Goal: Information Seeking & Learning: Learn about a topic

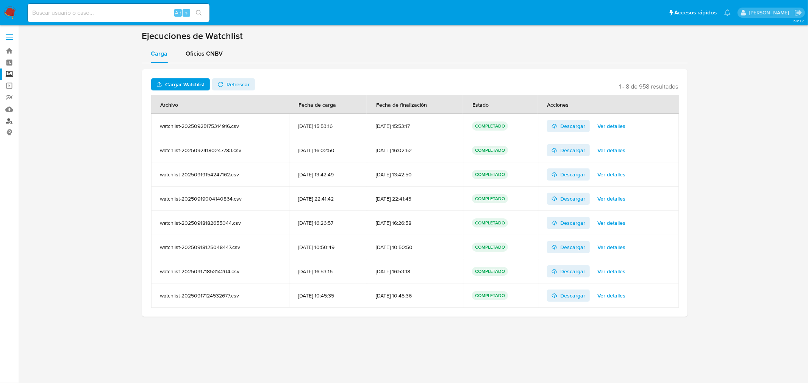
click at [11, 119] on link "Buscador de personas" at bounding box center [45, 121] width 90 height 12
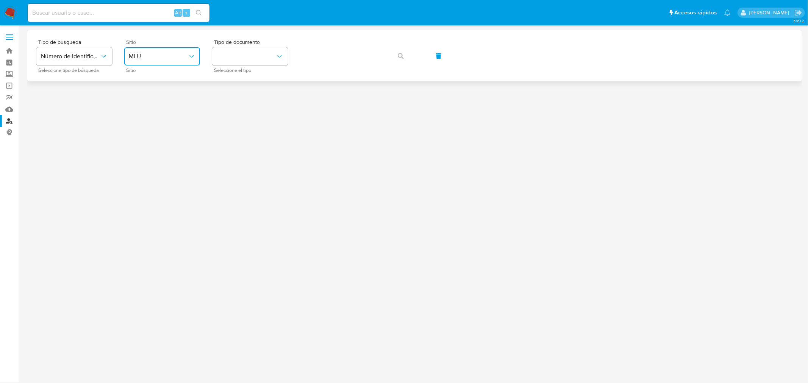
click at [172, 53] on span "MLU" at bounding box center [158, 57] width 59 height 8
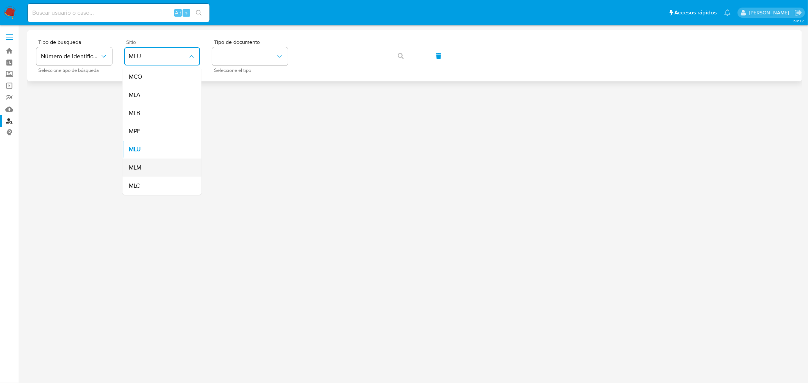
click at [165, 169] on div "MLM" at bounding box center [160, 168] width 62 height 18
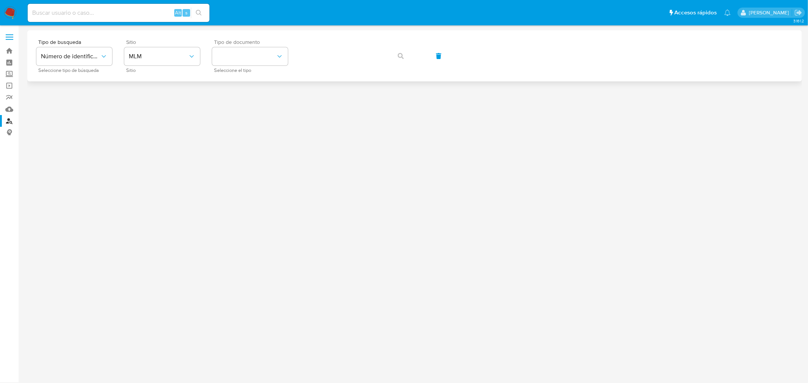
click at [249, 65] on div "Tipo de documento Seleccione el tipo" at bounding box center [250, 55] width 76 height 33
click at [267, 53] on button "identificationType" at bounding box center [250, 56] width 76 height 18
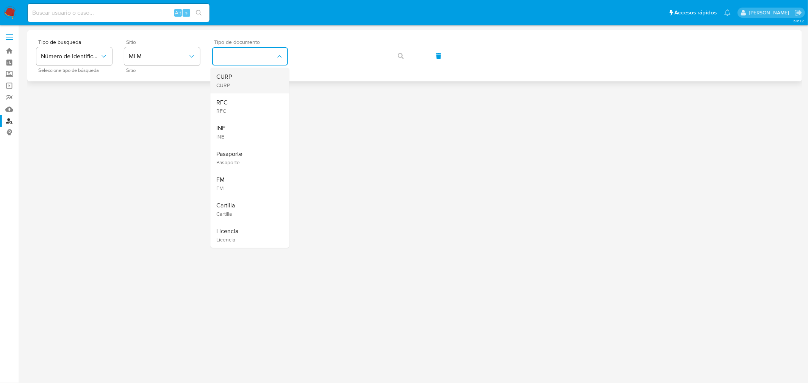
click at [241, 79] on div "CURP CURP" at bounding box center [248, 81] width 62 height 26
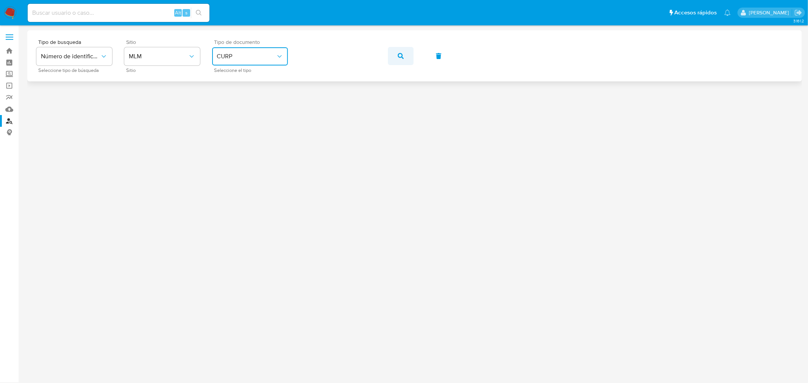
click at [403, 59] on span "button" at bounding box center [401, 56] width 6 height 17
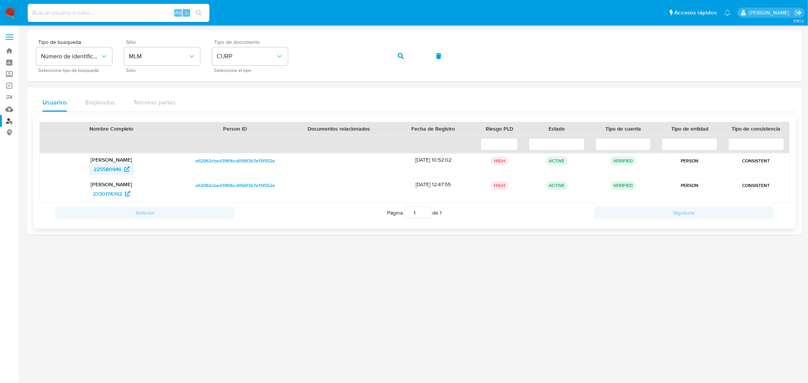
click at [107, 173] on span "225580946" at bounding box center [108, 169] width 28 height 12
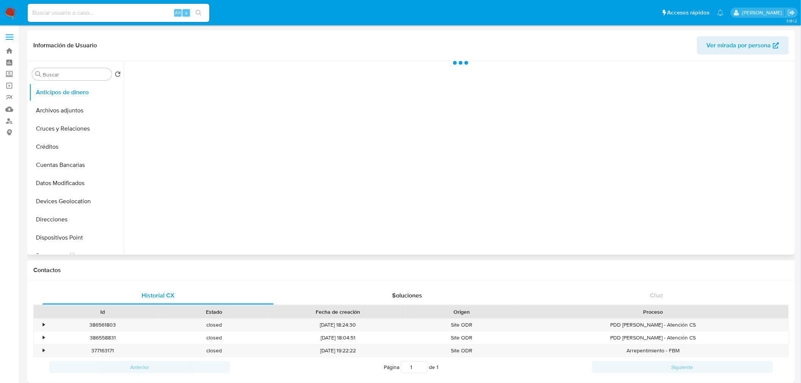
select select "10"
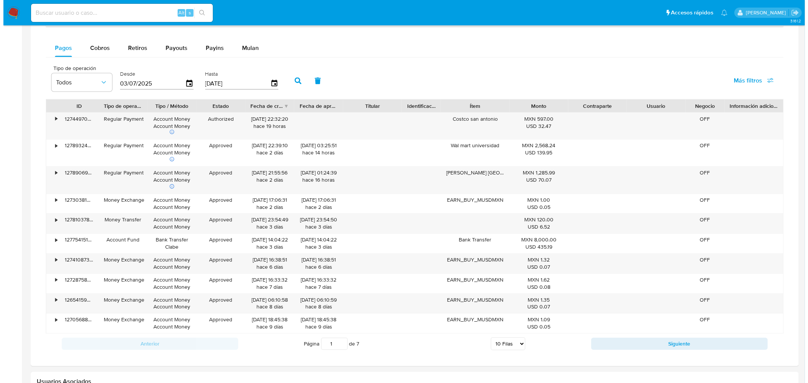
scroll to position [479, 0]
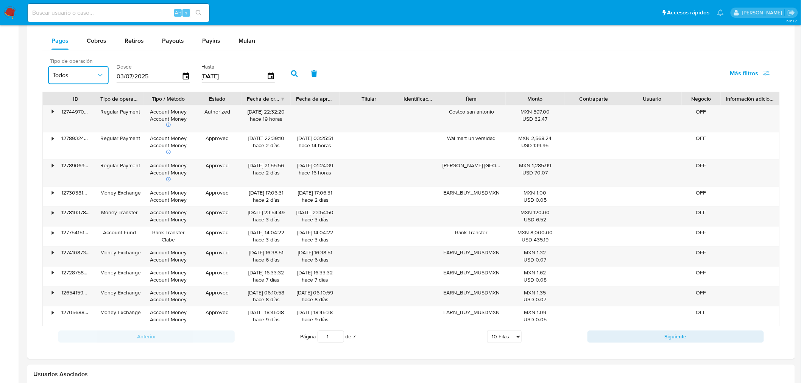
click at [97, 77] on icon "button" at bounding box center [101, 76] width 8 height 8
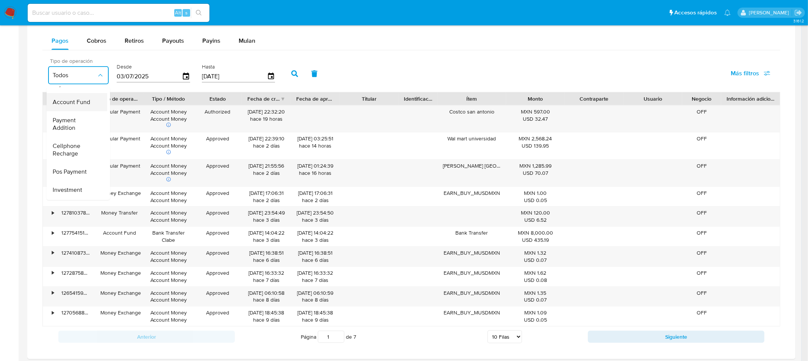
scroll to position [84, 0]
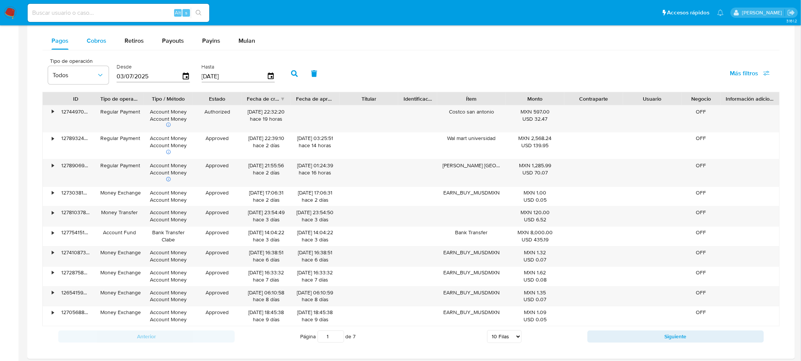
click at [97, 41] on span "Cobros" at bounding box center [97, 40] width 20 height 9
select select "10"
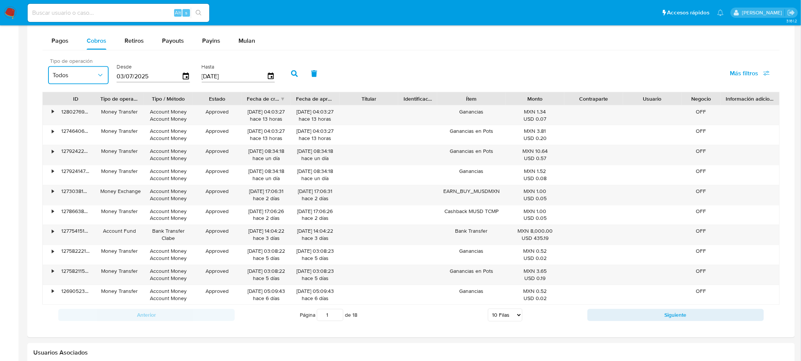
click at [69, 77] on span "Todos" at bounding box center [75, 76] width 44 height 8
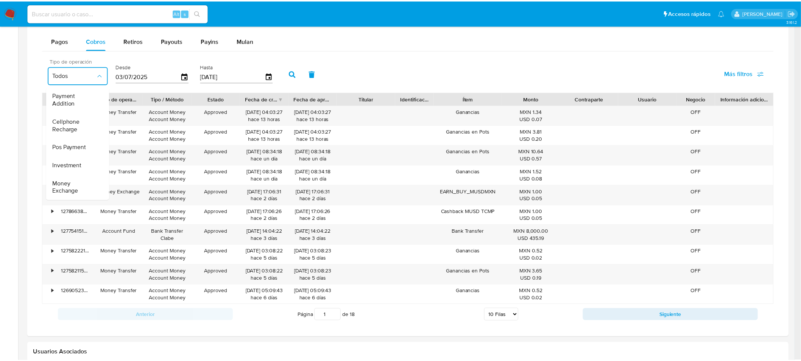
scroll to position [0, 3]
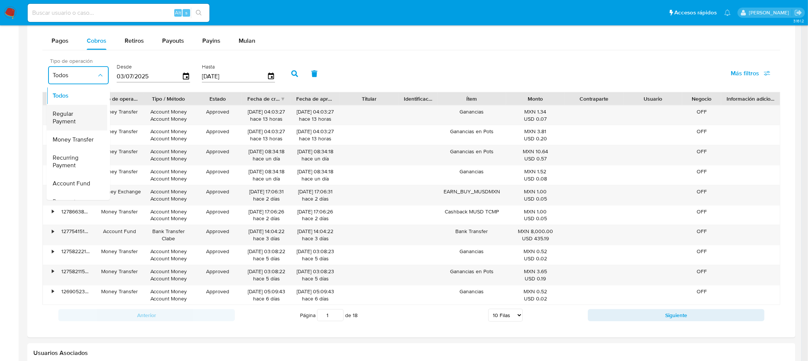
click at [86, 117] on span "Regular Payment" at bounding box center [75, 117] width 44 height 15
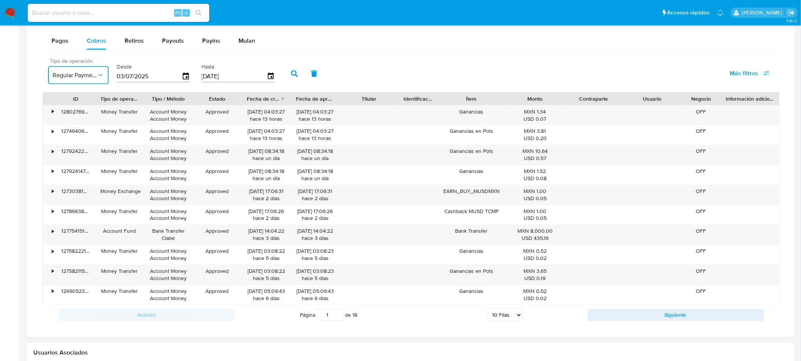
click at [98, 79] on icon "button" at bounding box center [101, 76] width 8 height 8
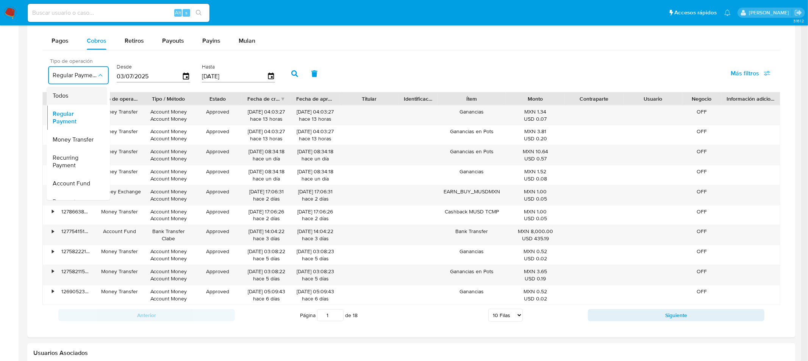
click at [79, 97] on div "Todos" at bounding box center [75, 96] width 44 height 18
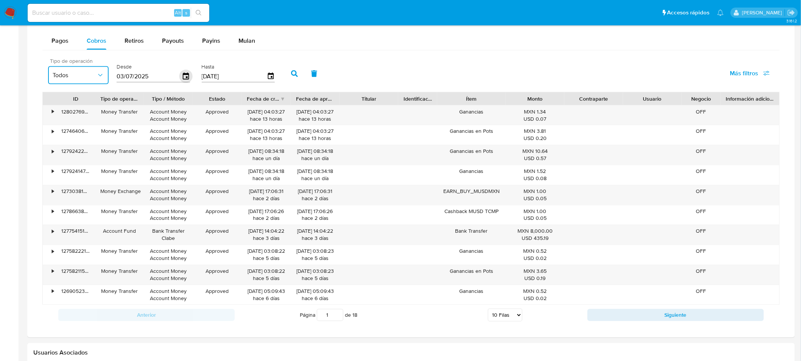
click at [184, 77] on icon "button" at bounding box center [186, 76] width 6 height 7
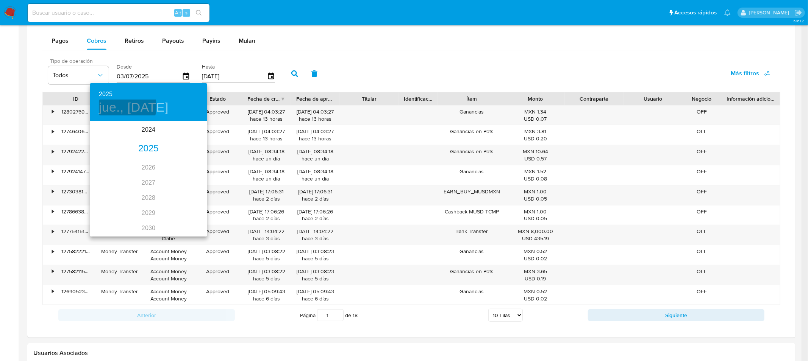
click at [114, 106] on h4 "jue., jul. 3" at bounding box center [134, 108] width 70 height 16
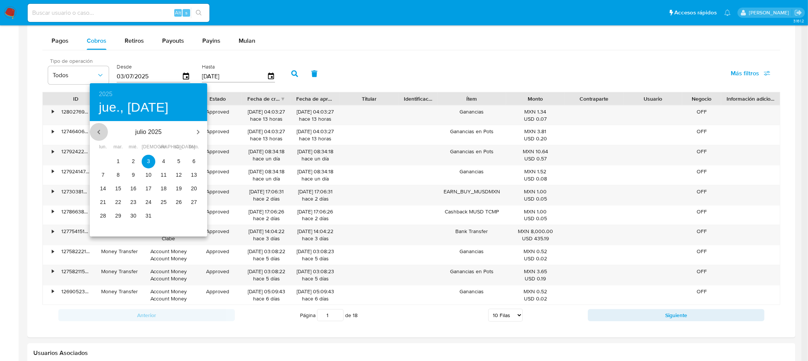
click at [97, 128] on icon "button" at bounding box center [98, 132] width 9 height 9
click at [149, 158] on p "1" at bounding box center [148, 162] width 3 height 8
type input "01/05/2025"
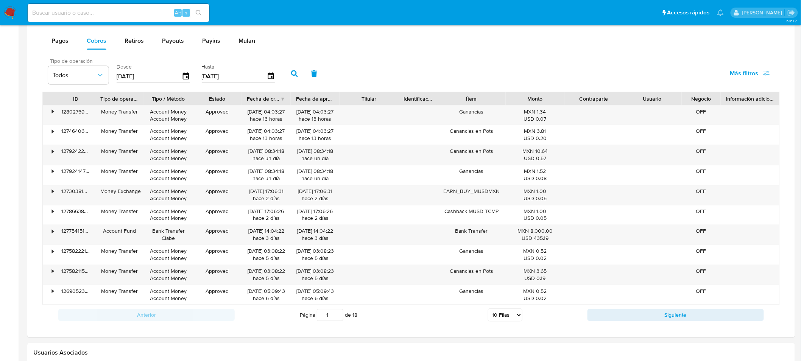
click at [291, 76] on icon "button" at bounding box center [294, 73] width 7 height 7
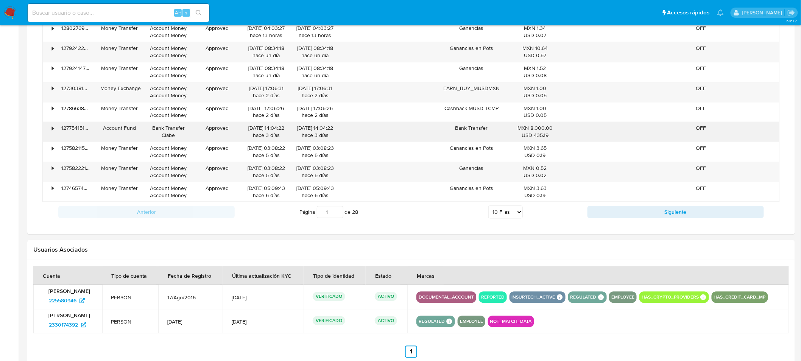
scroll to position [582, 0]
click at [505, 207] on select "5 Filas 10 Filas 20 Filas 25 Filas 50 Filas 100 Filas" at bounding box center [505, 212] width 34 height 13
select select "100"
click at [488, 207] on select "5 Filas 10 Filas 20 Filas 25 Filas 50 Filas 100 Filas" at bounding box center [505, 212] width 34 height 13
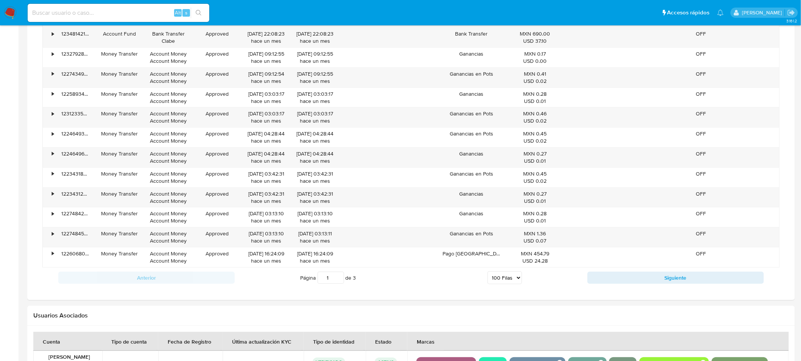
scroll to position [2374, 0]
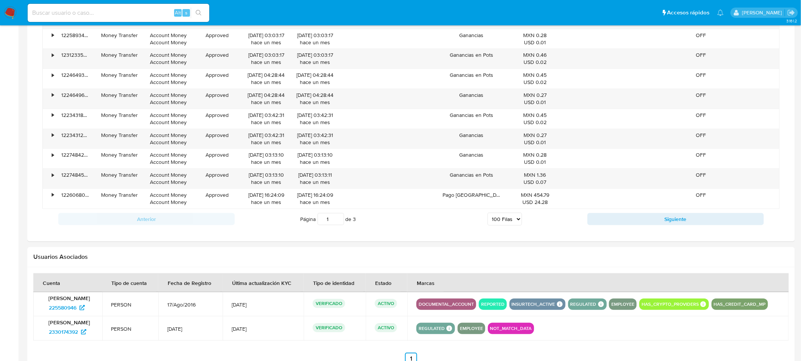
click at [338, 225] on input "1" at bounding box center [331, 219] width 27 height 12
click at [600, 224] on button "Siguiente" at bounding box center [676, 219] width 176 height 12
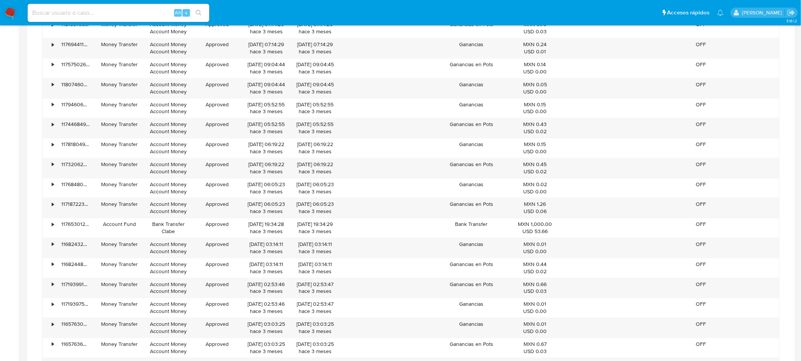
scroll to position [2425, 0]
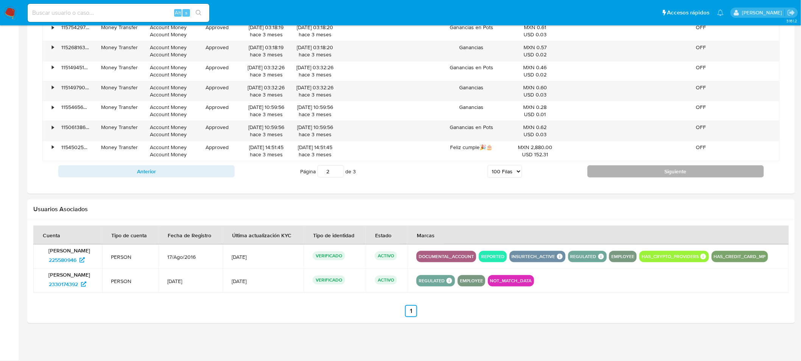
click at [634, 175] on button "Siguiente" at bounding box center [676, 171] width 176 height 12
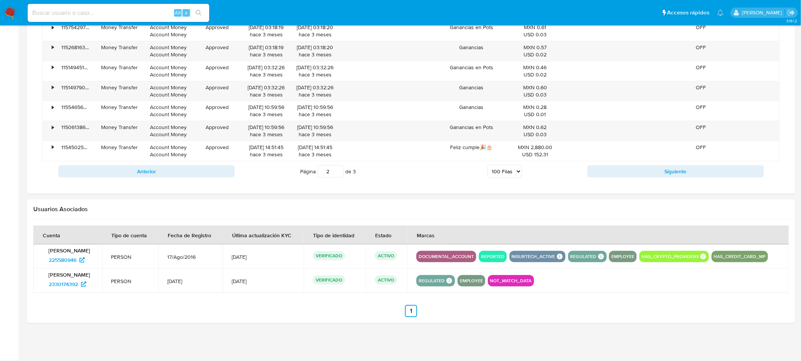
type input "3"
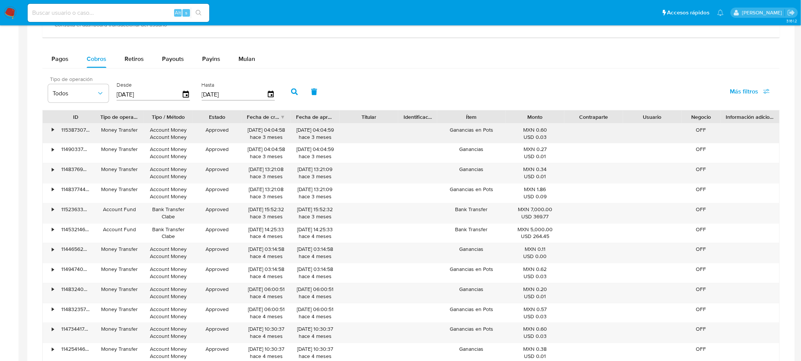
scroll to position [461, 0]
click at [55, 58] on span "Pagos" at bounding box center [59, 58] width 17 height 9
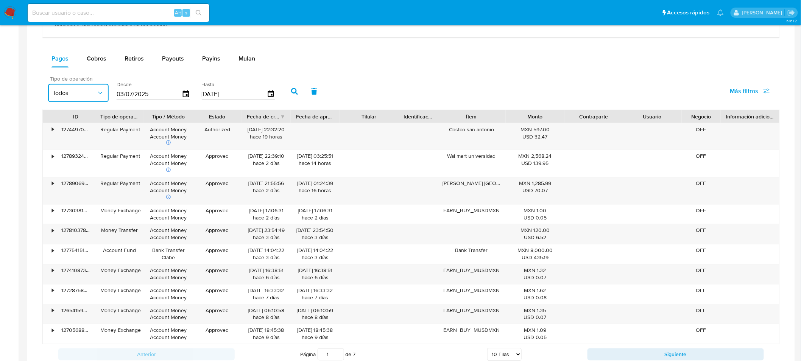
click at [85, 94] on span "Todos" at bounding box center [75, 93] width 44 height 8
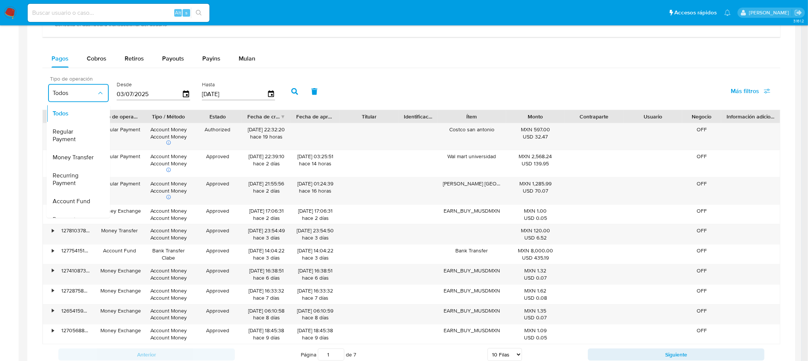
click at [101, 93] on icon "button" at bounding box center [101, 93] width 8 height 8
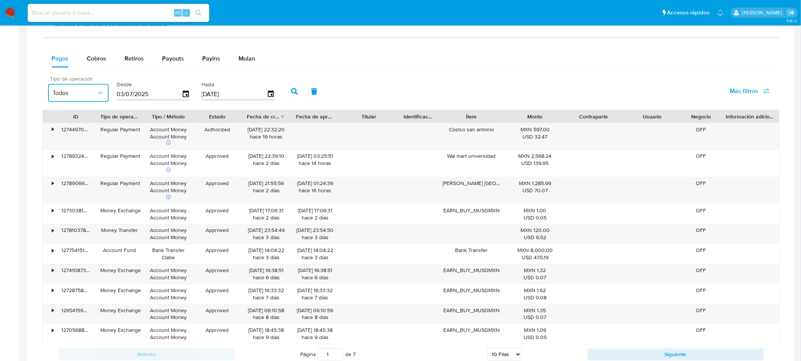
click at [100, 95] on icon "button" at bounding box center [101, 93] width 8 height 8
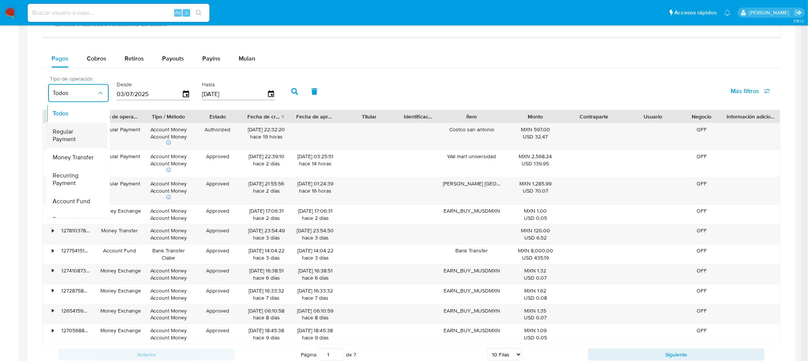
click at [76, 133] on span "Regular Payment" at bounding box center [75, 135] width 44 height 15
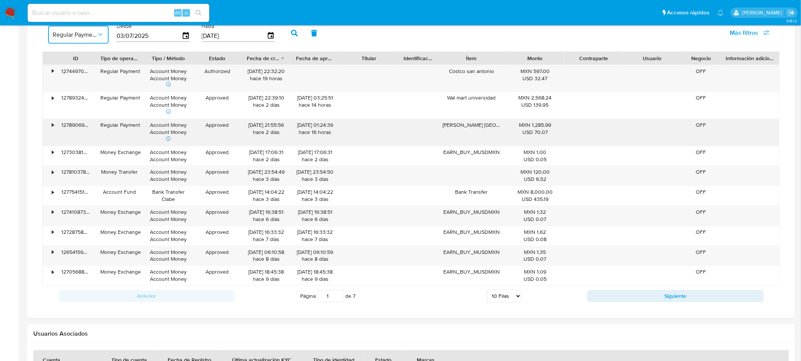
scroll to position [645, 0]
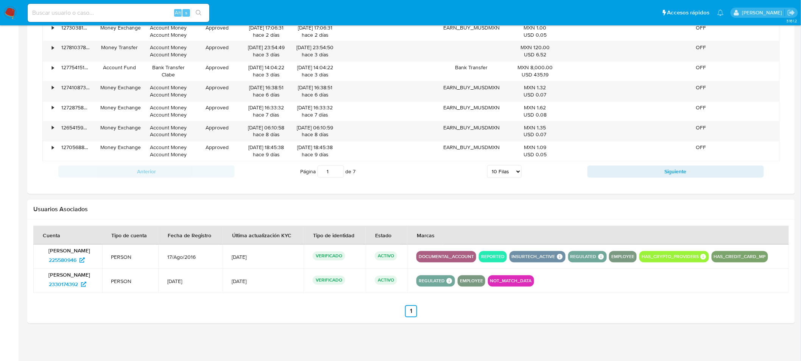
click at [501, 172] on select "5 Filas 10 Filas 20 Filas 25 Filas 50 Filas 100 Filas" at bounding box center [504, 171] width 34 height 13
select select "100"
click at [487, 166] on select "5 Filas 10 Filas 20 Filas 25 Filas 50 Filas 100 Filas" at bounding box center [504, 171] width 34 height 13
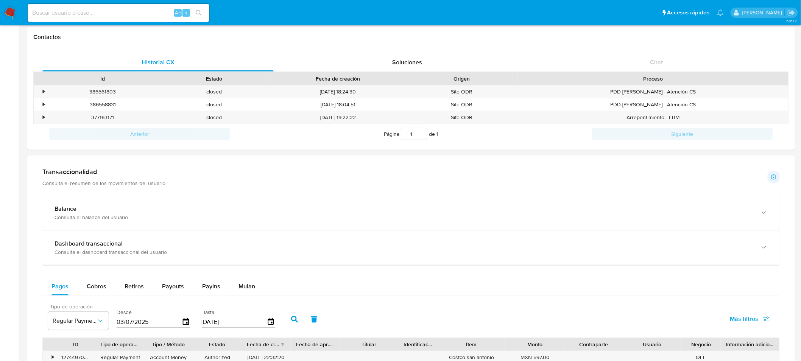
scroll to position [232, 0]
click at [184, 324] on icon "button" at bounding box center [185, 323] width 13 height 13
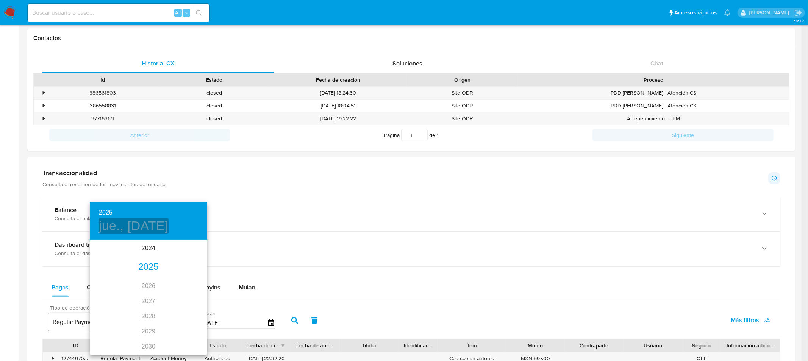
click at [137, 229] on h4 "jue., jul. 3" at bounding box center [134, 226] width 70 height 16
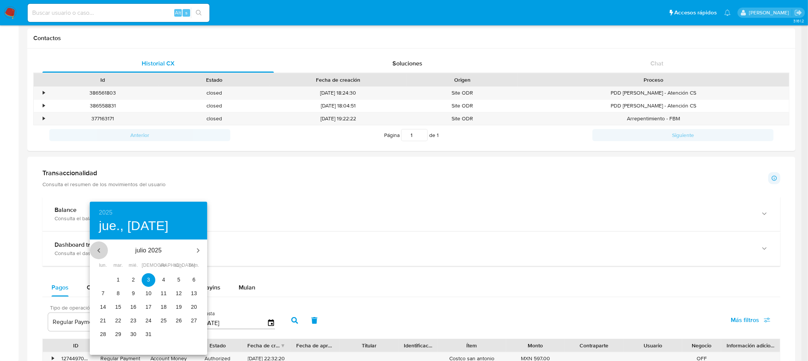
click at [98, 251] on icon "button" at bounding box center [98, 250] width 3 height 5
click at [147, 279] on p "1" at bounding box center [148, 280] width 3 height 8
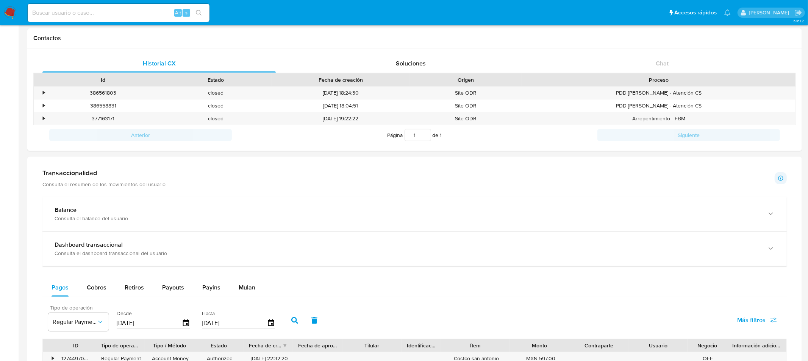
type input "01/05/2025"
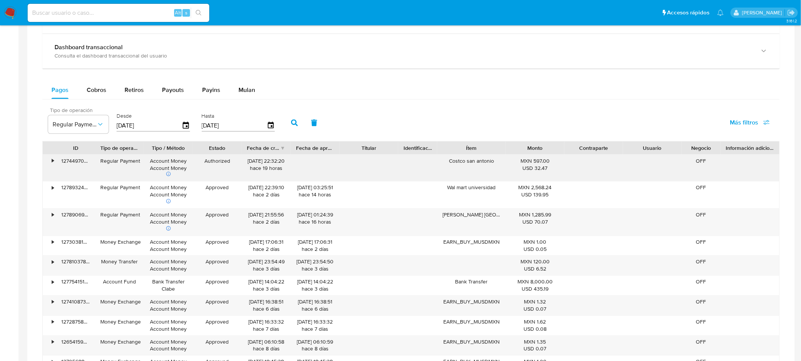
scroll to position [428, 0]
click at [291, 126] on icon "button" at bounding box center [294, 124] width 7 height 7
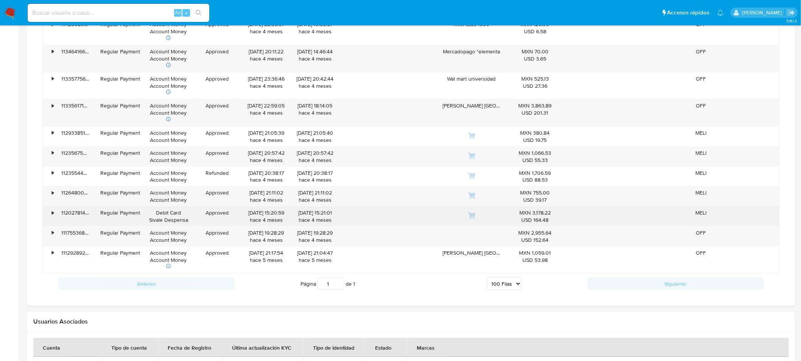
scroll to position [1275, 0]
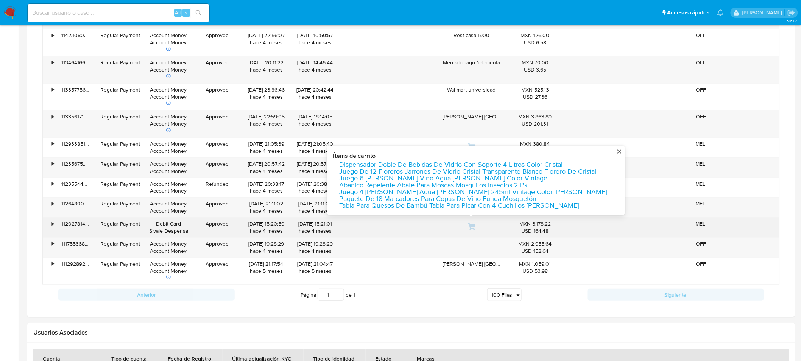
click at [471, 229] on icon at bounding box center [472, 226] width 8 height 7
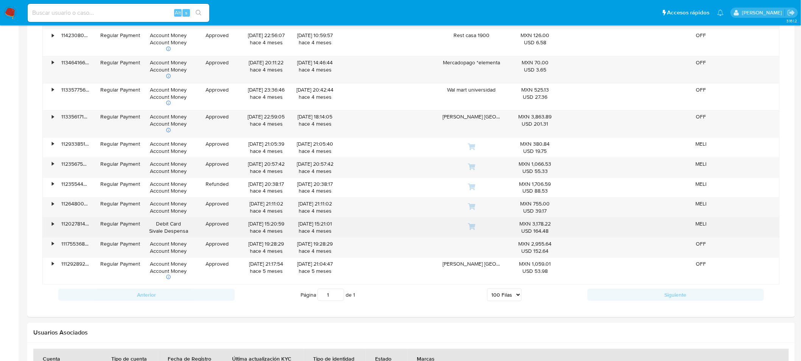
click at [153, 225] on div "Debit Card Sivale Despensa" at bounding box center [168, 227] width 38 height 14
drag, startPoint x: 157, startPoint y: 225, endPoint x: 187, endPoint y: 239, distance: 33.1
click at [187, 237] on div "Debit Card Sivale Despensa" at bounding box center [168, 228] width 49 height 20
click at [163, 234] on div "Debit Card Sivale Despensa" at bounding box center [168, 227] width 38 height 14
drag, startPoint x: 156, startPoint y: 230, endPoint x: 197, endPoint y: 235, distance: 41.6
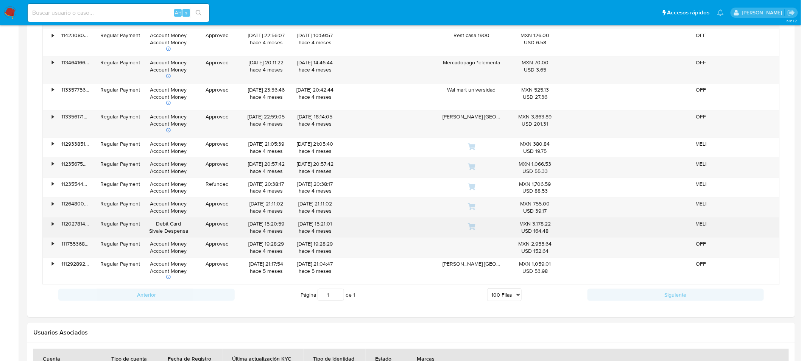
click at [197, 235] on div "• 112027814835 Regular Payment Debit Card Sivale Despensa Approved 22/05/2025 1…" at bounding box center [411, 228] width 737 height 20
click at [184, 232] on div "Debit Card Sivale Despensa" at bounding box center [168, 227] width 38 height 14
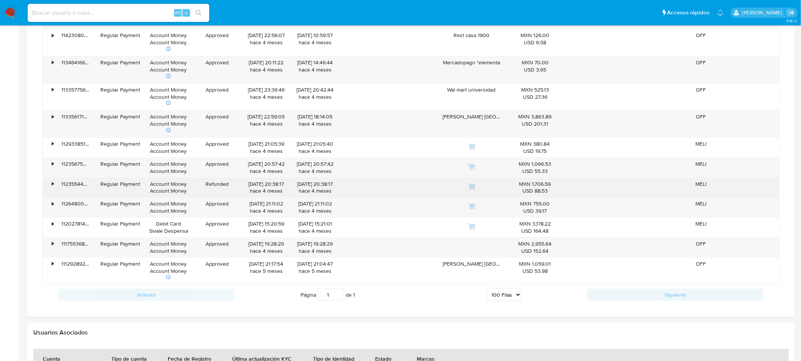
drag, startPoint x: 187, startPoint y: 187, endPoint x: 163, endPoint y: 193, distance: 25.0
drag, startPoint x: 163, startPoint y: 193, endPoint x: 133, endPoint y: 190, distance: 30.9
click at [133, 188] on div "Regular Payment" at bounding box center [119, 184] width 38 height 7
click at [53, 186] on div "•" at bounding box center [53, 184] width 2 height 7
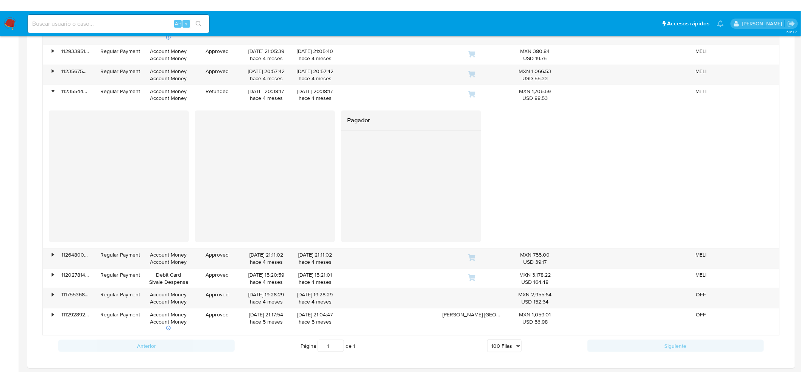
scroll to position [1379, 0]
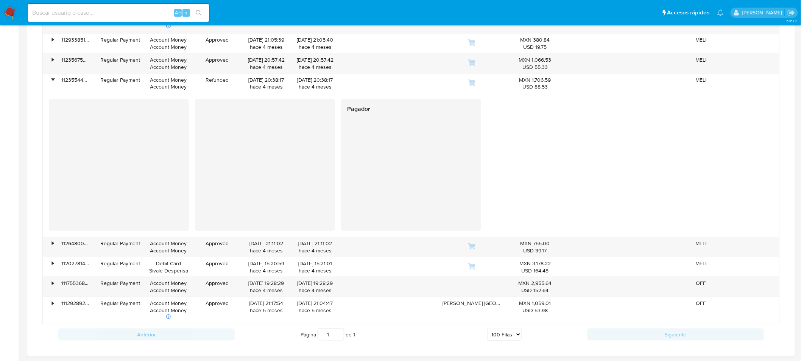
click at [288, 132] on div at bounding box center [265, 165] width 140 height 132
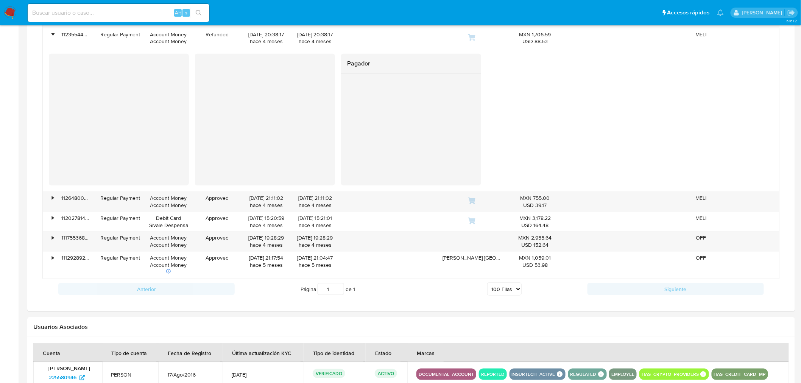
scroll to position [1349, 0]
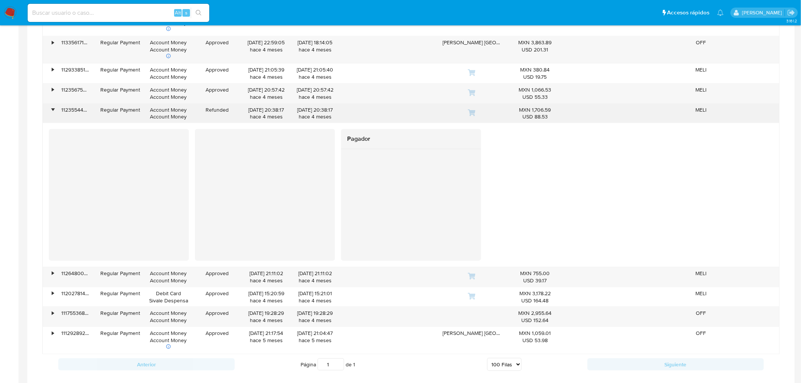
click at [50, 111] on div "•" at bounding box center [49, 114] width 13 height 20
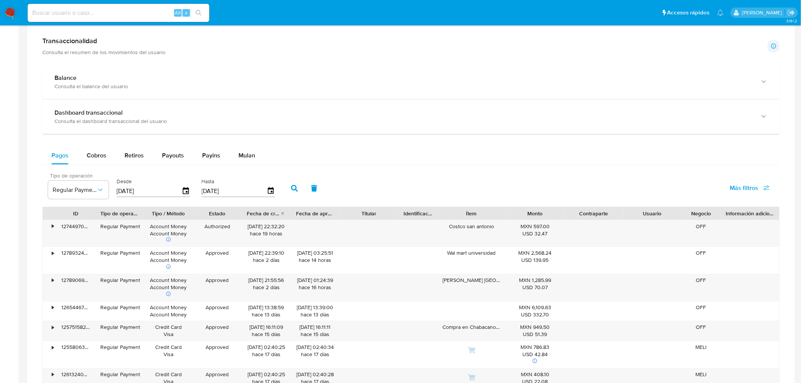
scroll to position [362, 0]
click at [96, 157] on span "Cobros" at bounding box center [97, 157] width 20 height 9
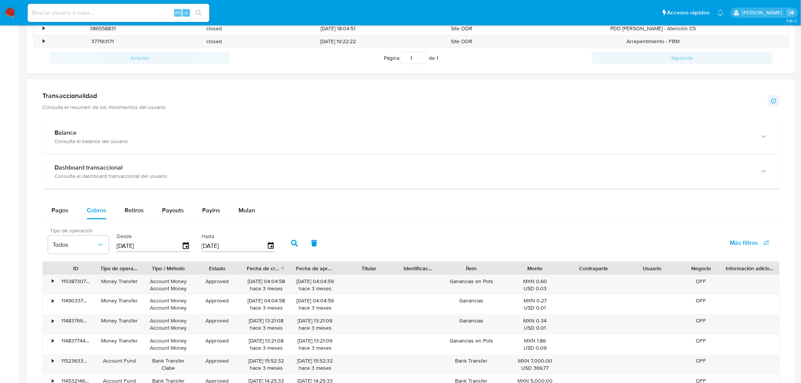
scroll to position [388, 0]
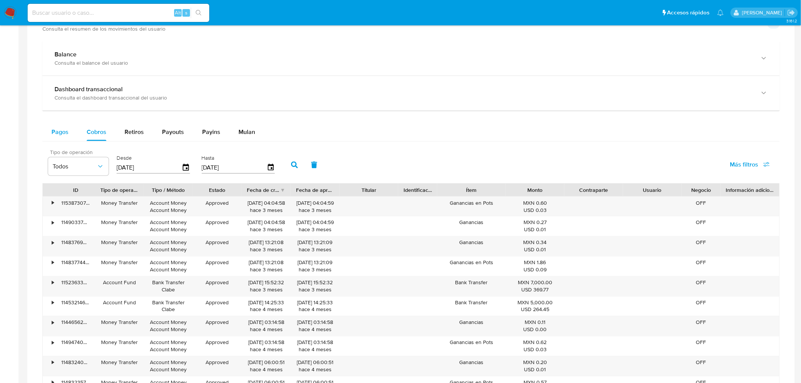
click at [54, 132] on span "Pagos" at bounding box center [59, 132] width 17 height 9
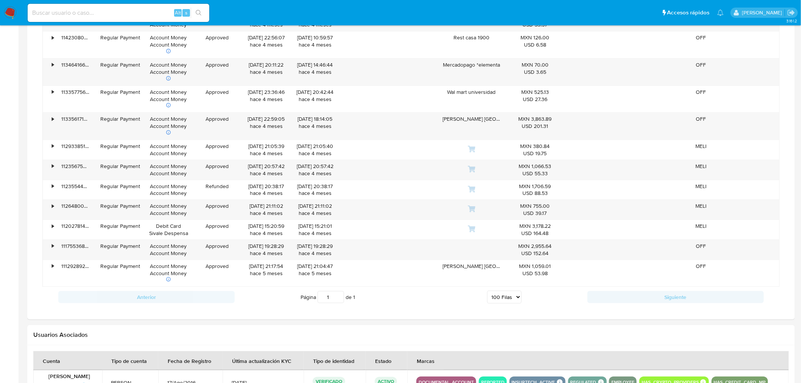
scroll to position [1268, 0]
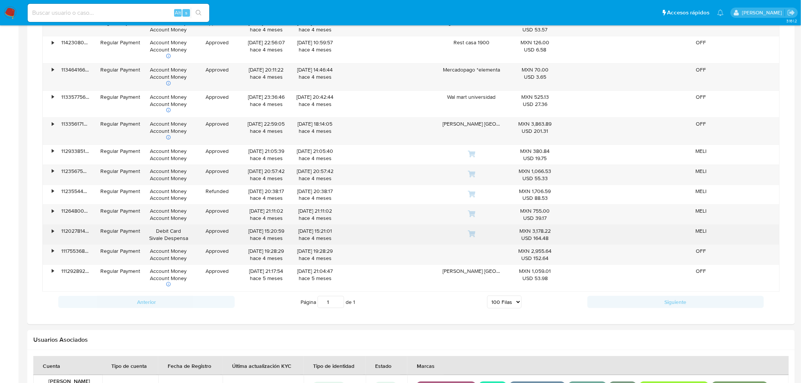
click at [52, 233] on div "•" at bounding box center [53, 231] width 2 height 7
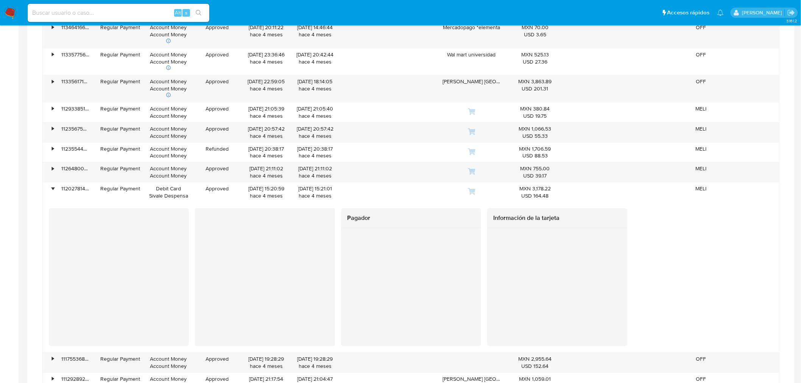
scroll to position [1310, 0]
click at [54, 245] on div at bounding box center [119, 271] width 140 height 126
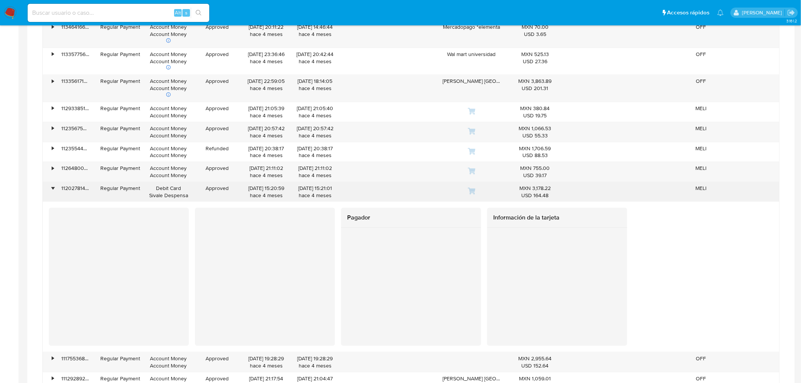
click at [52, 191] on div "•" at bounding box center [53, 188] width 2 height 7
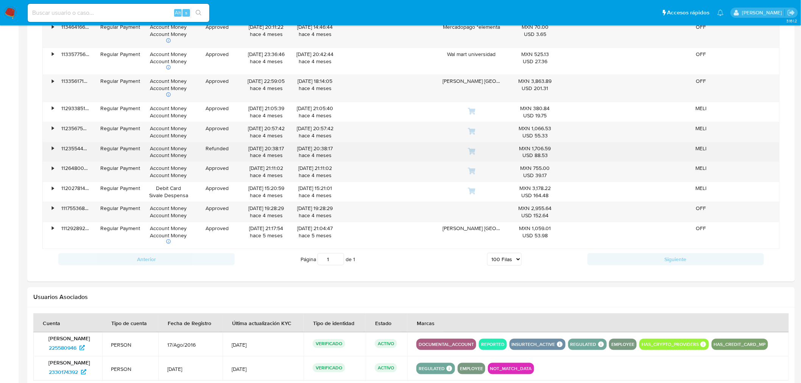
click at [52, 152] on div "•" at bounding box center [53, 148] width 2 height 7
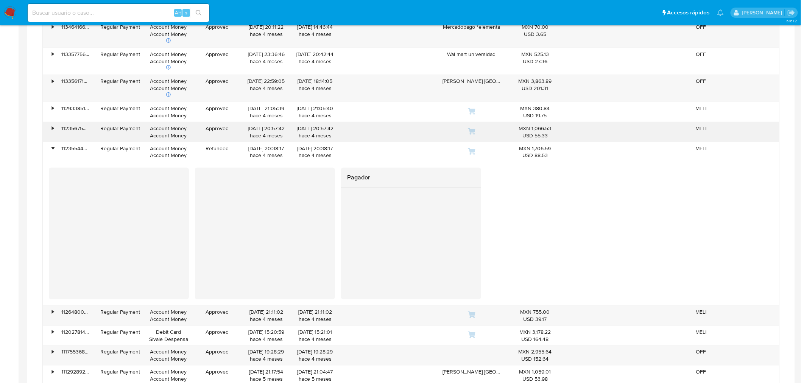
click at [52, 131] on div "•" at bounding box center [53, 128] width 2 height 7
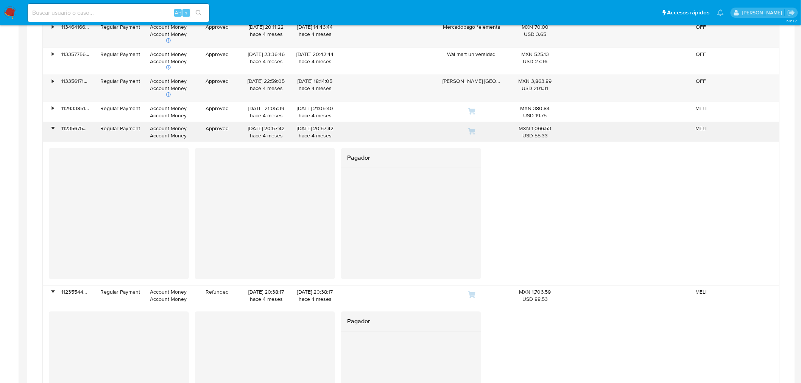
click at [54, 131] on div "•" at bounding box center [53, 128] width 2 height 7
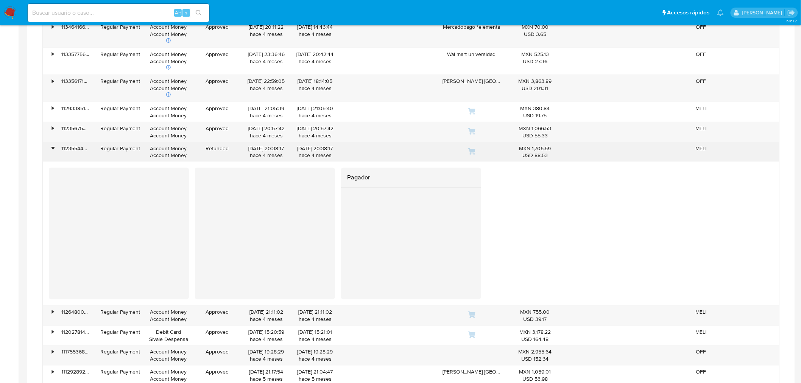
click at [52, 150] on div "•" at bounding box center [53, 148] width 2 height 7
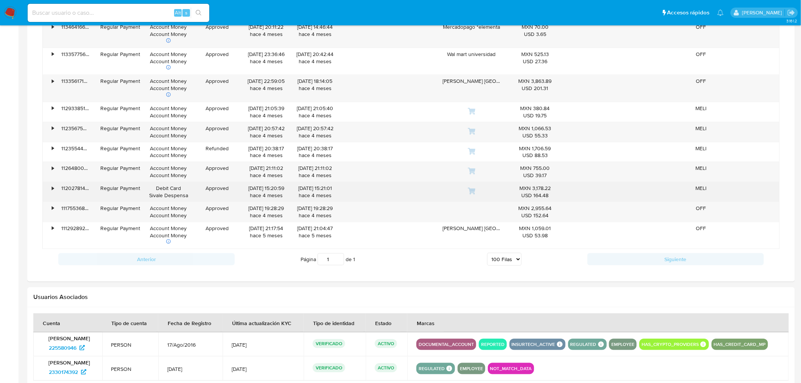
click at [52, 191] on div "•" at bounding box center [53, 188] width 2 height 7
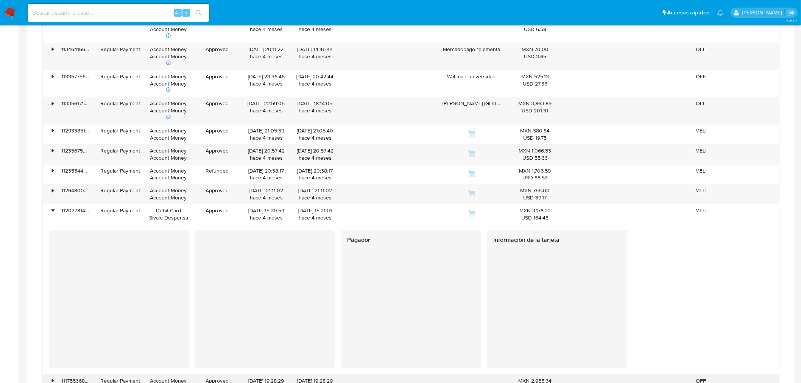
scroll to position [1283, 0]
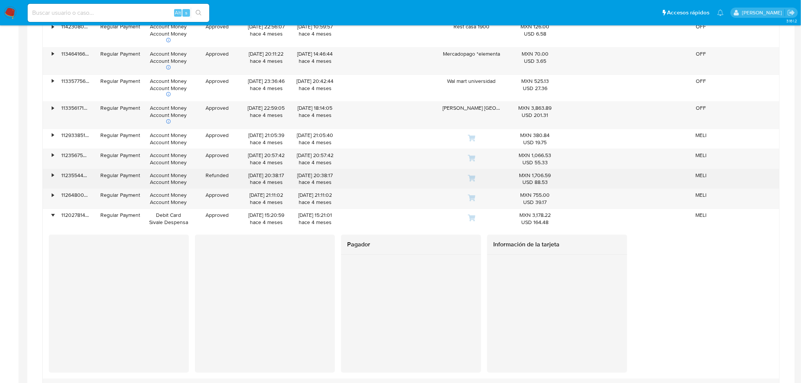
click at [52, 178] on div "•" at bounding box center [53, 175] width 2 height 7
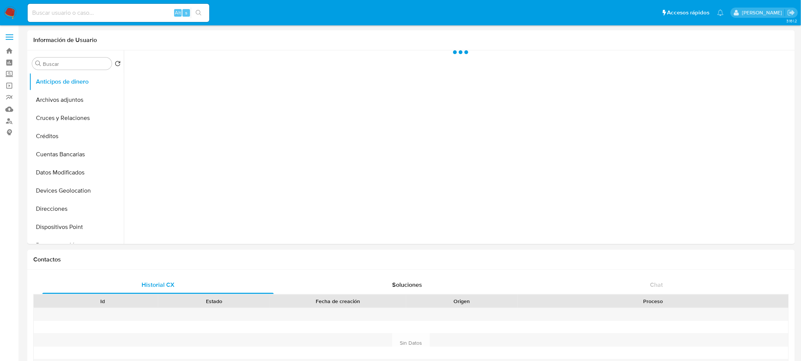
select select "10"
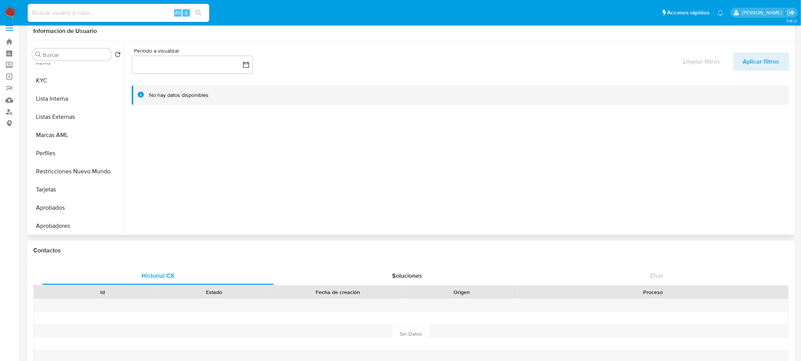
scroll to position [338, 0]
click at [53, 76] on button "KYC" at bounding box center [73, 80] width 89 height 18
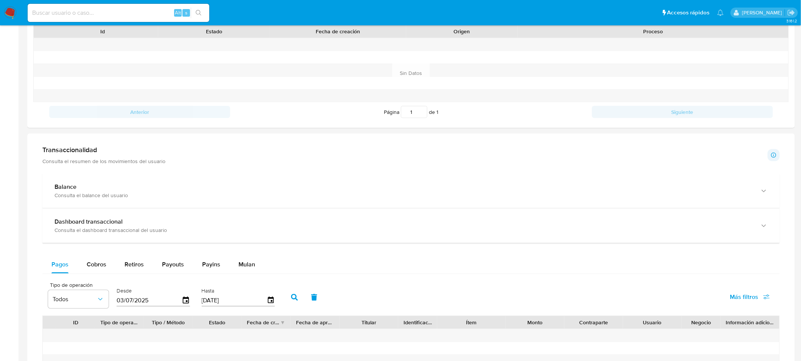
scroll to position [351, 0]
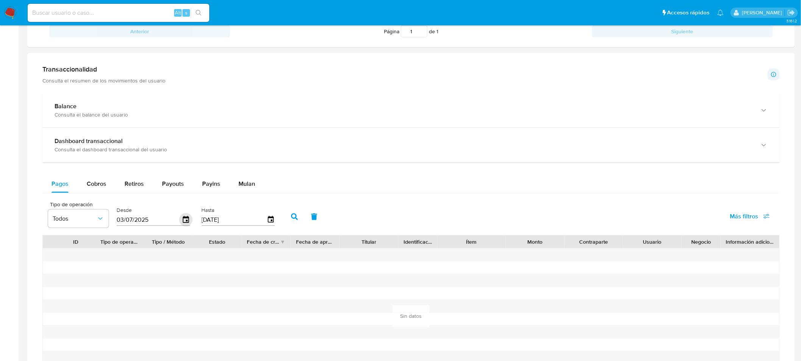
click at [182, 220] on icon "button" at bounding box center [185, 220] width 13 height 13
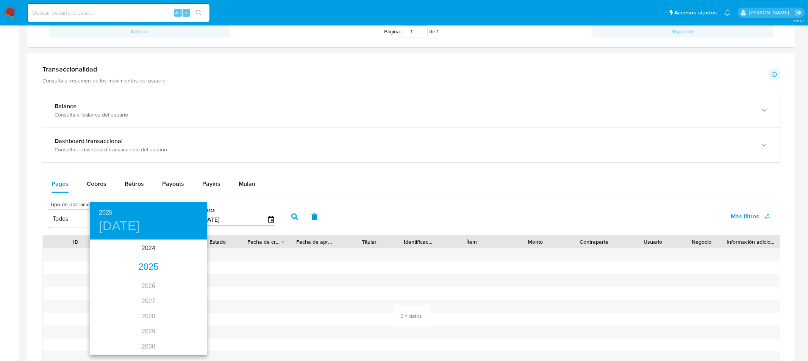
click at [146, 265] on div "2025" at bounding box center [148, 267] width 117 height 15
click at [149, 280] on div "may." at bounding box center [148, 283] width 39 height 28
type input "[DATE]"
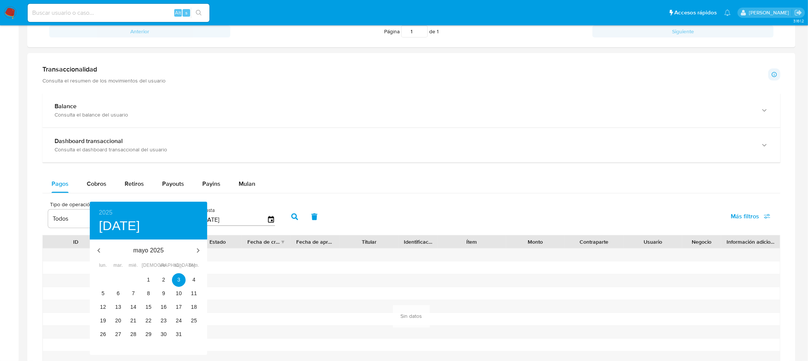
click at [289, 219] on div at bounding box center [404, 180] width 808 height 361
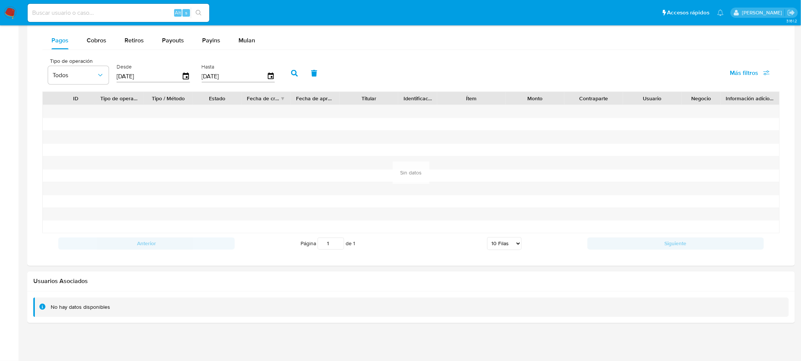
scroll to position [456, 0]
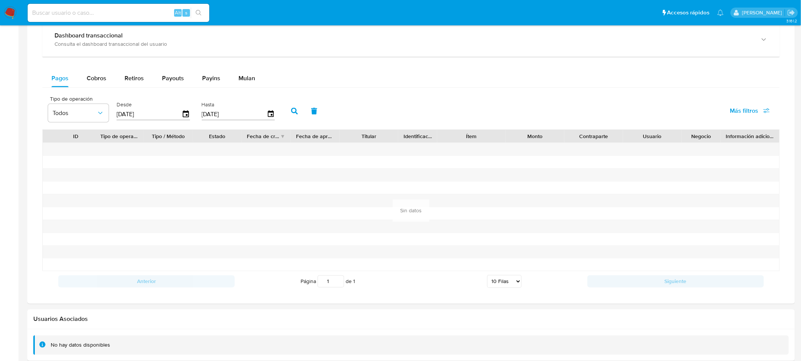
click at [291, 111] on icon "button" at bounding box center [294, 111] width 7 height 7
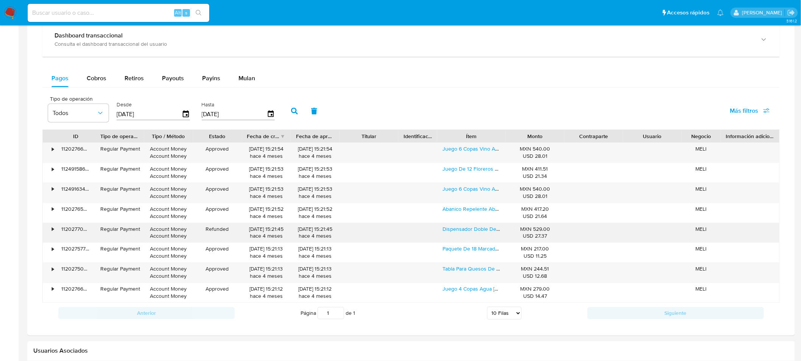
click at [54, 230] on div "•" at bounding box center [53, 229] width 2 height 7
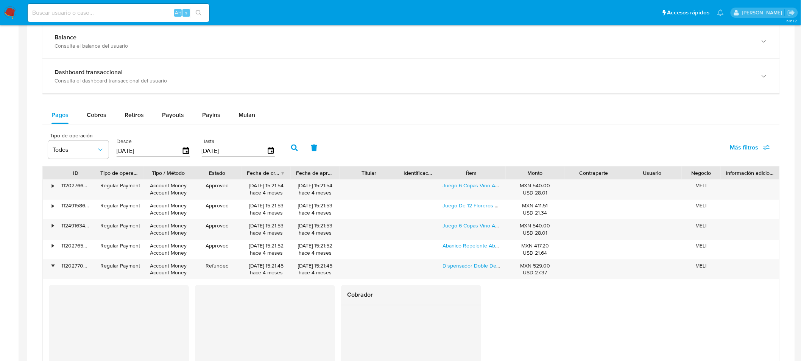
scroll to position [419, 0]
drag, startPoint x: 148, startPoint y: 185, endPoint x: 172, endPoint y: 265, distance: 83.9
click at [172, 265] on div "• 112027663897 Regular Payment Account Money Account Money Approved 22/05/2025 …" at bounding box center [411, 334] width 738 height 309
click at [165, 240] on div "Account Money Account Money" at bounding box center [168, 230] width 49 height 20
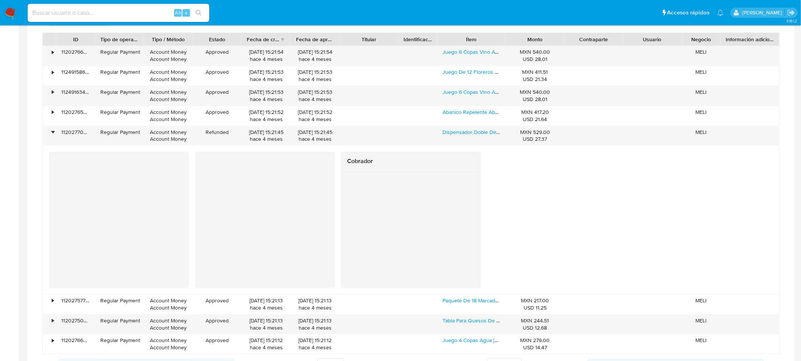
scroll to position [554, 0]
click at [49, 192] on div at bounding box center [119, 196] width 140 height 90
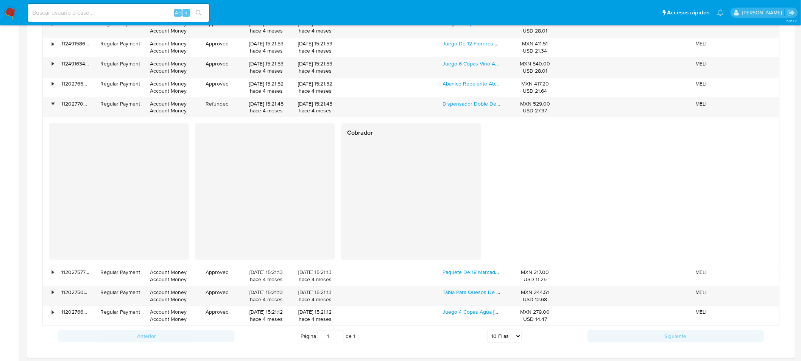
scroll to position [577, 0]
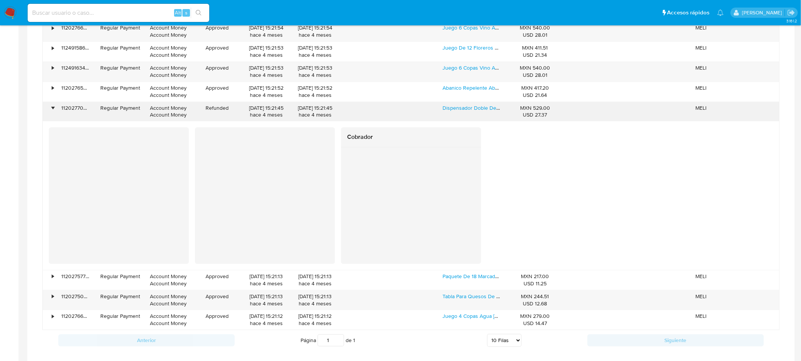
click at [52, 109] on div "•" at bounding box center [53, 108] width 2 height 7
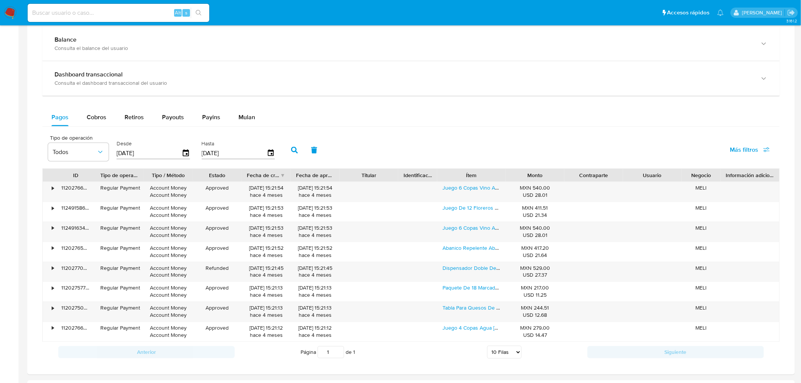
scroll to position [423, 0]
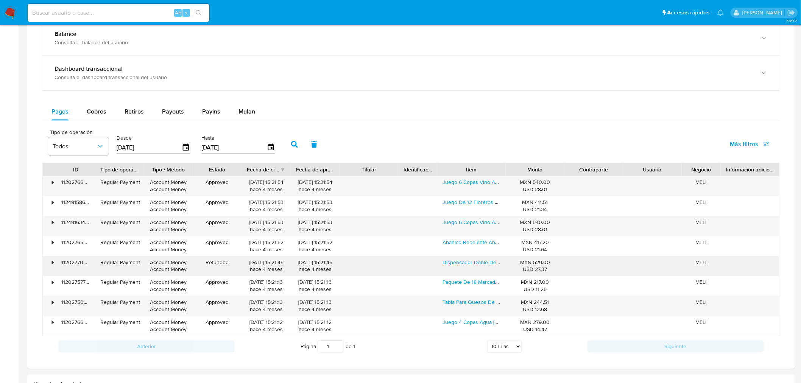
click at [50, 262] on div "•" at bounding box center [49, 267] width 13 height 20
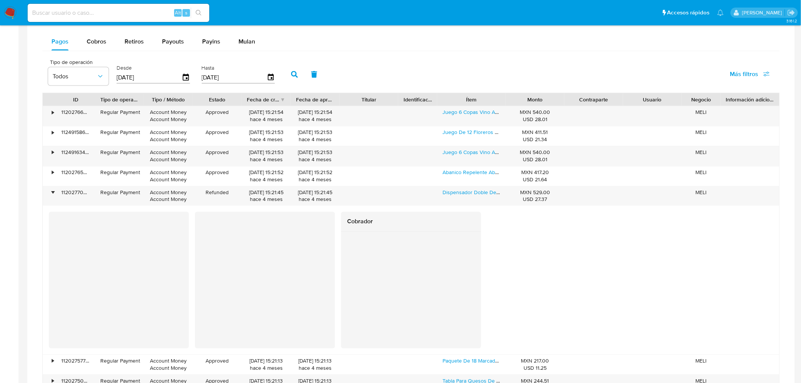
scroll to position [490, 0]
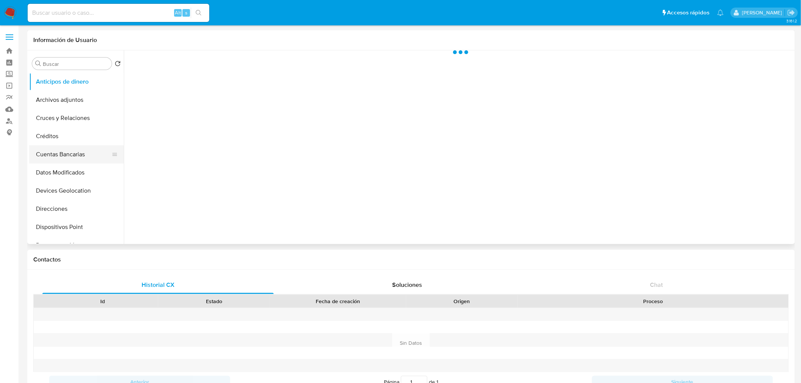
select select "10"
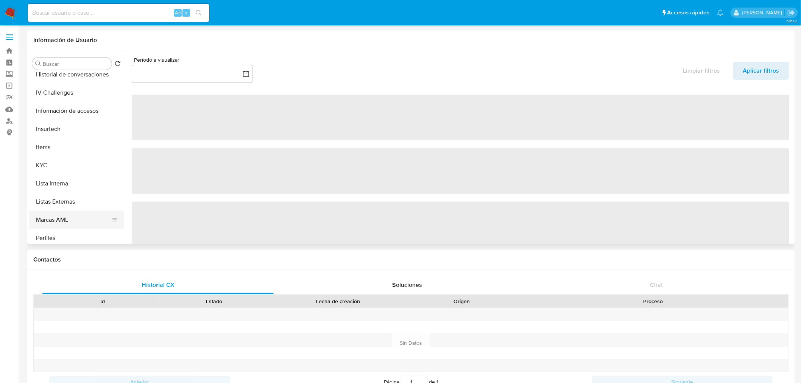
scroll to position [335, 0]
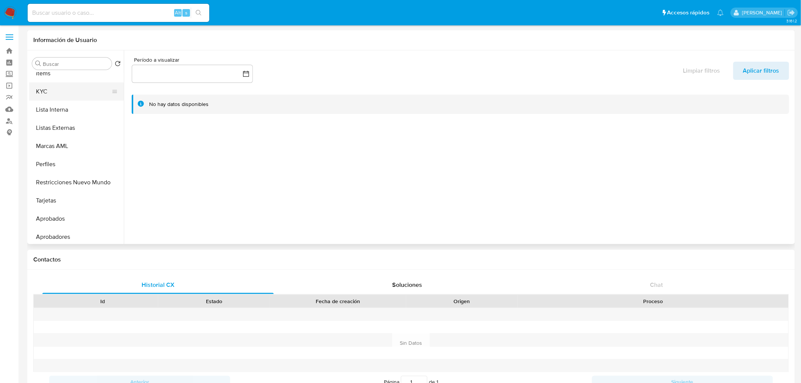
click at [47, 91] on button "KYC" at bounding box center [73, 92] width 89 height 18
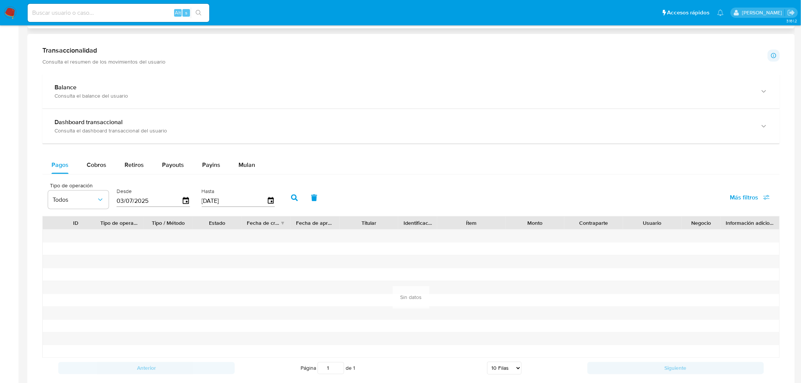
scroll to position [380, 0]
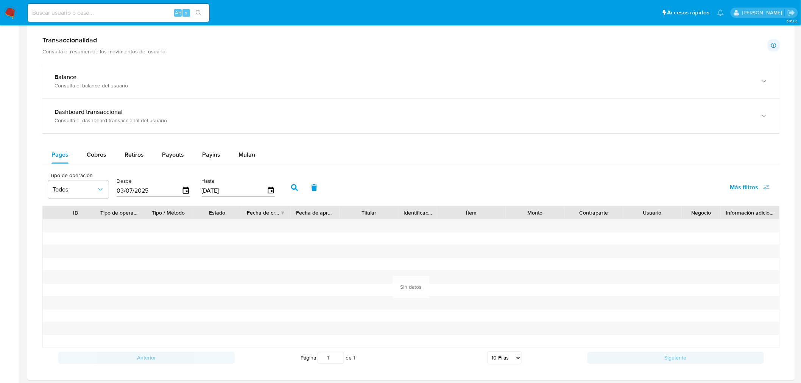
click at [160, 194] on input "03/07/2025" at bounding box center [149, 191] width 65 height 12
click at [183, 193] on icon "button" at bounding box center [185, 190] width 13 height 13
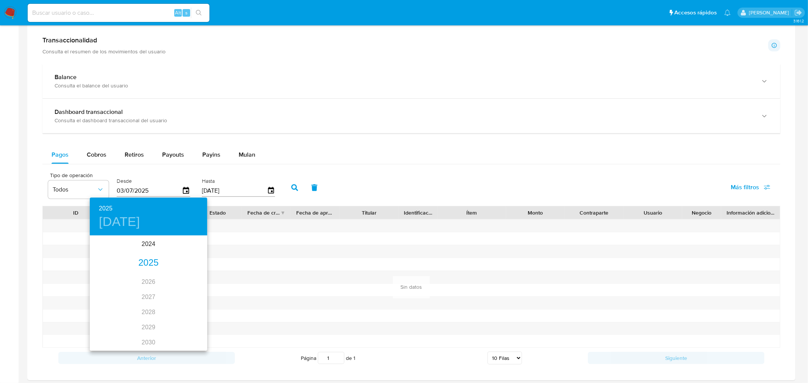
click at [147, 267] on div "2025" at bounding box center [148, 263] width 117 height 15
click at [143, 279] on div "may." at bounding box center [148, 279] width 39 height 28
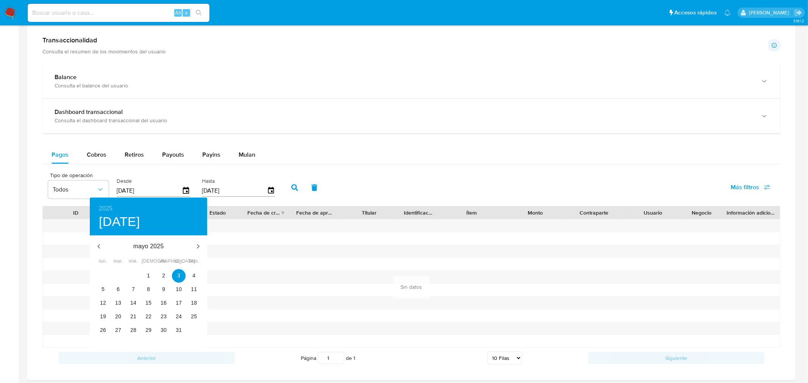
type input "[DATE]"
click at [289, 186] on div at bounding box center [404, 191] width 808 height 383
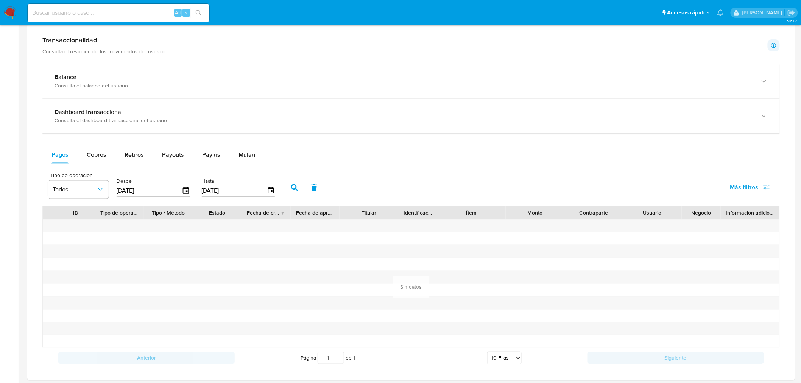
click at [291, 187] on icon "button" at bounding box center [294, 187] width 7 height 7
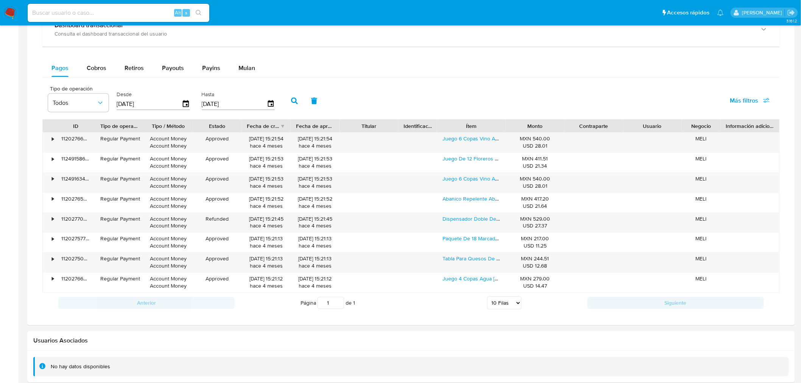
scroll to position [468, 0]
click at [53, 220] on div "•" at bounding box center [53, 218] width 2 height 7
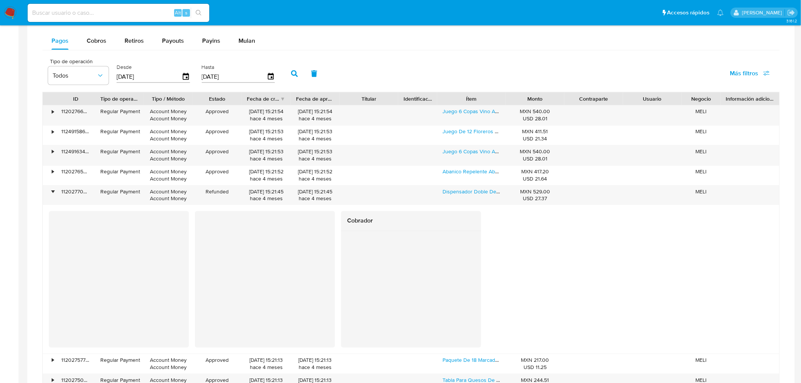
scroll to position [494, 0]
click at [43, 250] on div "Cobrador" at bounding box center [411, 279] width 737 height 137
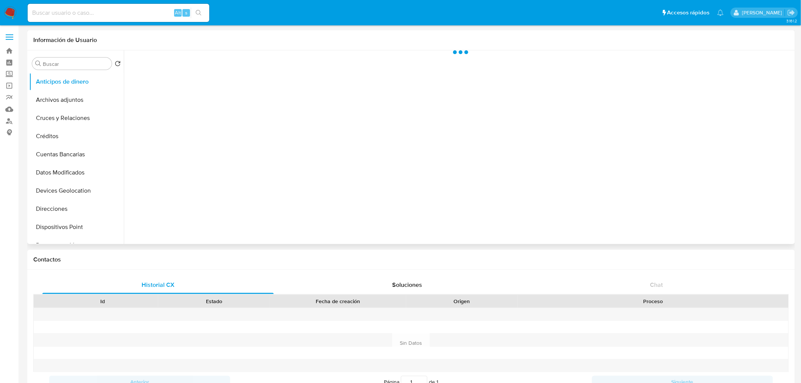
select select "10"
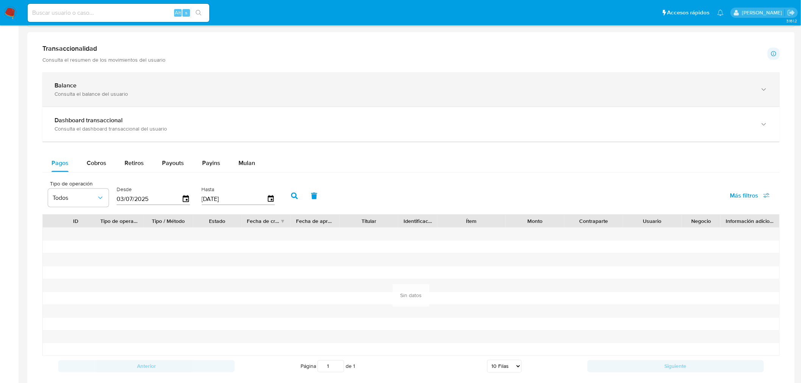
scroll to position [372, 0]
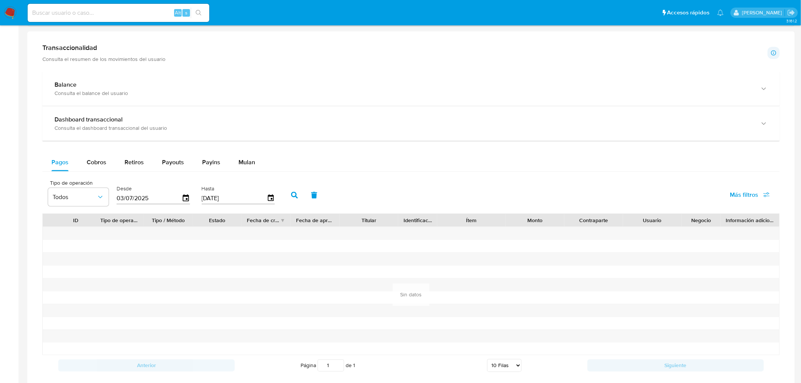
click at [156, 198] on input "03/07/2025" at bounding box center [149, 198] width 65 height 12
click at [189, 201] on icon "button" at bounding box center [185, 198] width 13 height 13
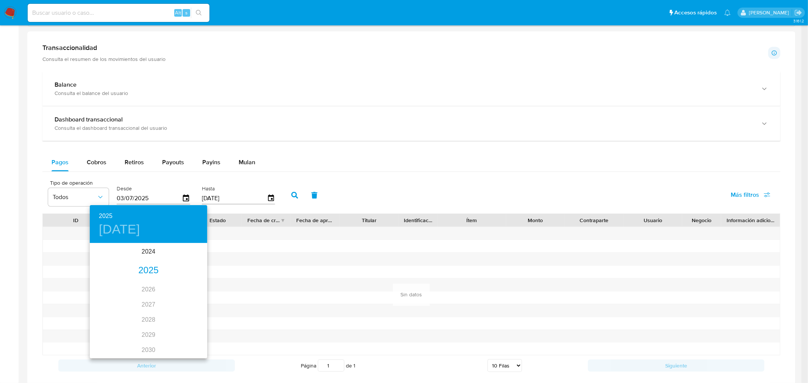
click at [145, 264] on div "2025" at bounding box center [148, 270] width 117 height 15
click at [144, 292] on div "may." at bounding box center [148, 287] width 39 height 28
type input "[DATE]"
click at [290, 199] on div at bounding box center [404, 191] width 808 height 383
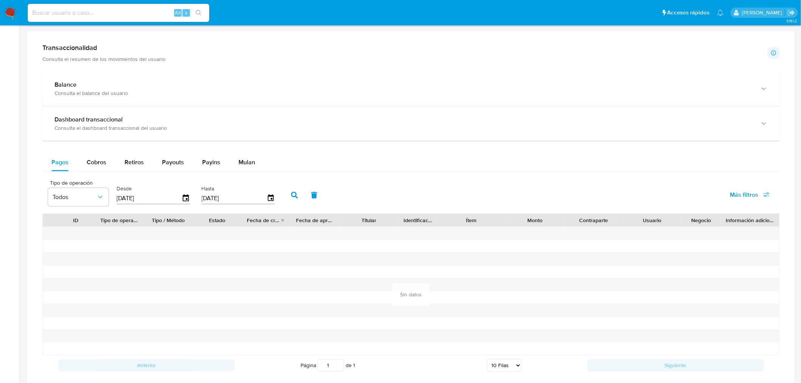
click at [293, 195] on icon "button" at bounding box center [294, 195] width 7 height 7
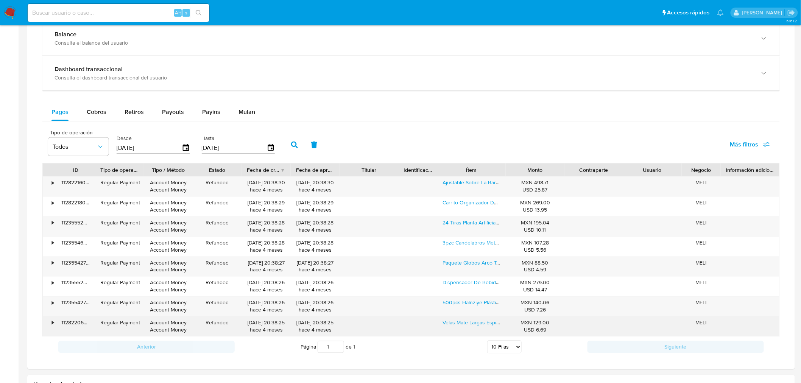
scroll to position [422, 0]
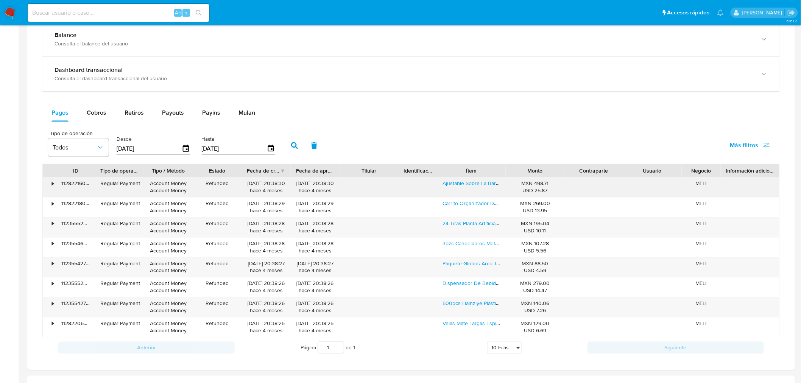
click at [52, 186] on div "•" at bounding box center [53, 183] width 2 height 7
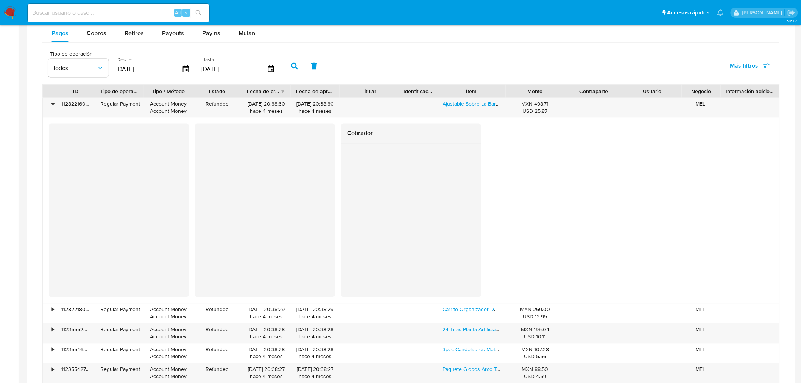
scroll to position [502, 0]
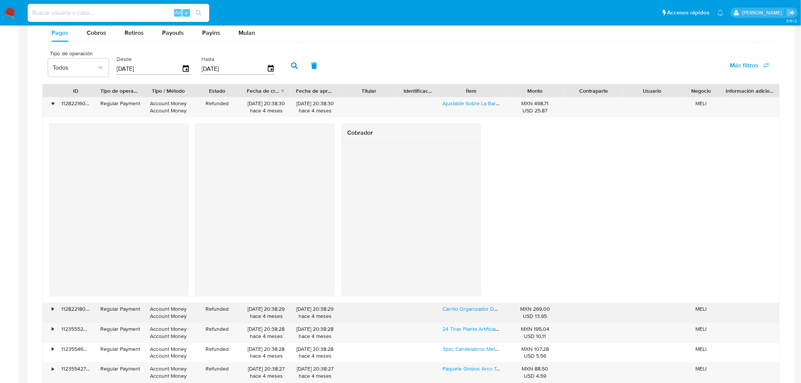
click at [52, 312] on div "•" at bounding box center [53, 309] width 2 height 7
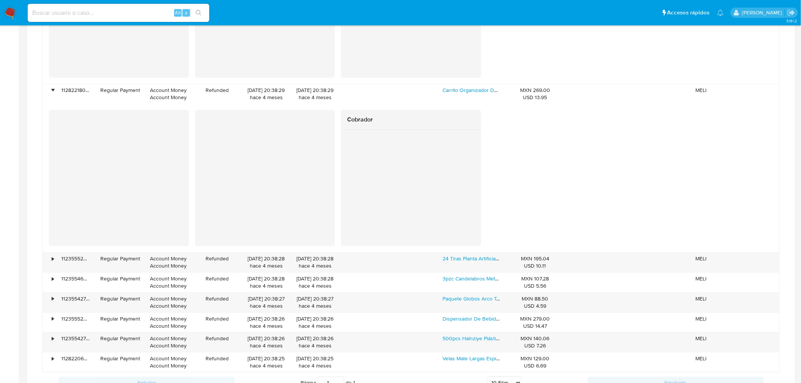
scroll to position [722, 0]
click at [54, 298] on div "•" at bounding box center [53, 297] width 2 height 7
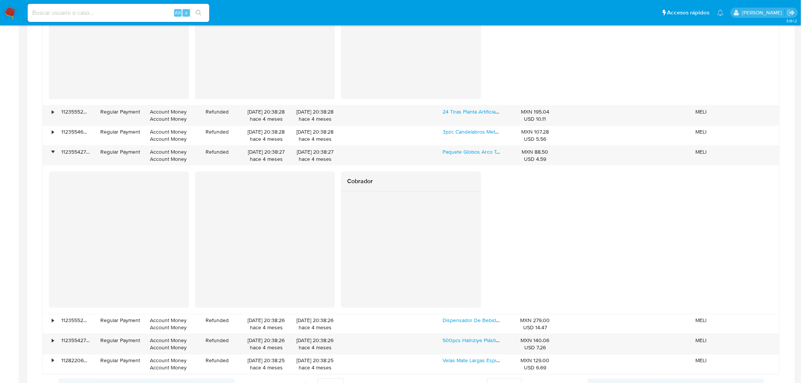
scroll to position [868, 0]
click at [55, 338] on div "•" at bounding box center [49, 344] width 13 height 20
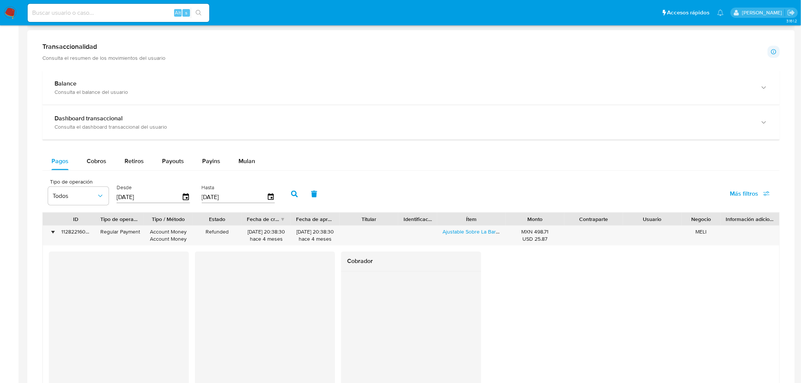
scroll to position [331, 0]
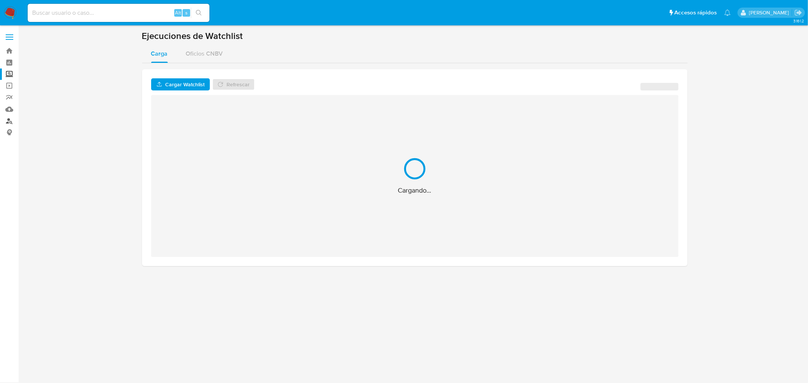
click at [9, 122] on link "Buscador de personas" at bounding box center [45, 121] width 90 height 12
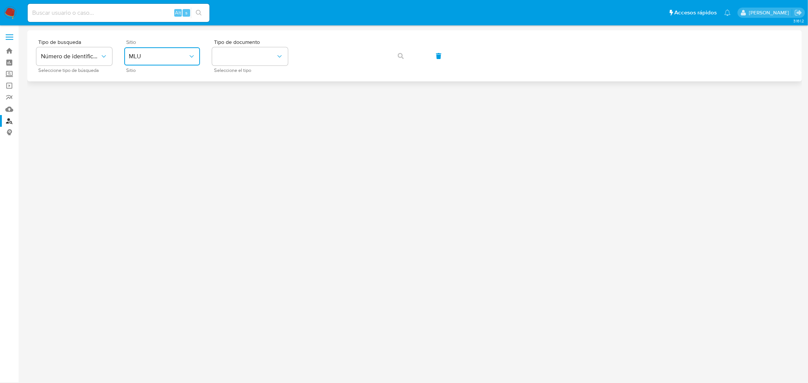
click at [178, 58] on span "MLU" at bounding box center [158, 57] width 59 height 8
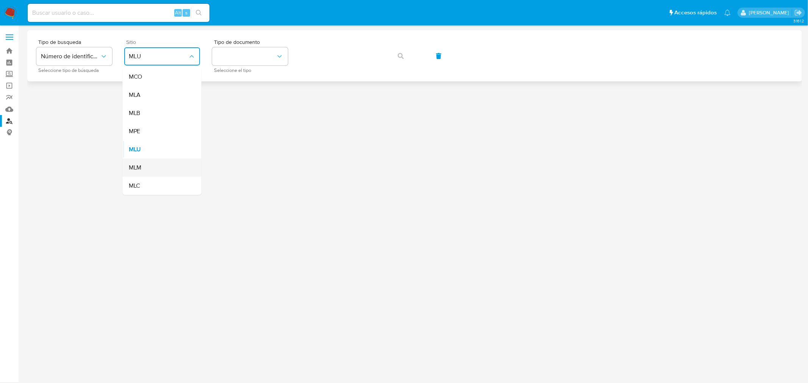
click at [151, 168] on div "MLM" at bounding box center [160, 168] width 62 height 18
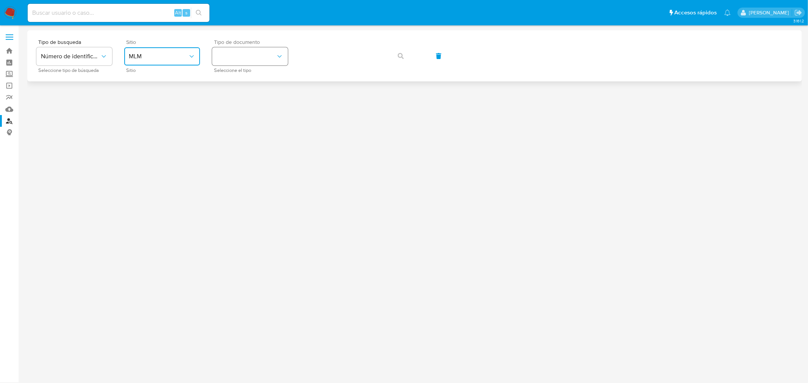
click at [229, 56] on button "identificationType" at bounding box center [250, 56] width 76 height 18
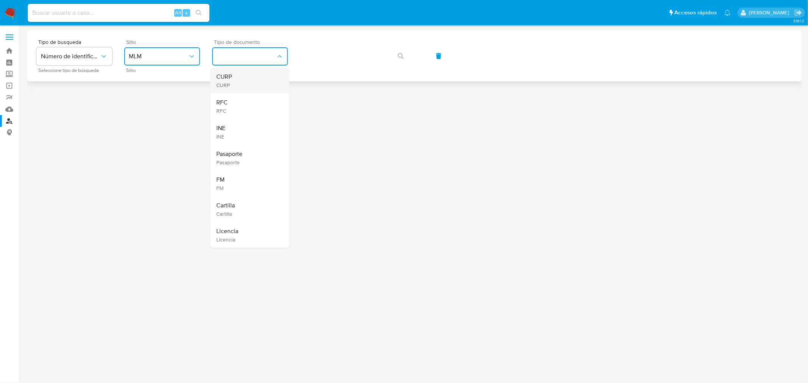
click at [224, 84] on span "CURP" at bounding box center [225, 85] width 16 height 7
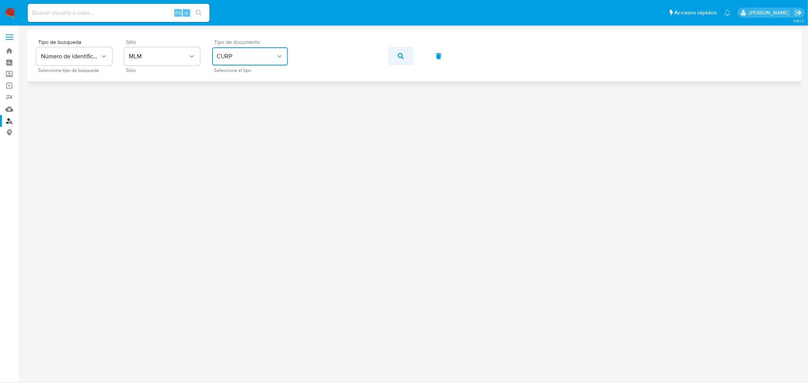
click at [398, 58] on icon "button" at bounding box center [401, 56] width 6 height 6
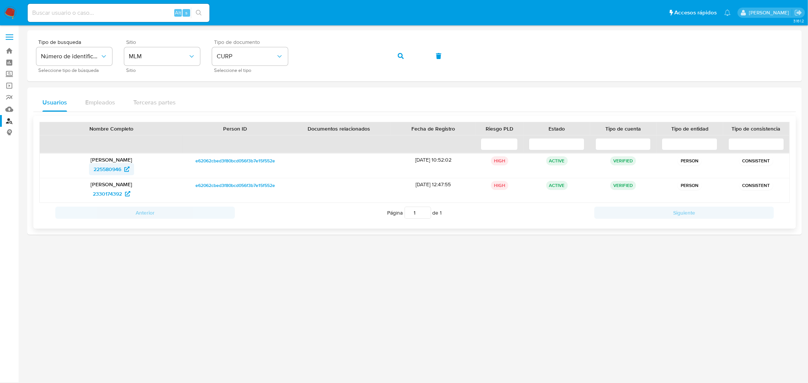
click at [112, 172] on span "225580946" at bounding box center [108, 169] width 28 height 12
click at [112, 168] on span "225580946" at bounding box center [108, 169] width 28 height 12
click at [106, 171] on span "225580946" at bounding box center [108, 169] width 28 height 12
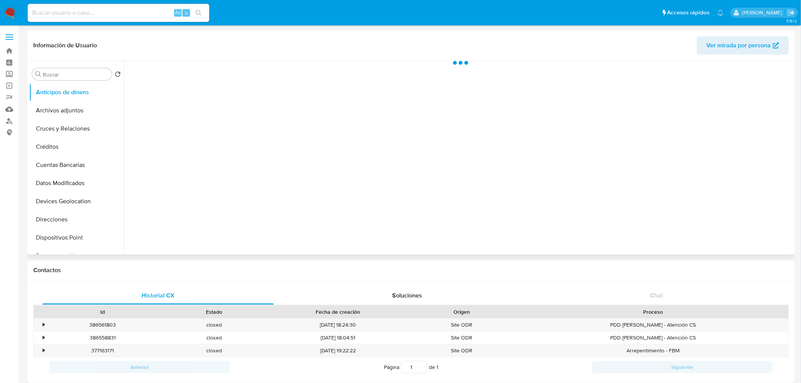
select select "10"
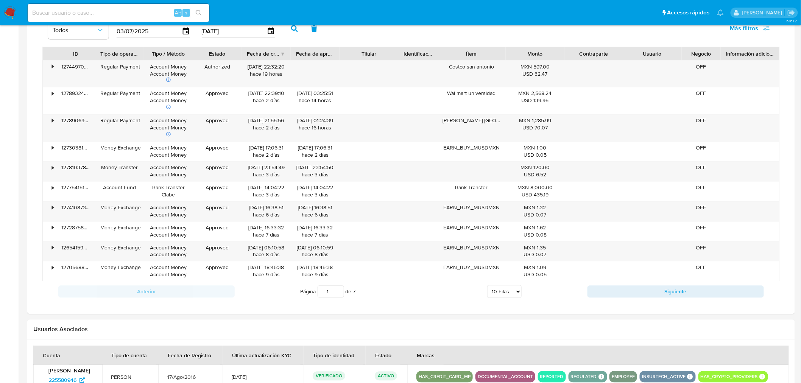
scroll to position [525, 0]
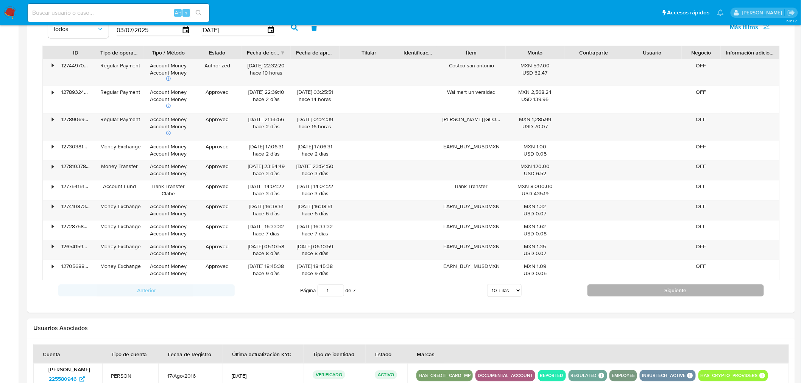
click at [615, 292] on button "Siguiente" at bounding box center [676, 291] width 176 height 12
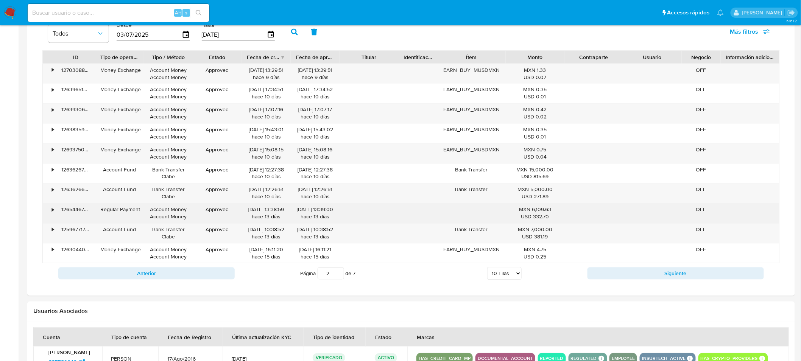
scroll to position [522, 0]
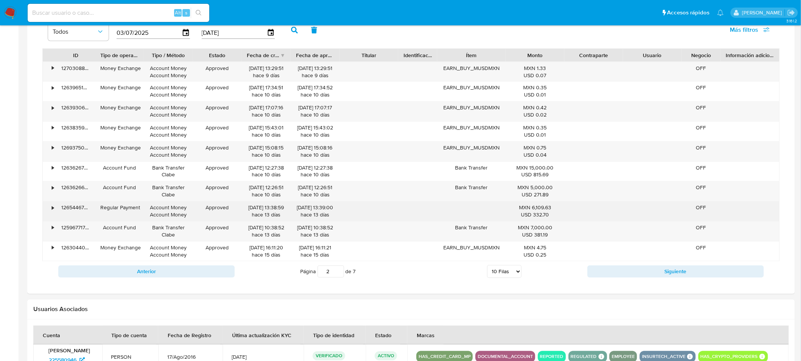
click at [52, 209] on div "•" at bounding box center [53, 207] width 2 height 7
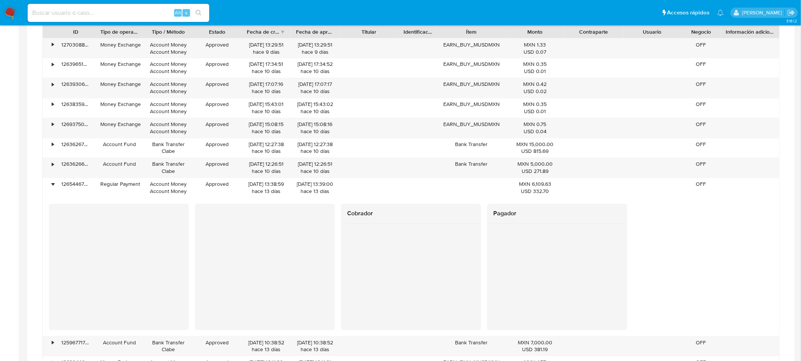
scroll to position [548, 0]
click at [201, 254] on div at bounding box center [265, 261] width 140 height 118
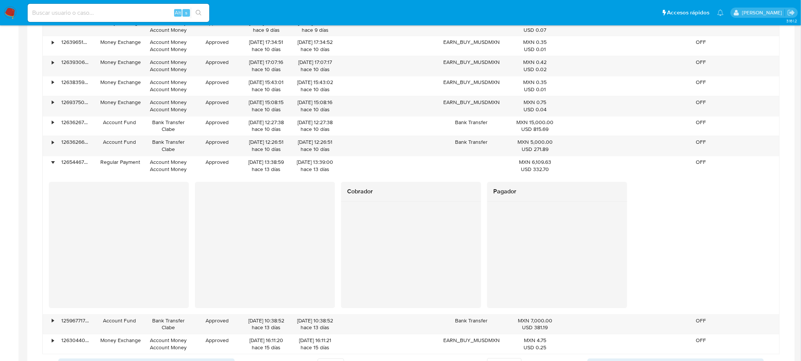
scroll to position [570, 0]
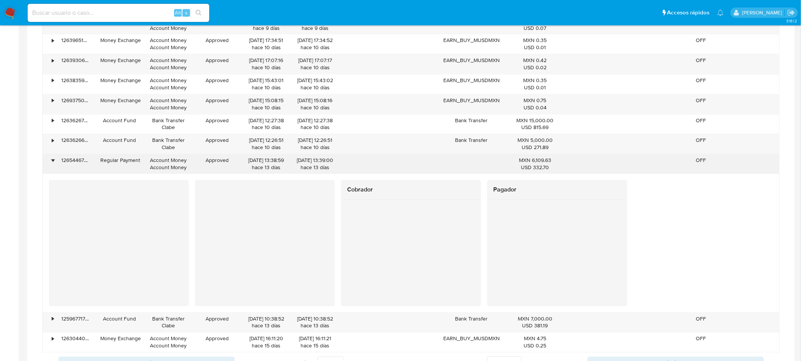
drag, startPoint x: 101, startPoint y: 163, endPoint x: 138, endPoint y: 167, distance: 36.9
click at [138, 167] on div "Regular Payment" at bounding box center [119, 164] width 49 height 20
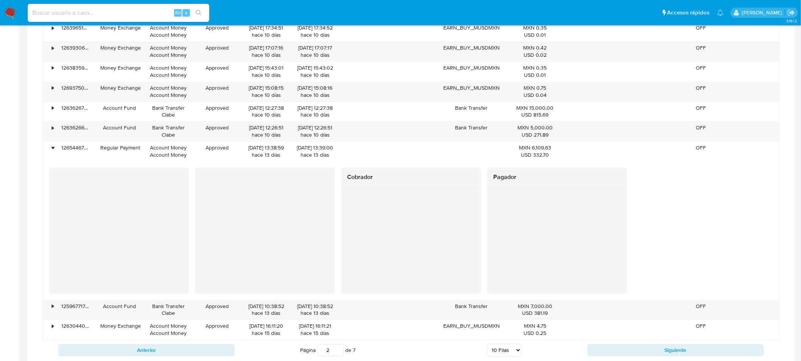
scroll to position [584, 0]
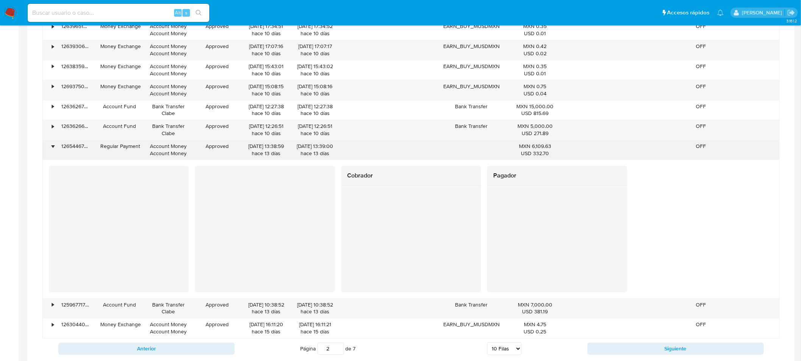
drag, startPoint x: 534, startPoint y: 148, endPoint x: 548, endPoint y: 152, distance: 14.3
click at [548, 152] on div "MXN 6,109.63 USD 332.70" at bounding box center [535, 150] width 48 height 14
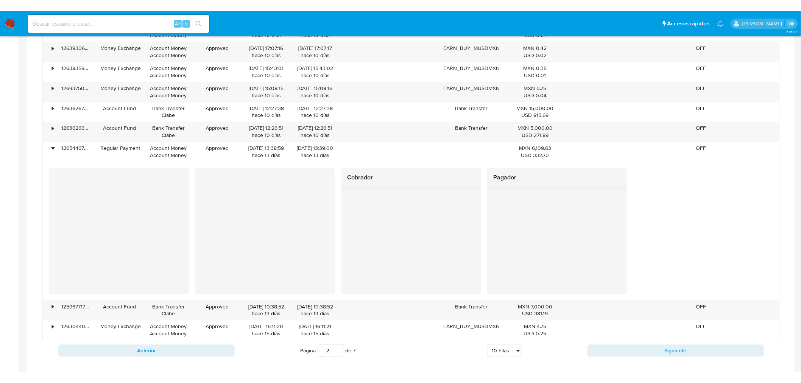
scroll to position [594, 0]
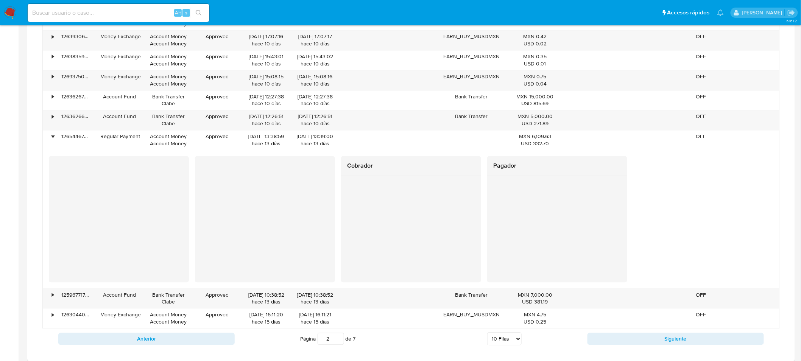
click at [51, 196] on div at bounding box center [119, 219] width 140 height 126
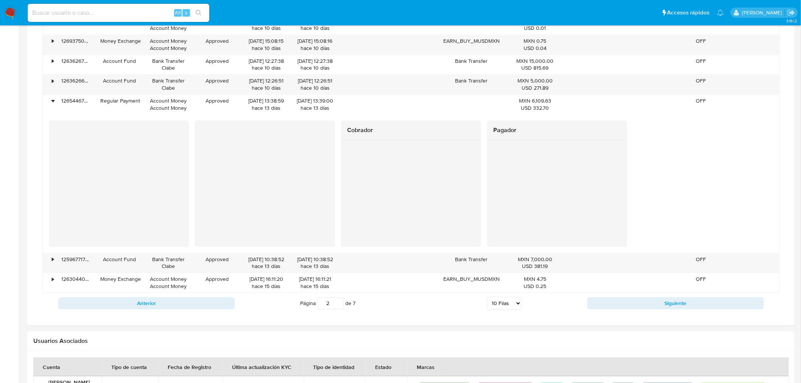
scroll to position [630, 0]
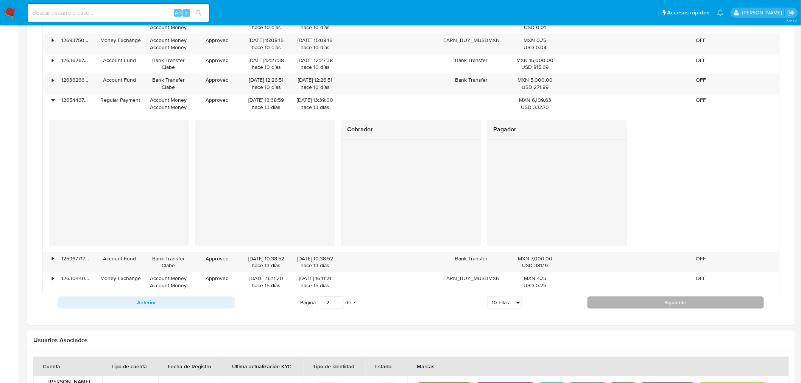
click at [604, 308] on button "Siguiente" at bounding box center [676, 302] width 176 height 12
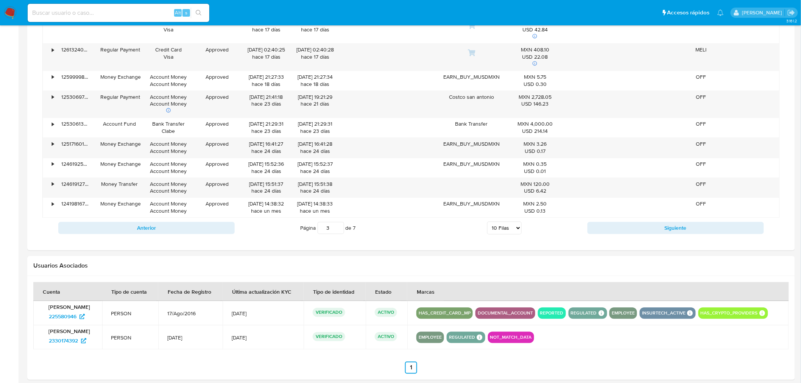
scroll to position [591, 0]
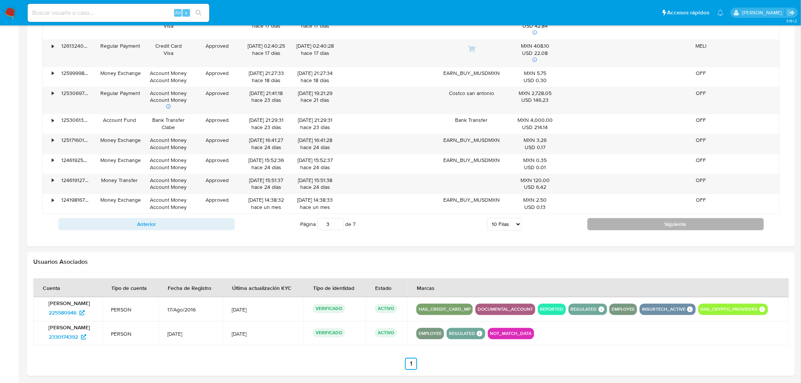
click at [629, 224] on button "Siguiente" at bounding box center [676, 224] width 176 height 12
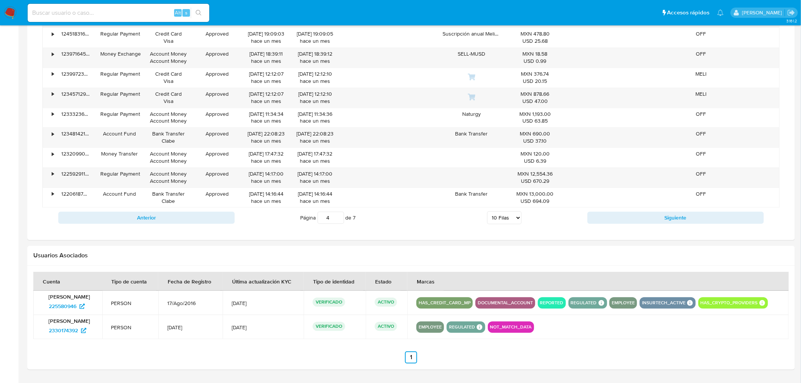
scroll to position [576, 0]
click at [624, 224] on button "Siguiente" at bounding box center [676, 218] width 176 height 12
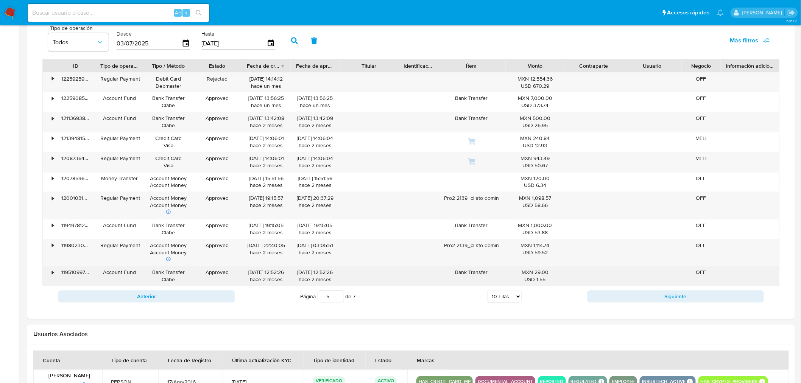
scroll to position [512, 0]
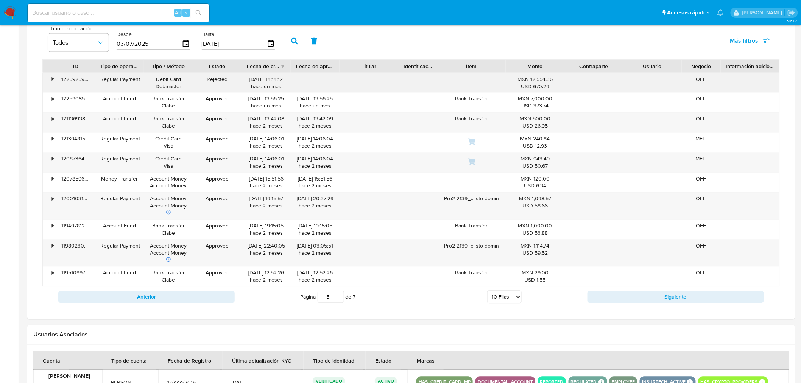
click at [53, 78] on div "•" at bounding box center [53, 79] width 2 height 7
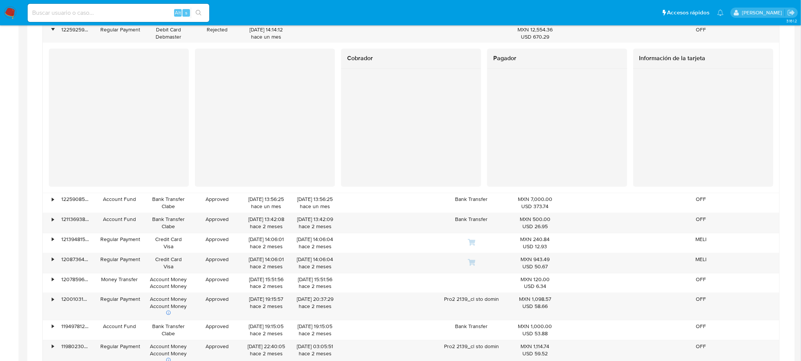
scroll to position [561, 0]
click at [639, 85] on div at bounding box center [703, 128] width 140 height 118
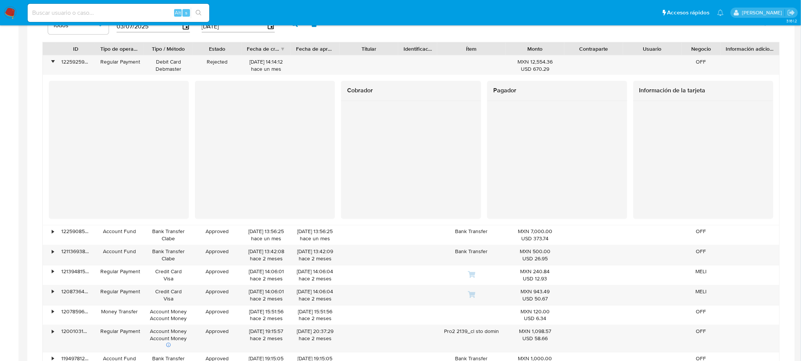
scroll to position [506, 0]
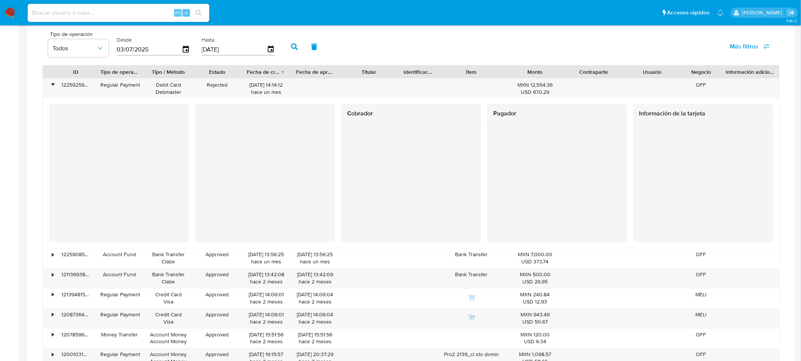
click at [53, 142] on div at bounding box center [119, 167] width 140 height 126
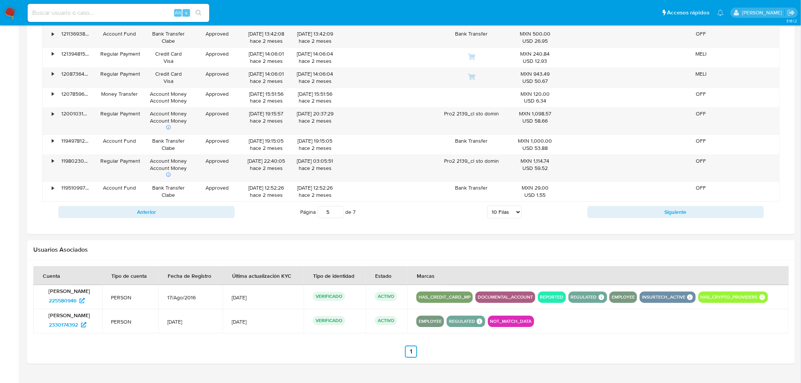
scroll to position [766, 0]
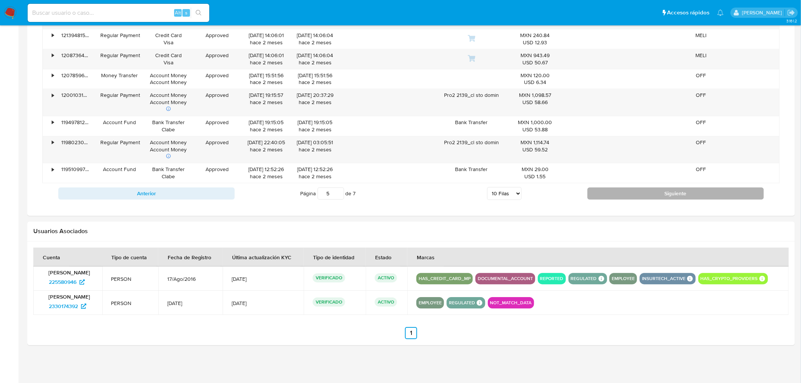
click at [609, 196] on button "Siguiente" at bounding box center [676, 193] width 176 height 12
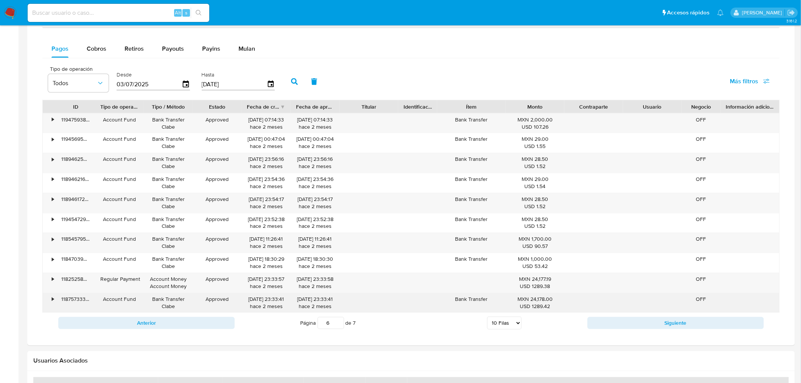
scroll to position [602, 0]
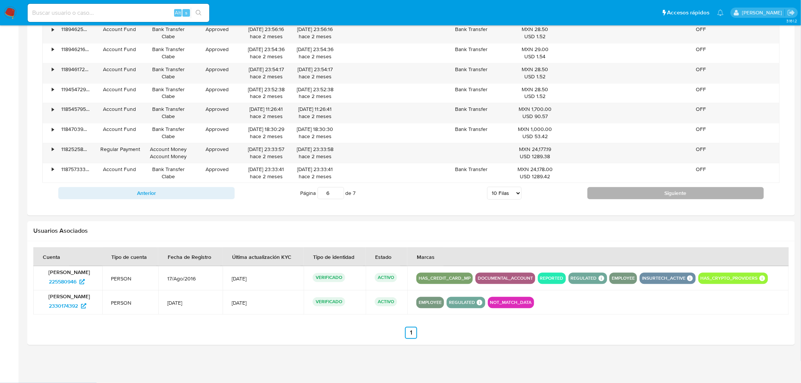
click at [605, 192] on button "Siguiente" at bounding box center [676, 193] width 176 height 12
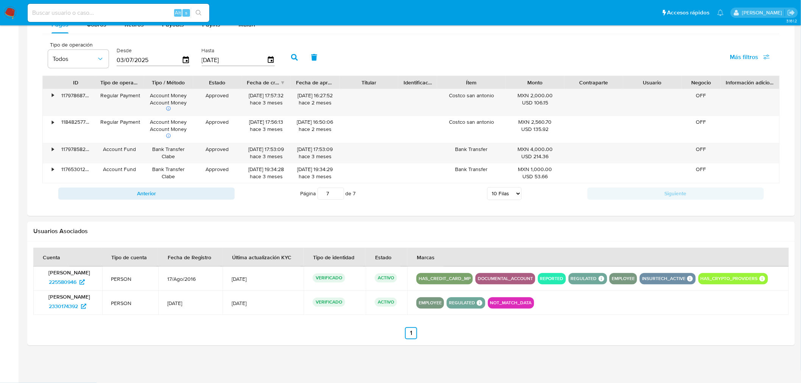
scroll to position [496, 0]
click at [212, 195] on button "Anterior" at bounding box center [146, 194] width 176 height 12
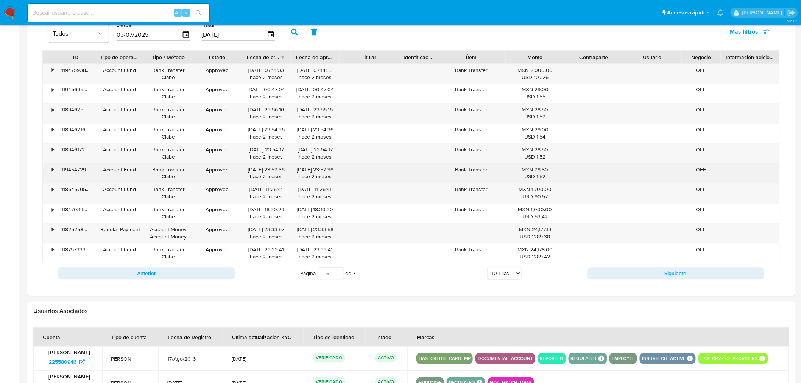
scroll to position [602, 0]
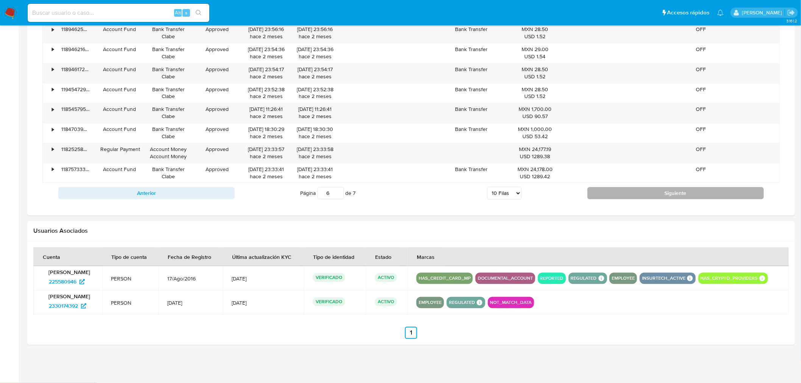
click at [604, 191] on button "Siguiente" at bounding box center [676, 193] width 176 height 12
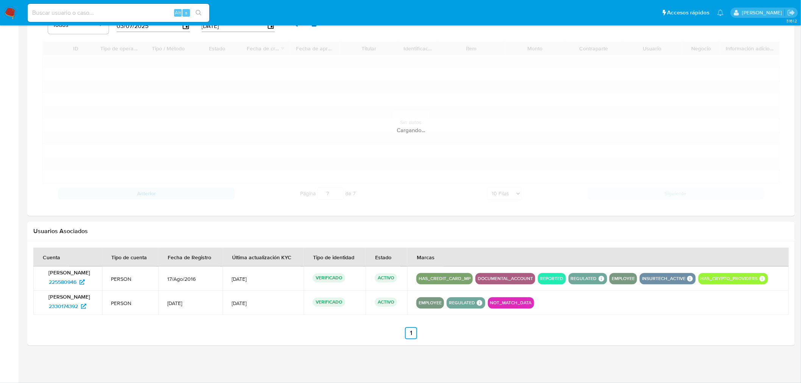
scroll to position [496, 0]
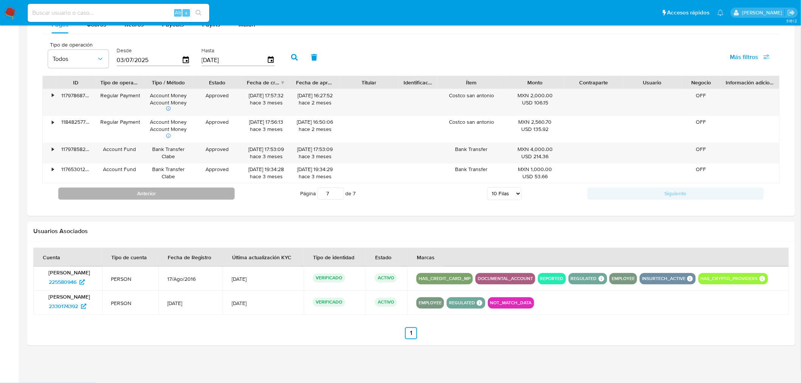
click at [206, 196] on button "Anterior" at bounding box center [146, 194] width 176 height 12
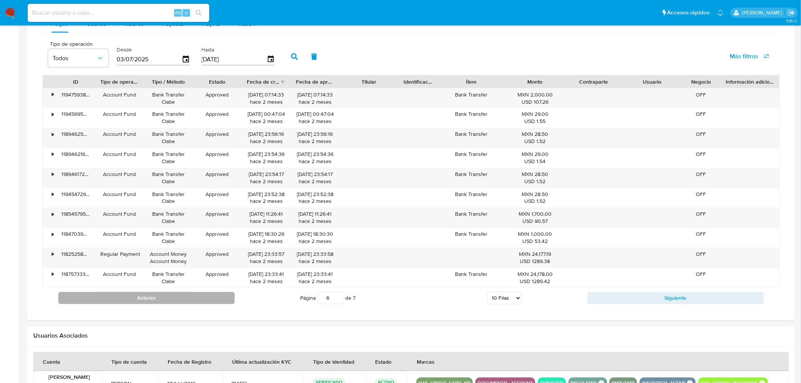
click at [196, 301] on button "Anterior" at bounding box center [146, 298] width 176 height 12
type input "5"
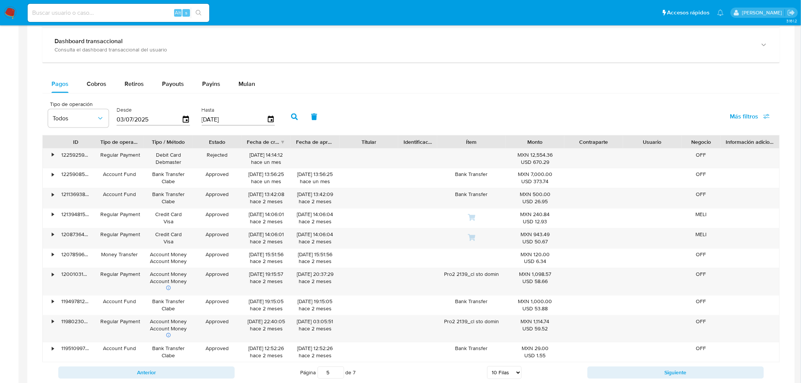
scroll to position [435, 0]
click at [186, 122] on icon "button" at bounding box center [186, 119] width 6 height 7
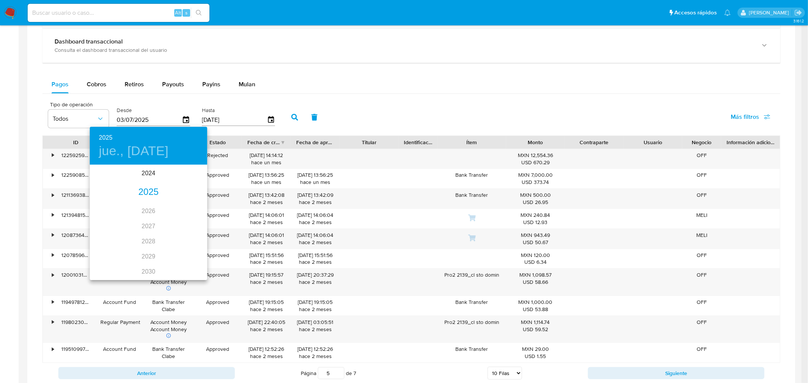
click at [151, 190] on div "2025" at bounding box center [148, 192] width 117 height 15
click at [143, 188] on div "feb." at bounding box center [148, 180] width 39 height 28
type input "03/02/2025"
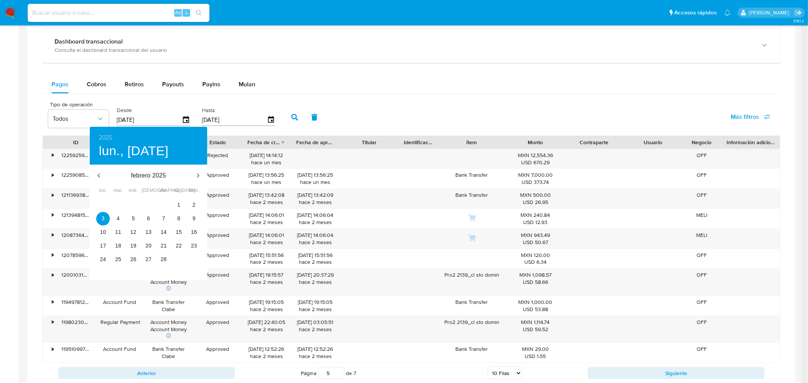
click at [288, 121] on div at bounding box center [404, 191] width 808 height 383
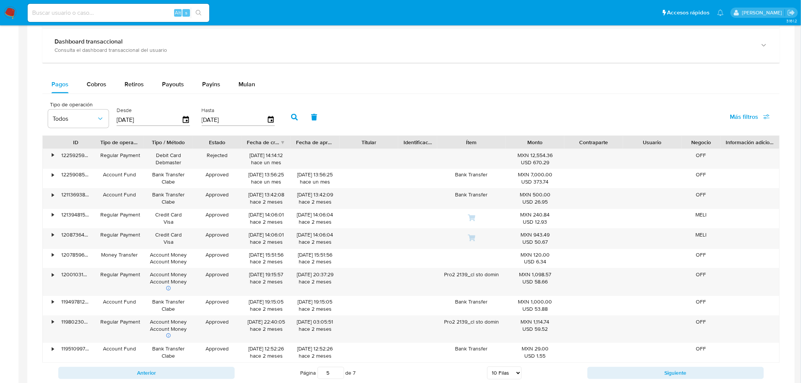
click at [293, 116] on icon "button" at bounding box center [294, 117] width 7 height 7
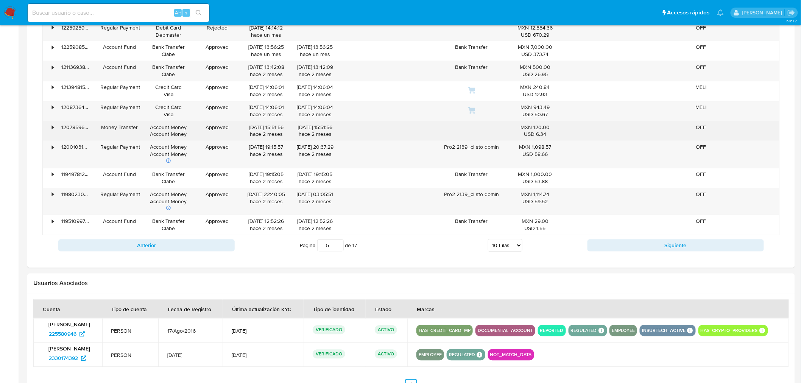
scroll to position [563, 0]
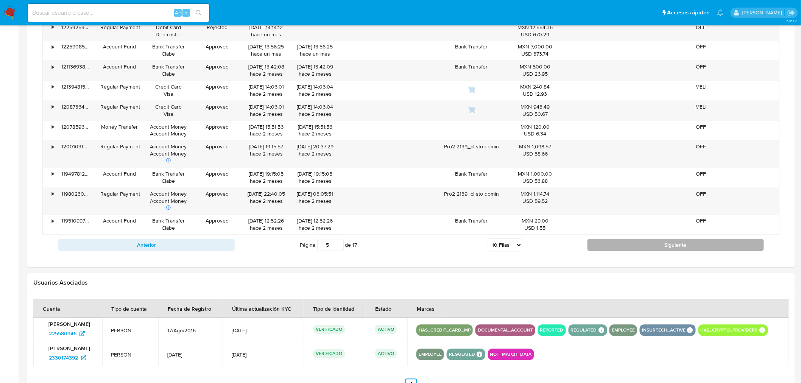
click at [594, 245] on button "Siguiente" at bounding box center [676, 245] width 176 height 12
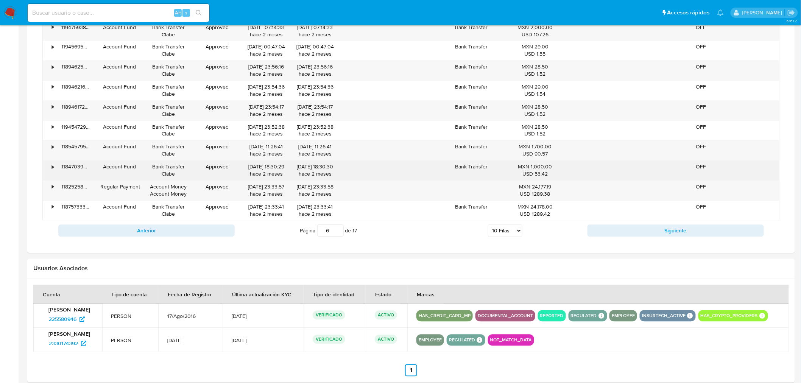
scroll to position [602, 0]
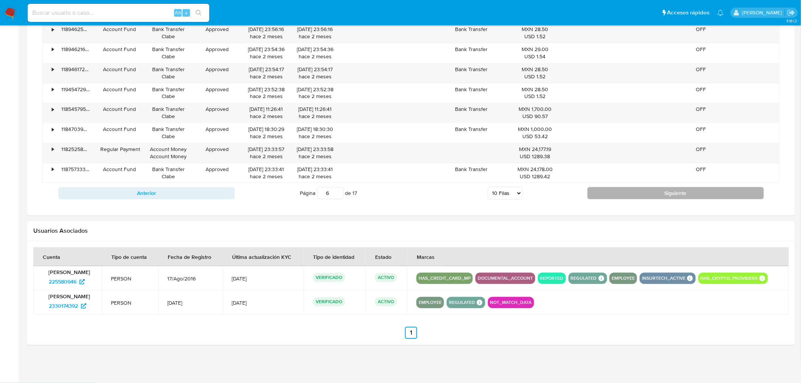
click at [627, 197] on button "Siguiente" at bounding box center [676, 193] width 176 height 12
type input "7"
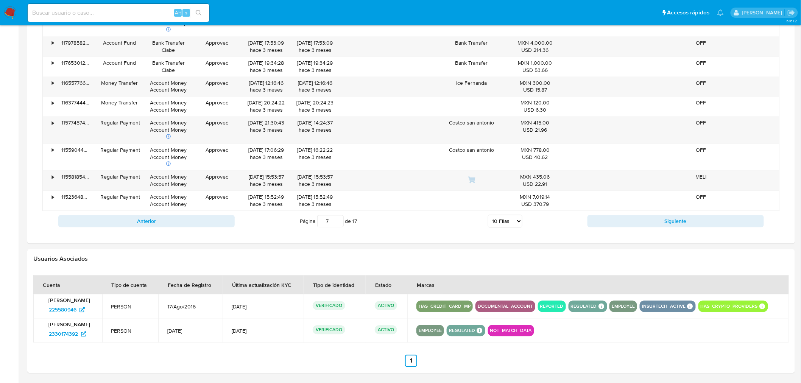
click at [513, 226] on select "5 Filas 10 Filas 20 Filas 25 Filas 50 Filas 100 Filas" at bounding box center [505, 221] width 34 height 13
select select "100"
click at [488, 216] on select "5 Filas 10 Filas 20 Filas 25 Filas 50 Filas 100 Filas" at bounding box center [505, 221] width 34 height 13
type input "1"
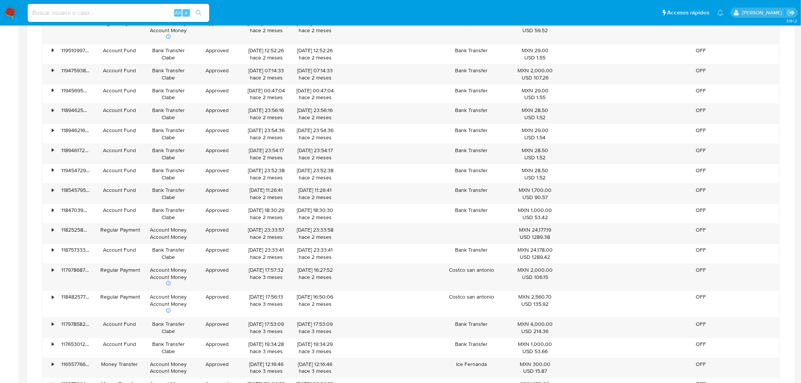
scroll to position [1576, 0]
click at [51, 234] on div "•" at bounding box center [49, 235] width 13 height 20
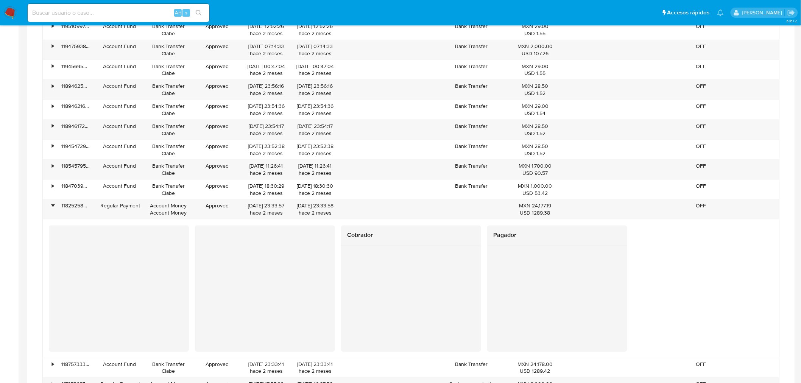
scroll to position [1603, 0]
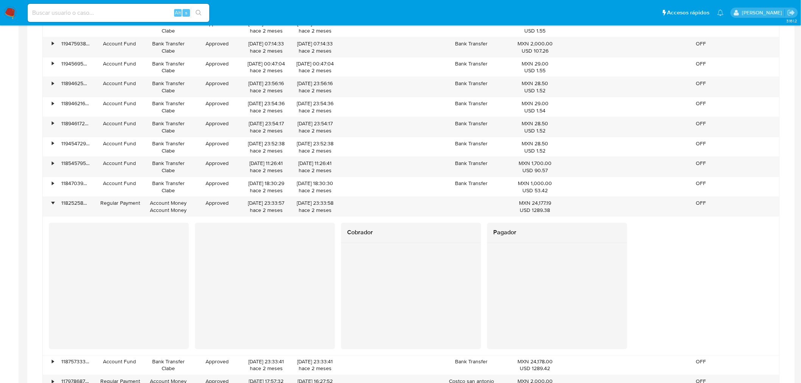
click at [44, 264] on div "Cobrador Pagador" at bounding box center [411, 286] width 737 height 126
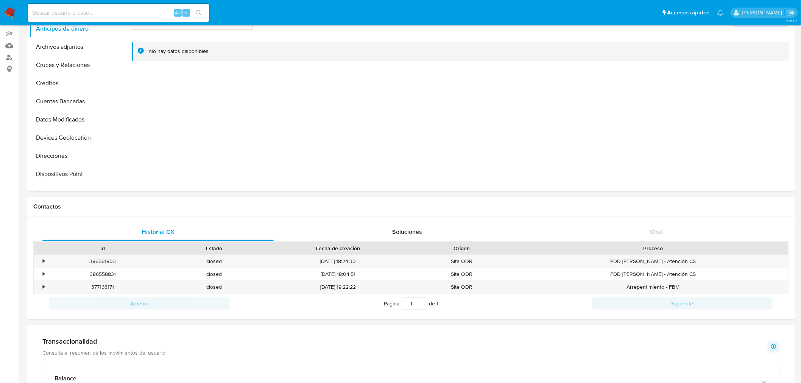
scroll to position [0, 0]
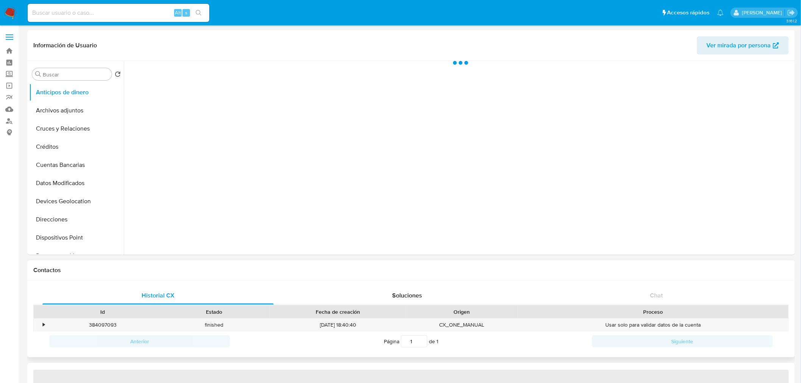
scroll to position [179, 0]
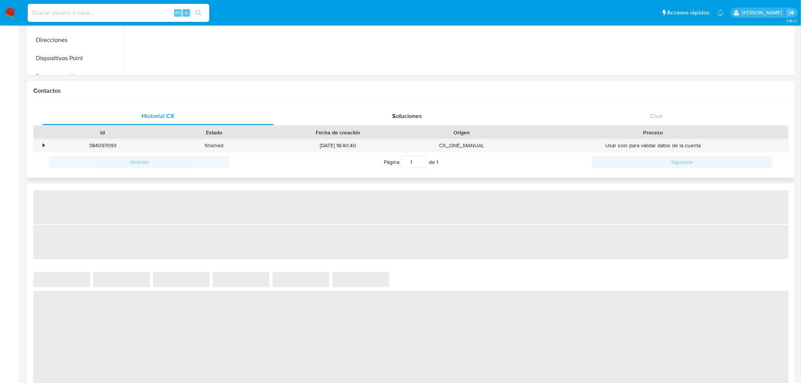
select select "10"
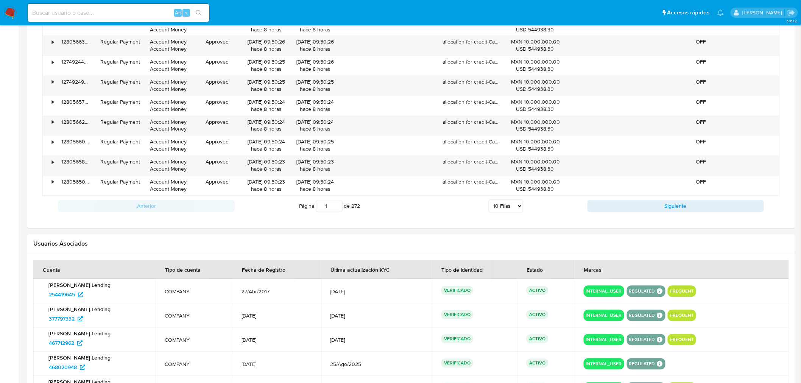
scroll to position [561, 0]
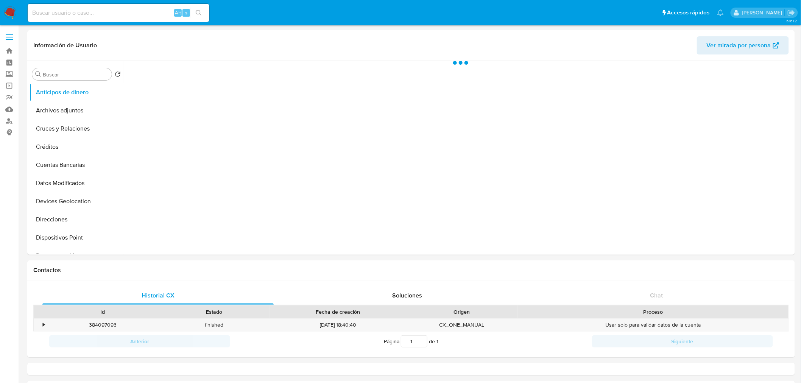
select select "10"
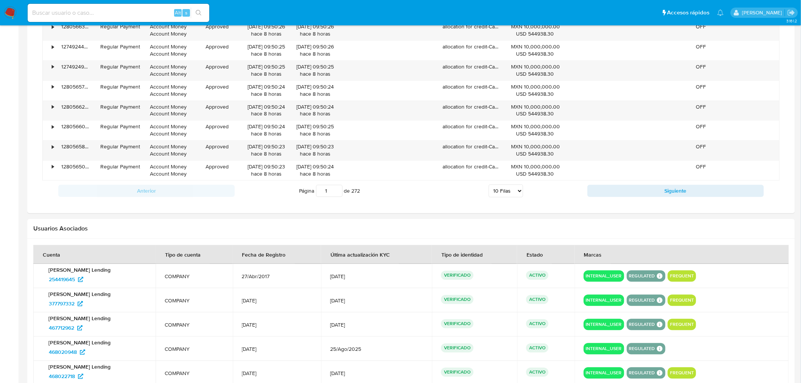
scroll to position [586, 0]
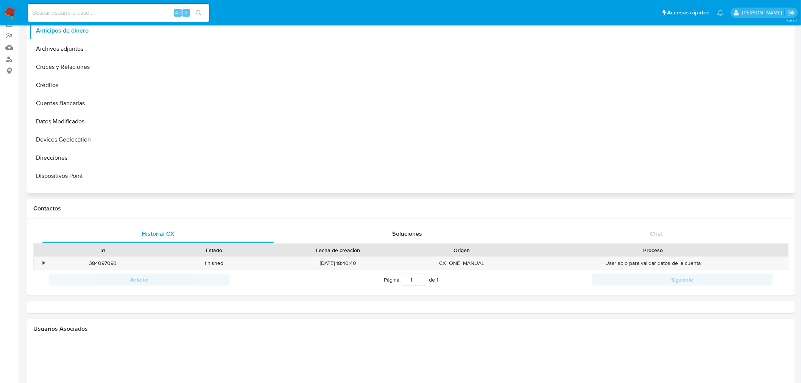
select select "10"
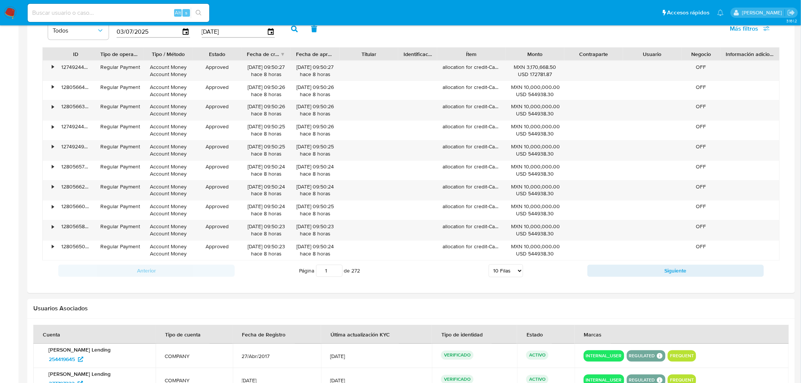
scroll to position [519, 0]
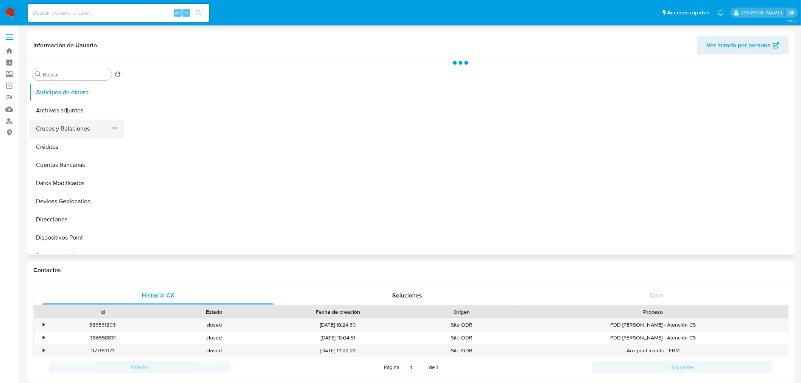
click at [65, 124] on button "Cruces y Relaciones" at bounding box center [73, 129] width 89 height 18
select select "10"
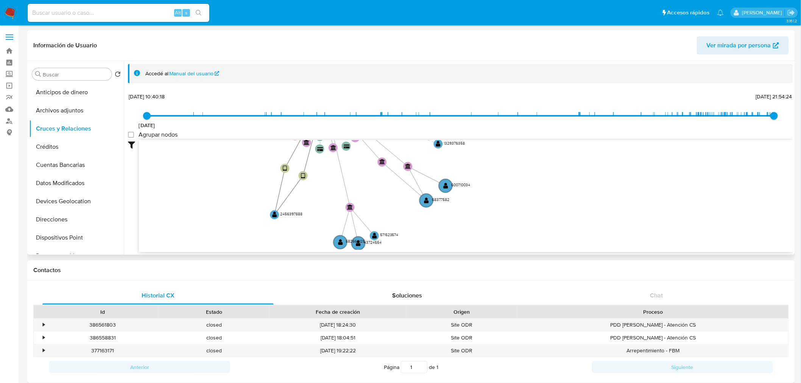
drag, startPoint x: 357, startPoint y: 187, endPoint x: 268, endPoint y: 66, distance: 150.5
click at [268, 66] on div "Accedé al Manual del usuario 26/3/2021 26/3/2021, 10:40:18 27/9/2025, 21:54:24 …" at bounding box center [460, 171] width 665 height 215
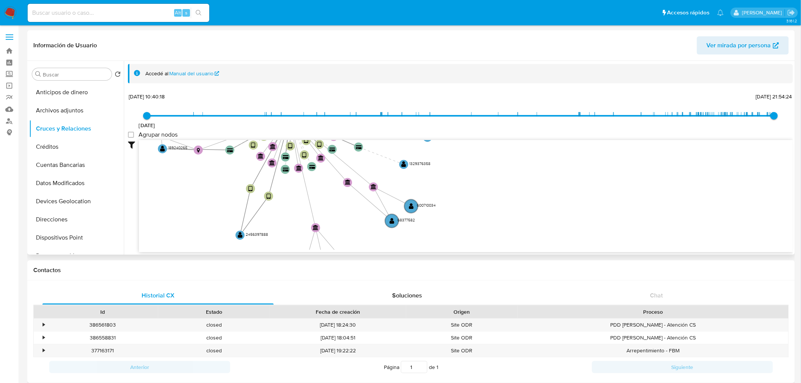
drag, startPoint x: 309, startPoint y: 220, endPoint x: 274, endPoint y: 240, distance: 40.1
click at [274, 240] on icon "device-6432231f08813b0019a101bc  user-225580946  225580946 device-66357fa5900…" at bounding box center [466, 195] width 654 height 110
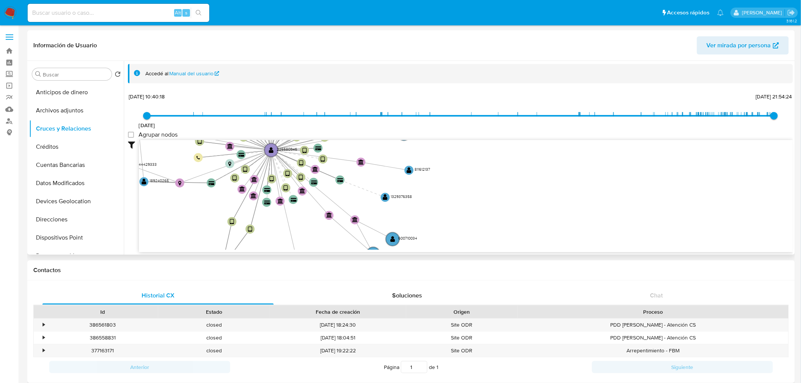
drag, startPoint x: 305, startPoint y: 215, endPoint x: 286, endPoint y: 248, distance: 37.8
click at [286, 248] on icon "device-6432231f08813b0019a101bc  user-225580946  225580946 device-66357fa5900…" at bounding box center [466, 195] width 654 height 110
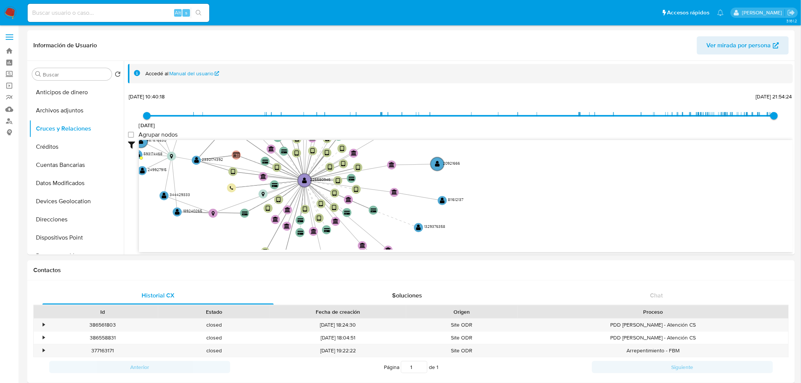
drag, startPoint x: 324, startPoint y: 228, endPoint x: 357, endPoint y: 259, distance: 45.0
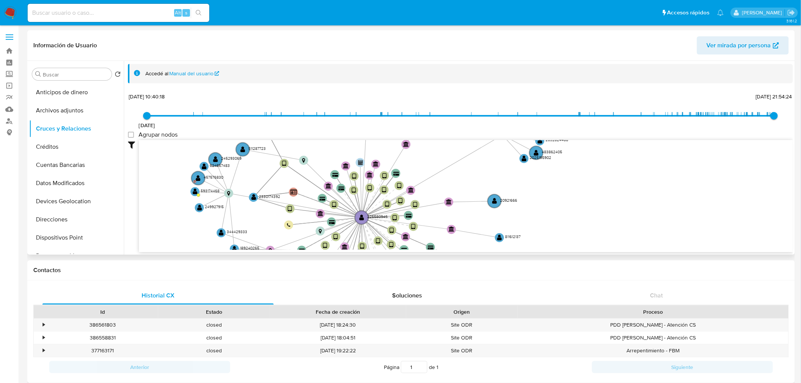
drag, startPoint x: 331, startPoint y: 197, endPoint x: 388, endPoint y: 234, distance: 68.2
click at [388, 234] on icon "device-6432231f08813b0019a101bc  user-225580946  225580946 device-66357fa5900…" at bounding box center [466, 195] width 654 height 110
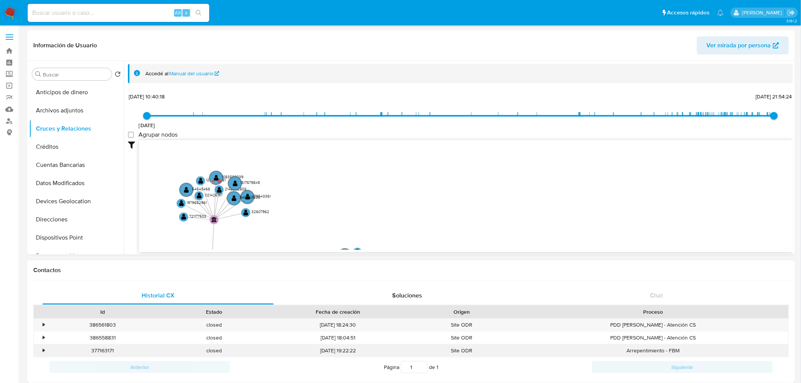
drag, startPoint x: 262, startPoint y: 204, endPoint x: 115, endPoint y: 348, distance: 206.2
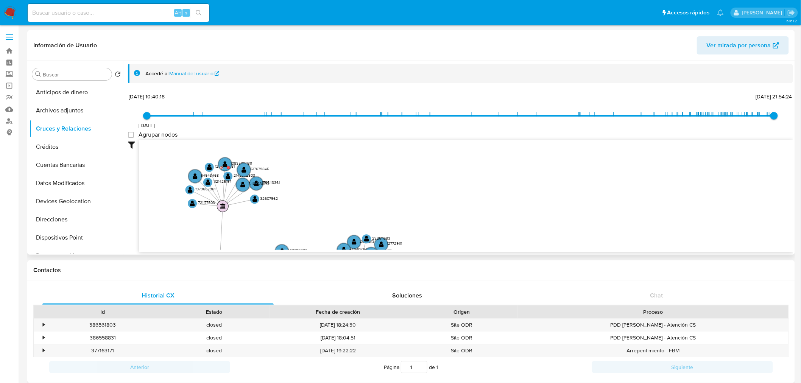
click at [221, 206] on text "" at bounding box center [223, 205] width 6 height 5
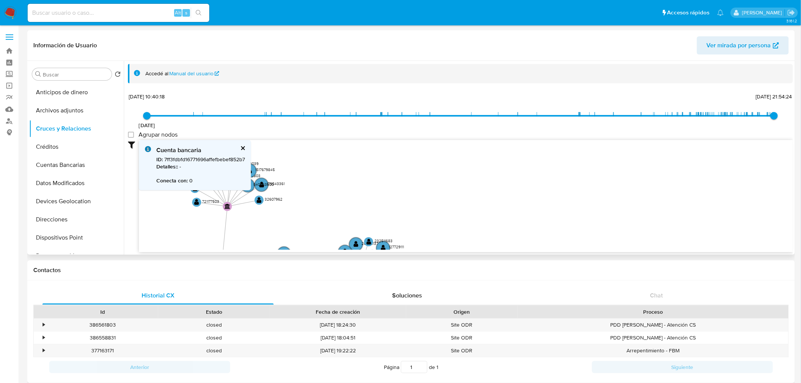
click at [253, 207] on icon "device-6432231f08813b0019a101bc  user-225580946  225580946 device-66357fa5900…" at bounding box center [466, 195] width 654 height 110
click at [244, 147] on button "cerrar" at bounding box center [242, 148] width 5 height 5
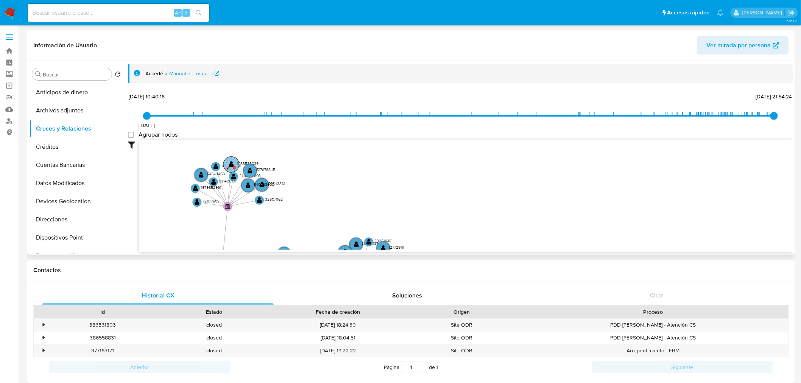
click at [231, 166] on text "" at bounding box center [231, 164] width 5 height 6
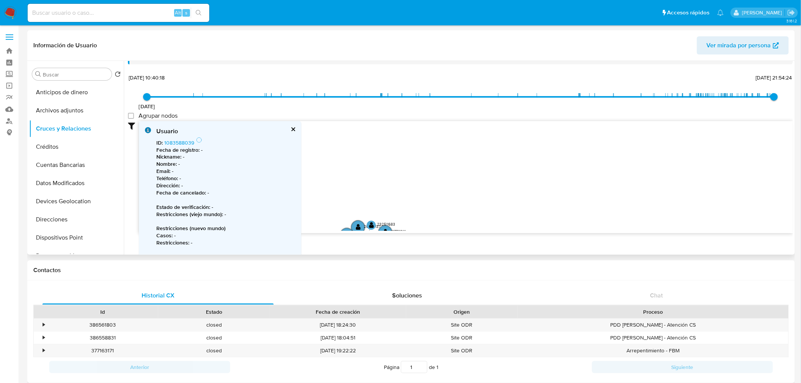
scroll to position [11, 0]
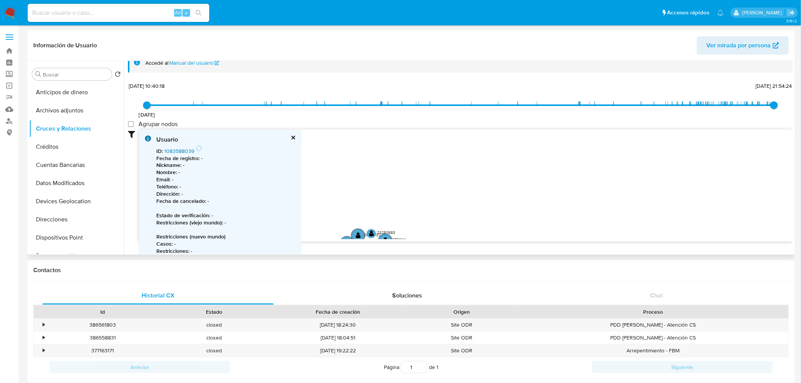
click at [178, 148] on link "1083588039" at bounding box center [179, 151] width 30 height 8
click at [290, 135] on button "cerrar" at bounding box center [292, 137] width 5 height 5
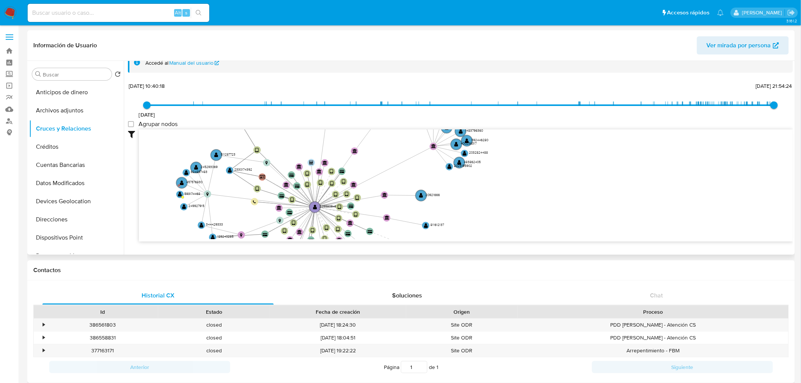
drag, startPoint x: 263, startPoint y: 198, endPoint x: 345, endPoint y: 87, distance: 137.5
click at [345, 87] on div "26/3/2021 26/3/2021, 10:40:18 27/9/2025, 21:54:24 Agrupar nodos Filtros Confian…" at bounding box center [460, 175] width 665 height 188
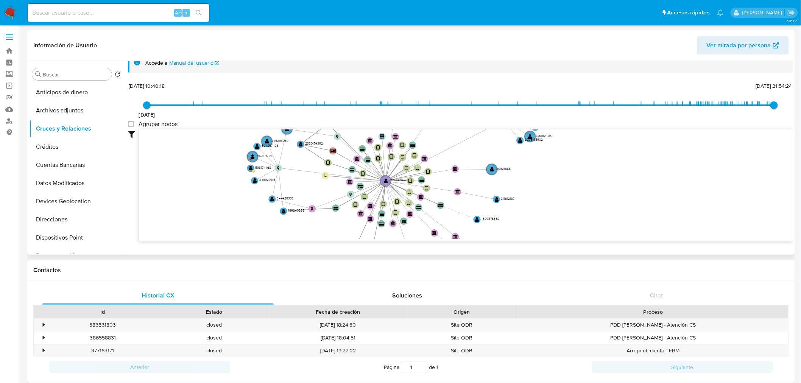
drag, startPoint x: 293, startPoint y: 165, endPoint x: 365, endPoint y: 134, distance: 78.0
click at [365, 134] on icon "device-6432231f08813b0019a101bc  user-225580946  225580946 device-66357fa5900…" at bounding box center [466, 184] width 654 height 110
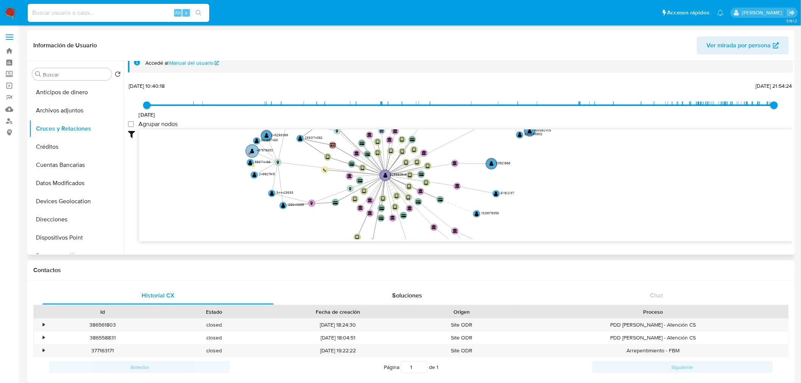
click at [248, 153] on circle at bounding box center [252, 151] width 13 height 13
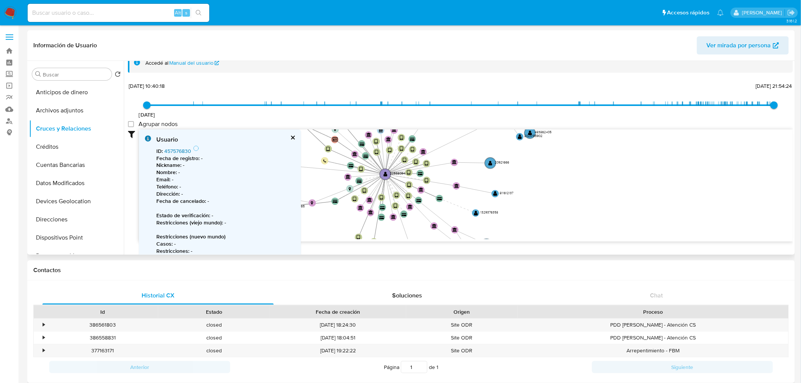
click at [179, 149] on link "457576830" at bounding box center [177, 151] width 27 height 8
click at [346, 218] on icon "device-6432231f08813b0019a101bc  user-225580946  225580946 device-66357fa5900…" at bounding box center [466, 184] width 654 height 110
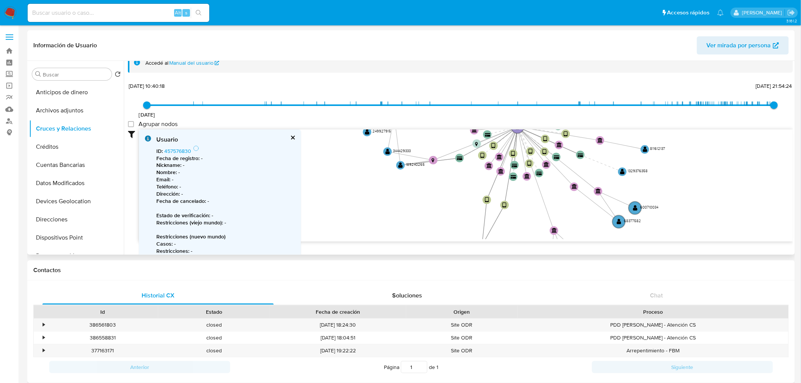
drag, startPoint x: 327, startPoint y: 168, endPoint x: 453, endPoint y: 122, distance: 134.0
click at [453, 122] on div "26/3/2021 26/3/2021, 10:40:18 27/9/2025, 21:54:24 Agrupar nodos Filtros Confian…" at bounding box center [460, 175] width 665 height 188
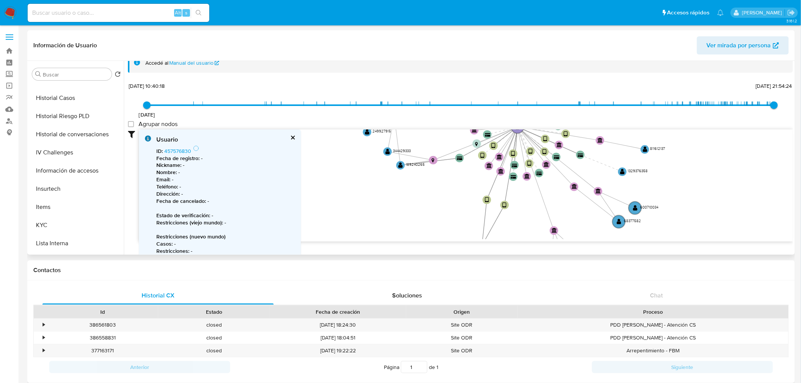
scroll to position [211, 0]
click at [58, 218] on button "KYC" at bounding box center [73, 226] width 89 height 18
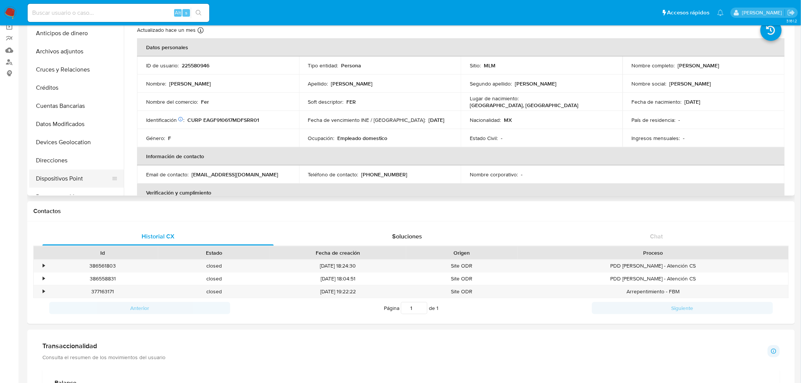
scroll to position [0, 0]
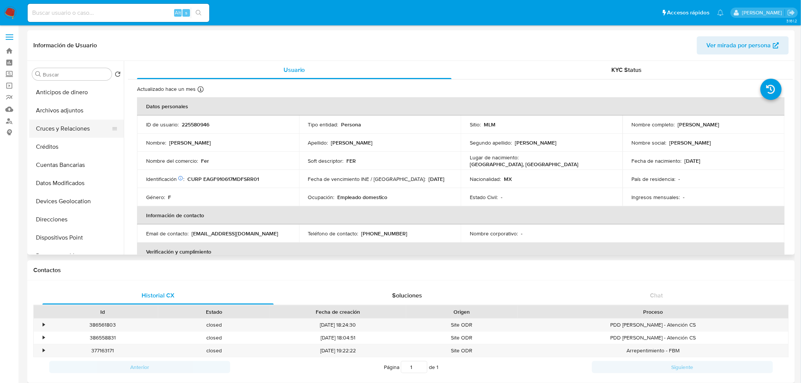
click at [75, 122] on button "Cruces y Relaciones" at bounding box center [73, 129] width 89 height 18
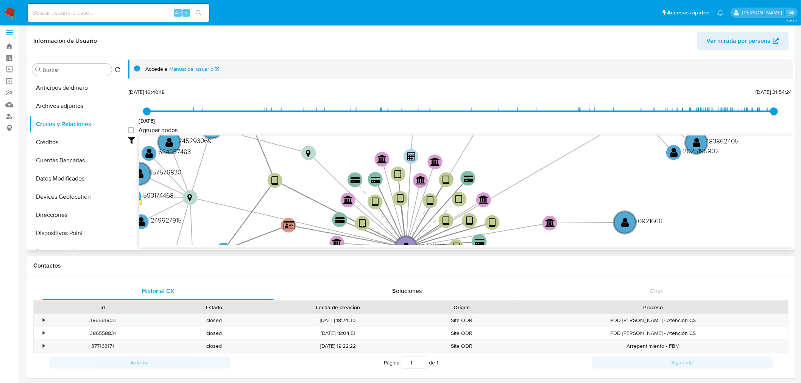
scroll to position [5, 0]
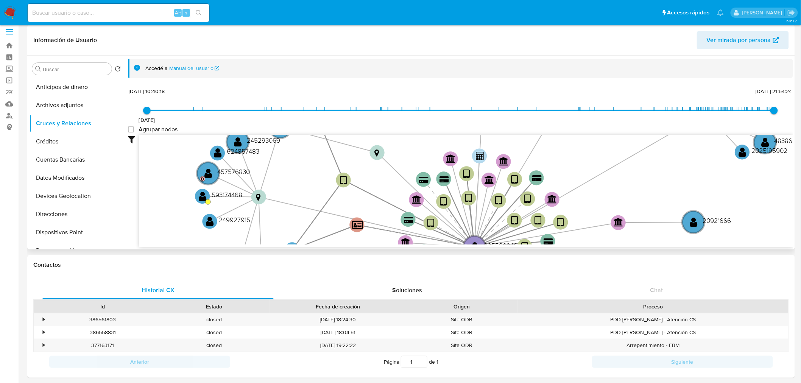
drag, startPoint x: 245, startPoint y: 193, endPoint x: 313, endPoint y: 192, distance: 68.6
click at [313, 192] on icon "device-6432231f08813b0019a101bc  user-225580946  225580946 device-66357fa5900…" at bounding box center [466, 190] width 654 height 110
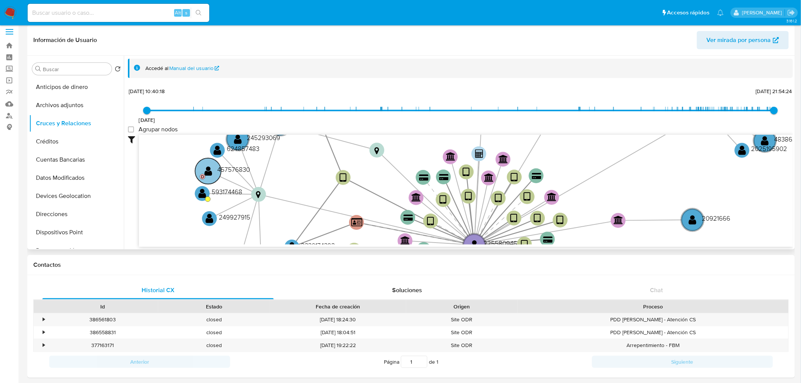
click at [200, 175] on circle at bounding box center [208, 171] width 26 height 26
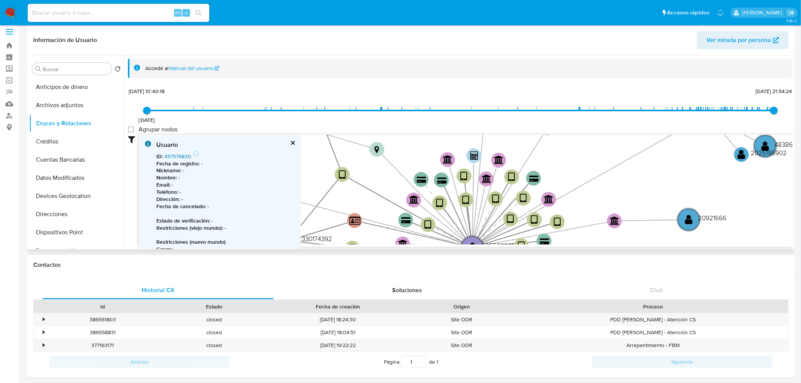
click at [182, 154] on link "457576830" at bounding box center [177, 157] width 27 height 8
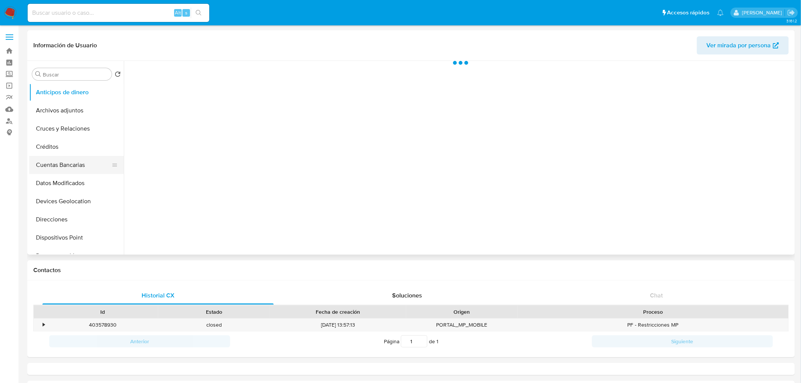
select select "10"
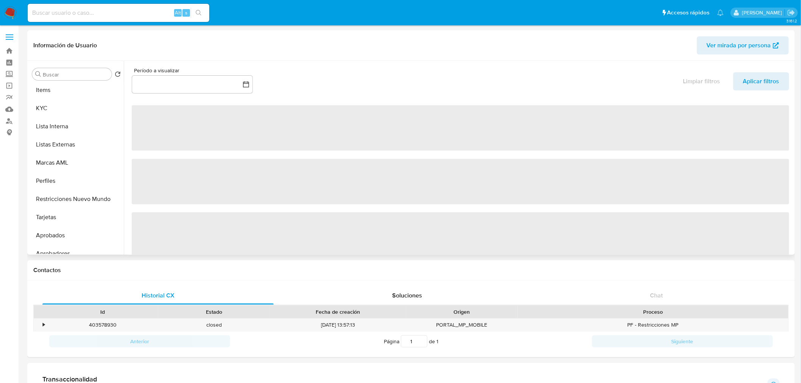
scroll to position [335, 0]
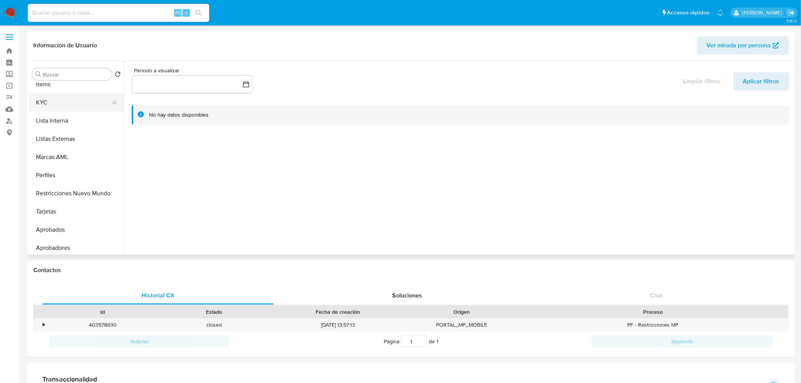
click at [57, 99] on button "KYC" at bounding box center [73, 103] width 89 height 18
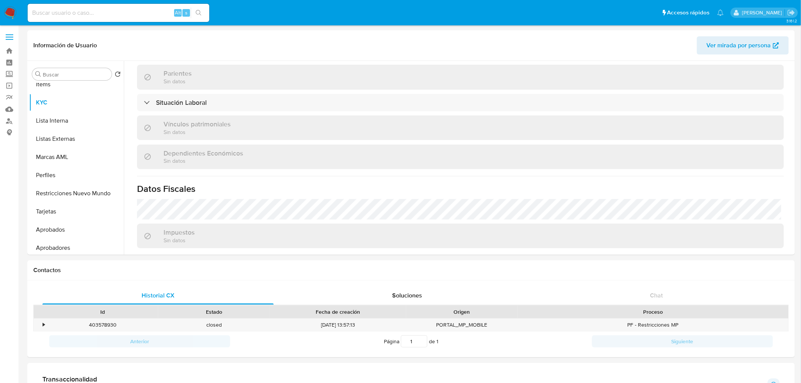
scroll to position [370, 0]
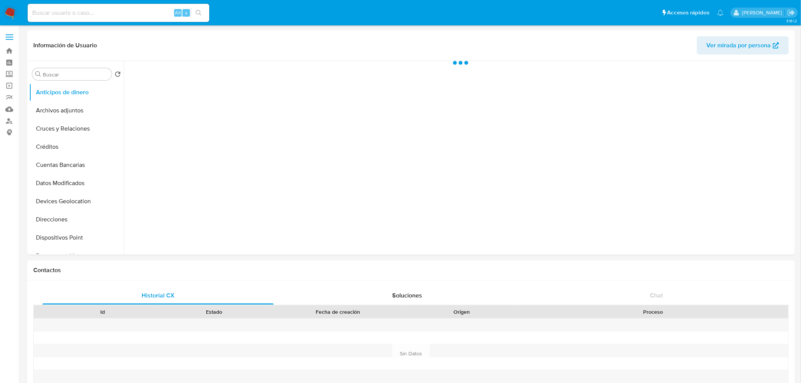
select select "10"
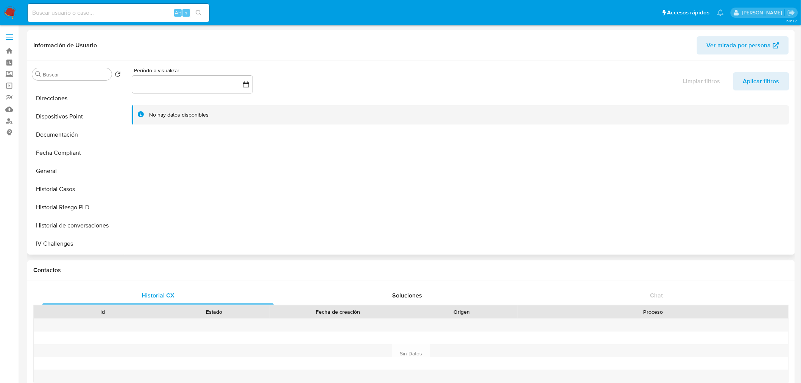
scroll to position [227, 0]
click at [68, 208] on button "KYC" at bounding box center [73, 210] width 89 height 18
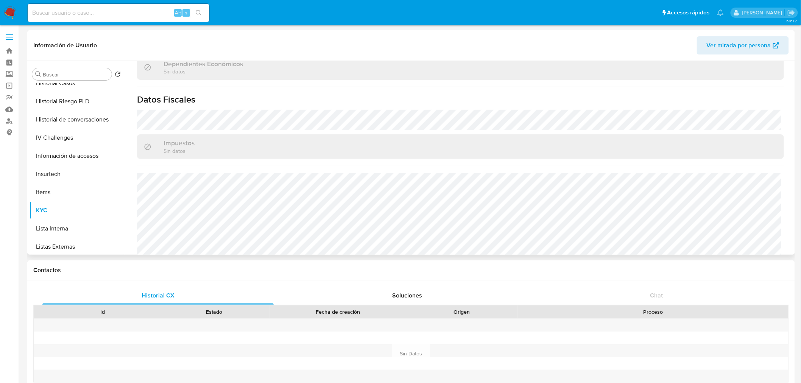
scroll to position [468, 0]
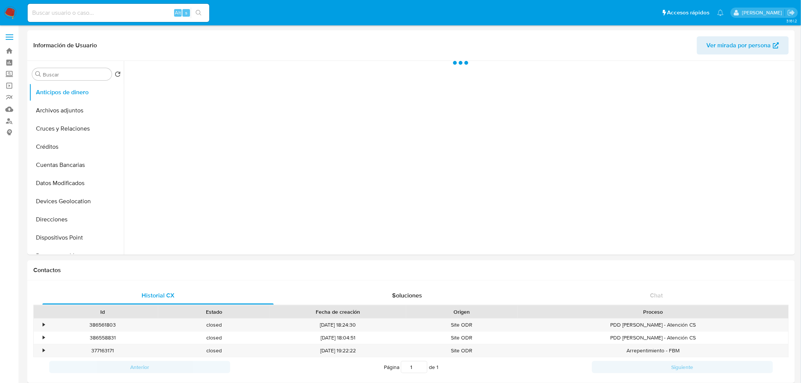
select select "10"
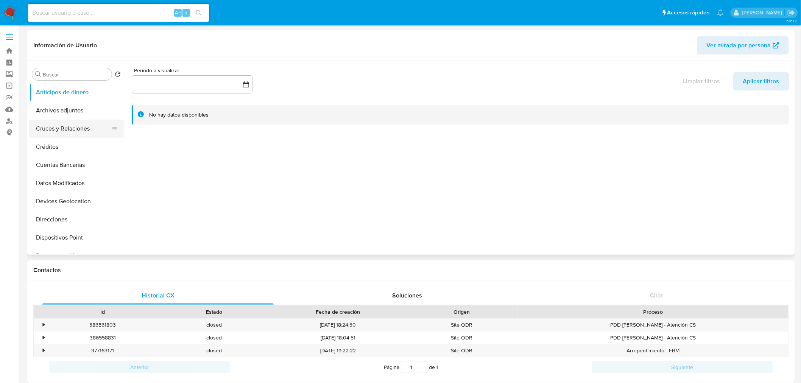
click at [61, 133] on button "Cruces y Relaciones" at bounding box center [73, 129] width 89 height 18
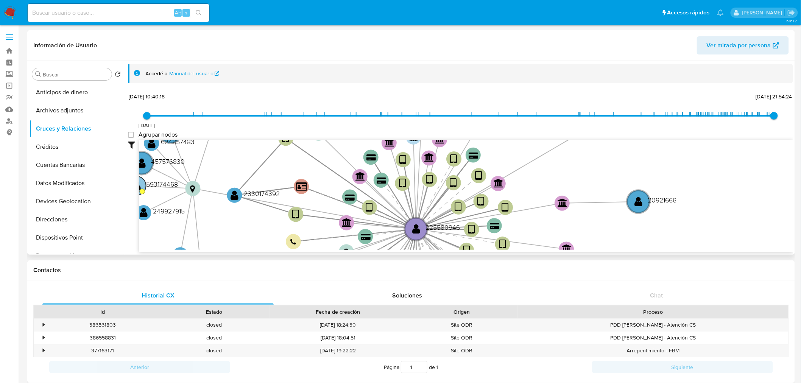
click at [142, 189] on circle at bounding box center [142, 191] width 5 height 5
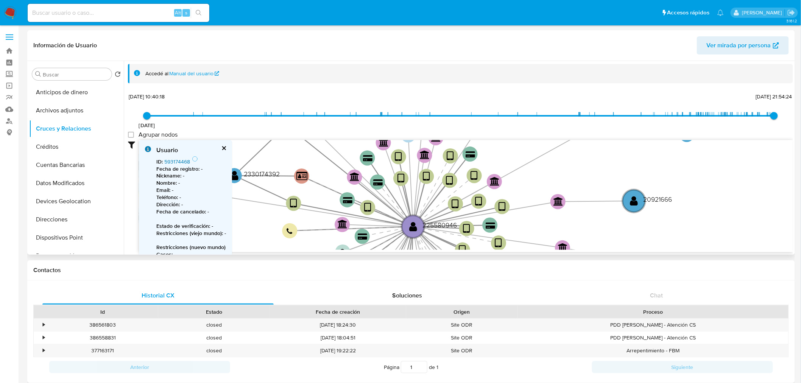
click at [182, 159] on link "593174468" at bounding box center [177, 162] width 26 height 8
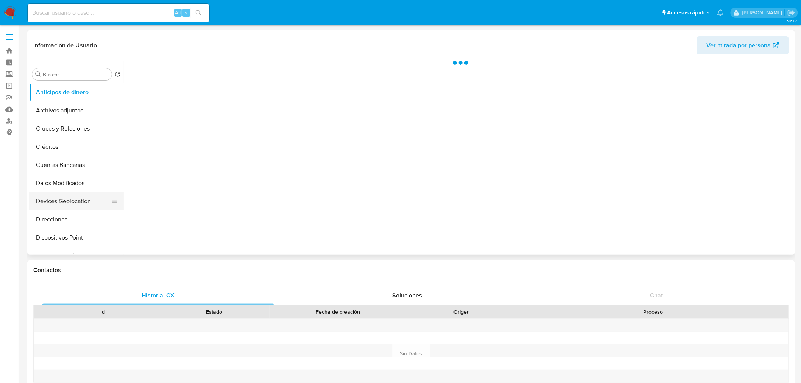
select select "10"
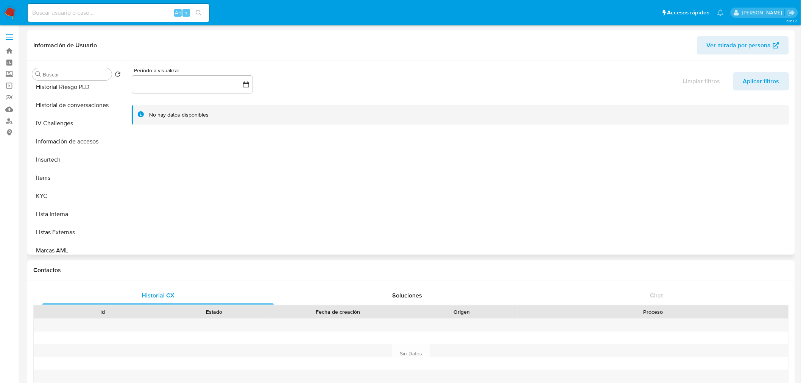
scroll to position [243, 0]
click at [59, 198] on button "KYC" at bounding box center [73, 195] width 89 height 18
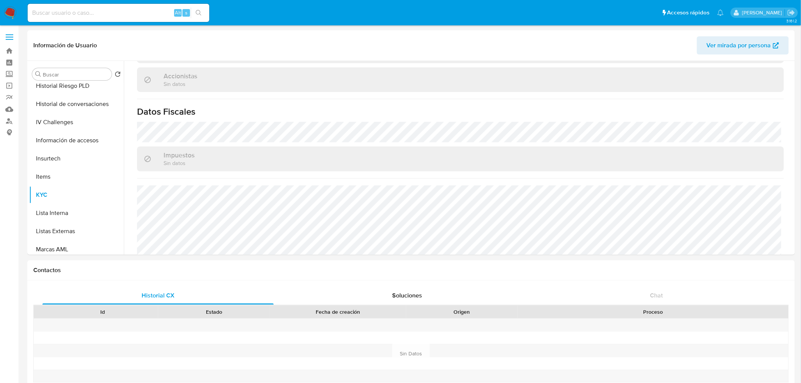
scroll to position [547, 0]
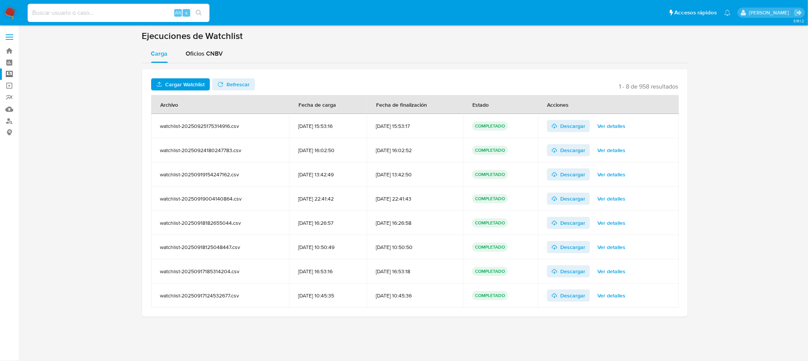
click at [128, 13] on input at bounding box center [119, 13] width 182 height 10
paste input "483925574"
type input "483925574"
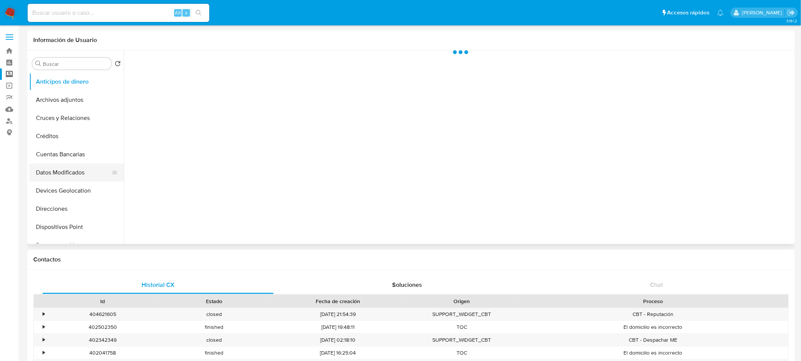
select select "10"
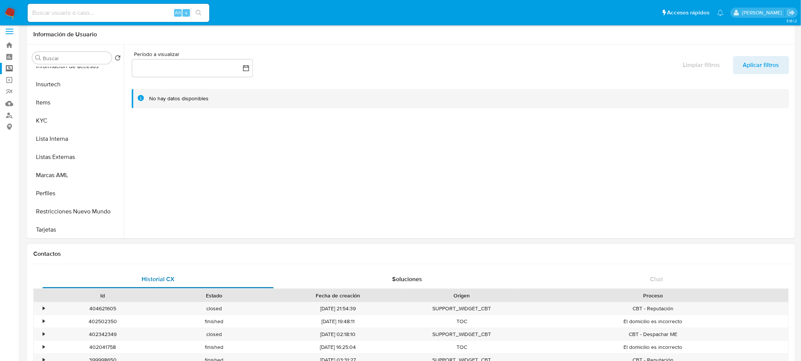
scroll to position [298, 0]
click at [70, 123] on button "KYC" at bounding box center [73, 123] width 89 height 18
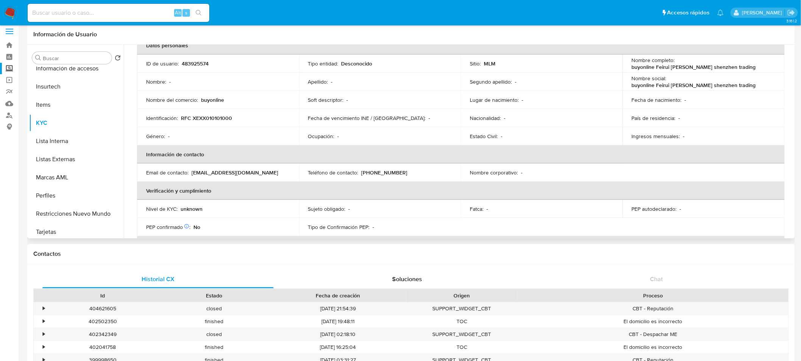
scroll to position [45, 0]
drag, startPoint x: 654, startPoint y: 66, endPoint x: 745, endPoint y: 67, distance: 90.9
click at [745, 67] on div "Nombre completo : buyonline Feirui [PERSON_NAME] shenzhen trading" at bounding box center [704, 63] width 144 height 14
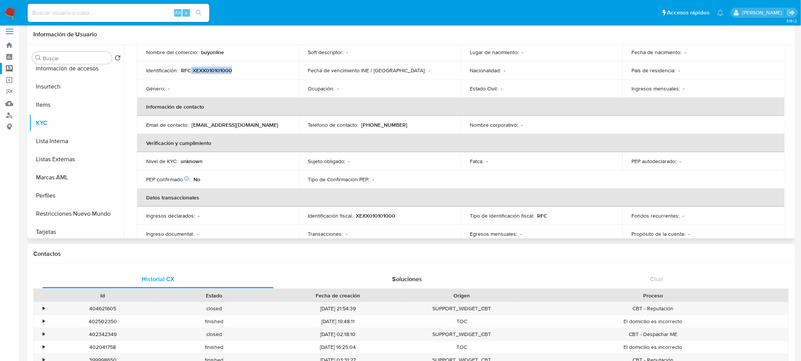
drag, startPoint x: 239, startPoint y: 76, endPoint x: 191, endPoint y: 70, distance: 48.5
click at [191, 70] on td "Identificación : RFC XEXX010101000" at bounding box center [218, 70] width 162 height 18
drag, startPoint x: 210, startPoint y: 133, endPoint x: 143, endPoint y: 123, distance: 68.1
click at [143, 123] on td "Email de contacto : [EMAIL_ADDRESS][DOMAIN_NAME]" at bounding box center [218, 125] width 162 height 18
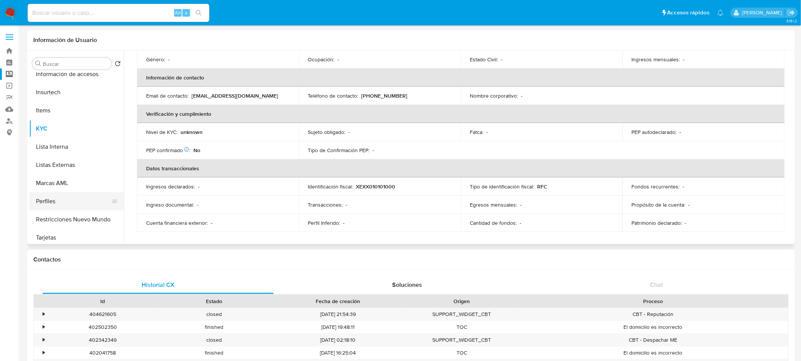
scroll to position [356, 0]
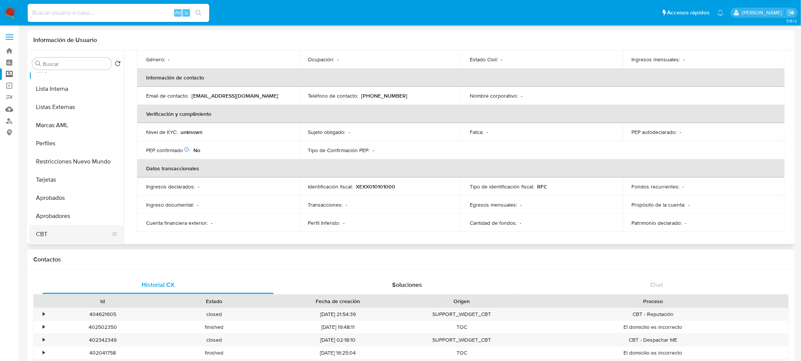
click at [63, 229] on button "CBT" at bounding box center [73, 234] width 89 height 18
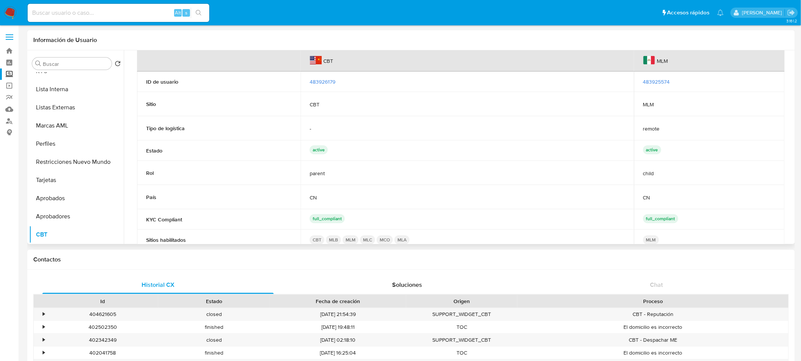
scroll to position [0, 0]
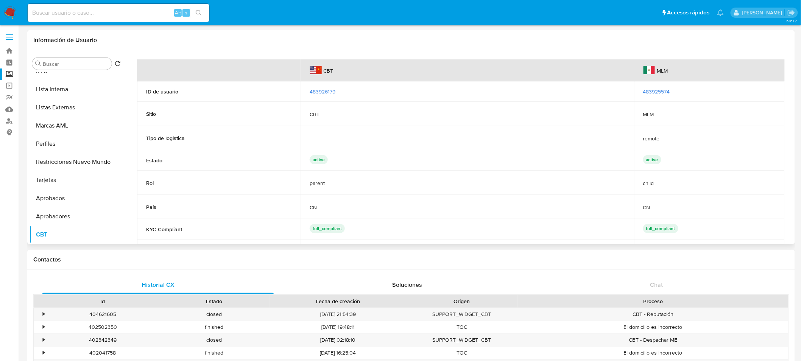
click at [330, 92] on span "483926179" at bounding box center [323, 92] width 26 height 8
click at [659, 93] on span "483925574" at bounding box center [656, 92] width 27 height 8
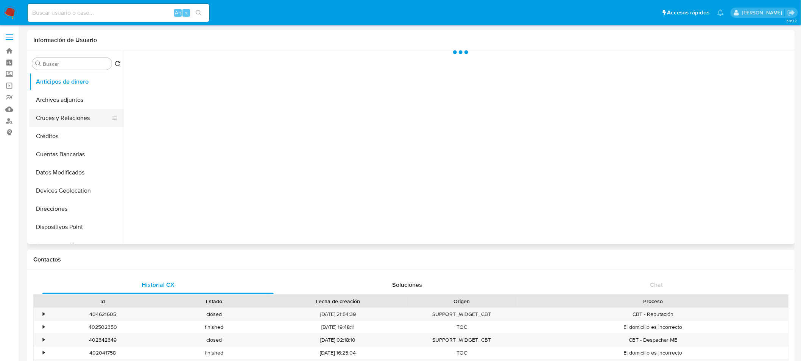
select select "10"
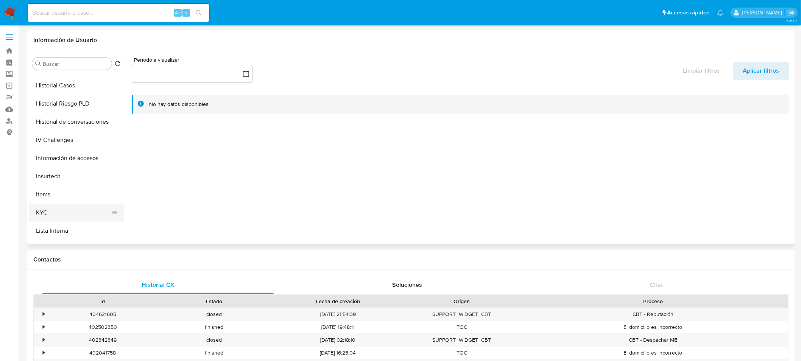
scroll to position [214, 0]
click at [54, 212] on button "KYC" at bounding box center [73, 213] width 89 height 18
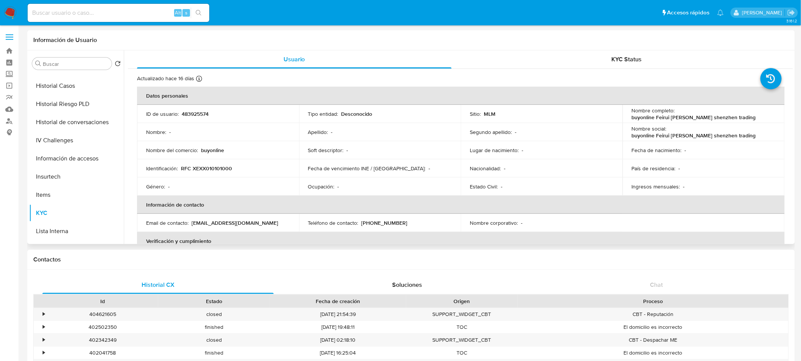
scroll to position [28, 0]
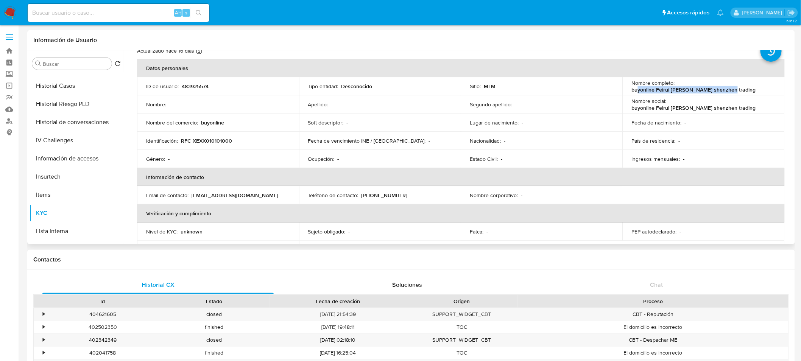
drag, startPoint x: 635, startPoint y: 91, endPoint x: 736, endPoint y: 85, distance: 100.9
click at [736, 85] on div "Nombre completo : buyonline Feirui [PERSON_NAME] shenzhen trading" at bounding box center [704, 87] width 144 height 14
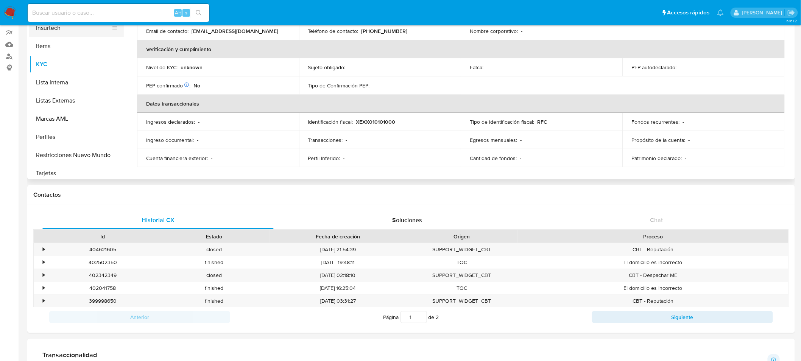
scroll to position [356, 0]
click at [77, 169] on button "CBT" at bounding box center [73, 170] width 89 height 18
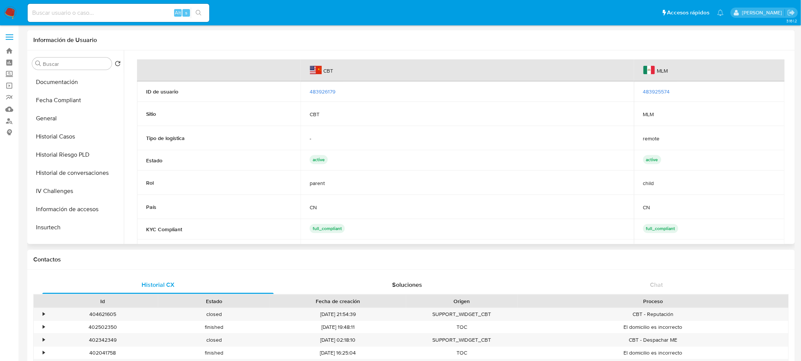
scroll to position [163, 0]
click at [45, 191] on button "IV Challenges" at bounding box center [73, 191] width 89 height 18
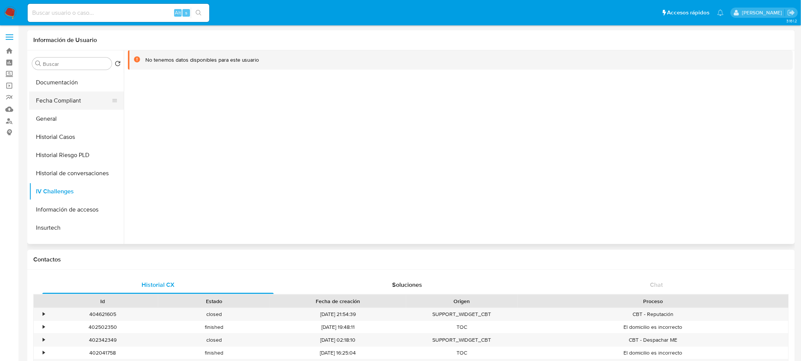
click at [61, 99] on button "Fecha Compliant" at bounding box center [73, 101] width 89 height 18
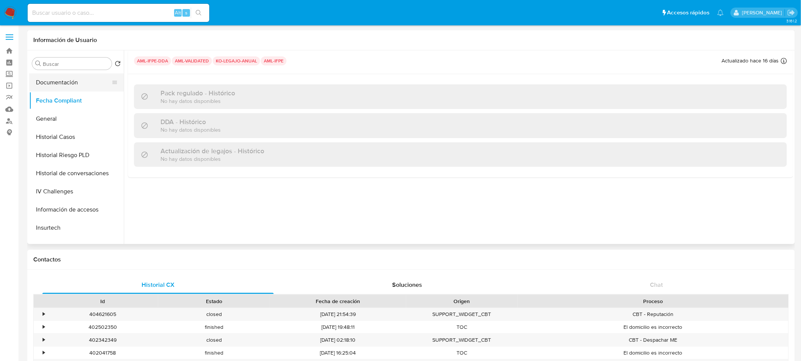
click at [67, 81] on button "Documentación" at bounding box center [73, 82] width 89 height 18
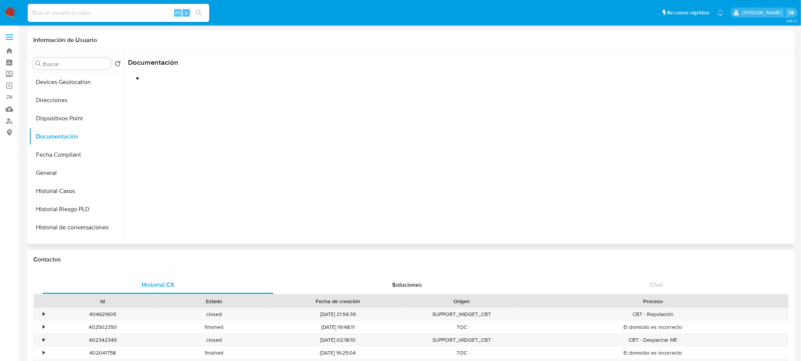
scroll to position [110, 0]
click at [73, 170] on button "General" at bounding box center [73, 172] width 89 height 18
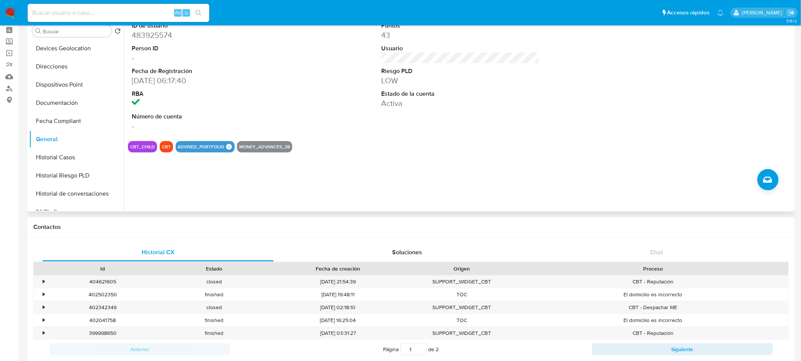
scroll to position [32, 0]
click at [143, 148] on button "CBT_CHILD" at bounding box center [142, 147] width 25 height 3
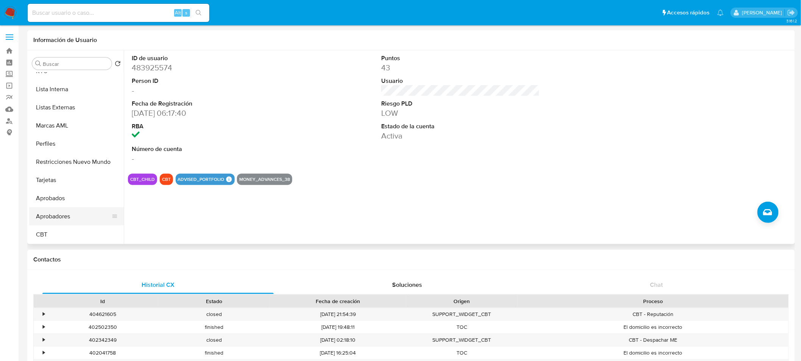
scroll to position [356, 0]
click at [55, 232] on button "CBT" at bounding box center [73, 234] width 89 height 18
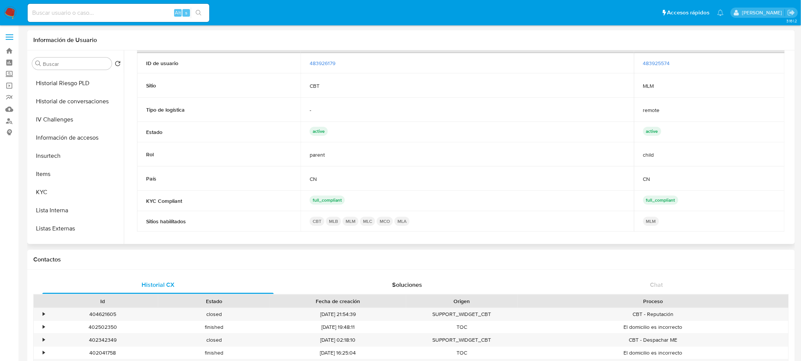
scroll to position [234, 0]
click at [66, 189] on button "KYC" at bounding box center [76, 193] width 95 height 18
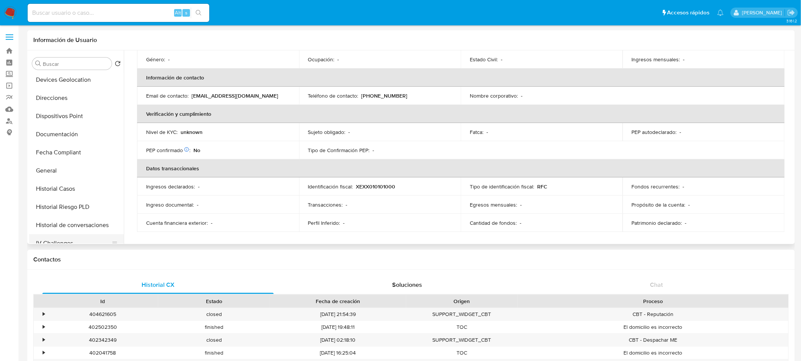
scroll to position [107, 0]
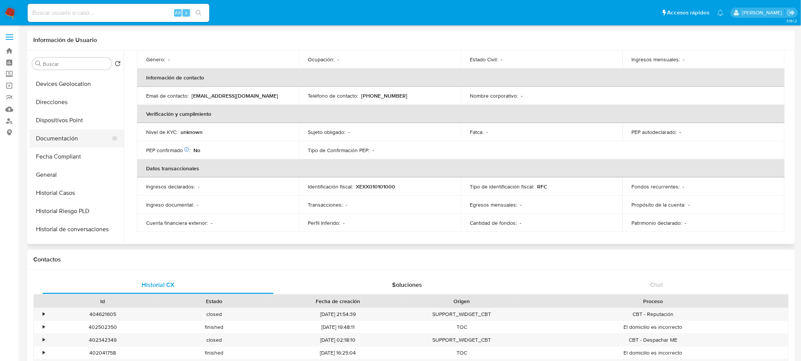
click at [64, 139] on button "Documentación" at bounding box center [73, 138] width 89 height 18
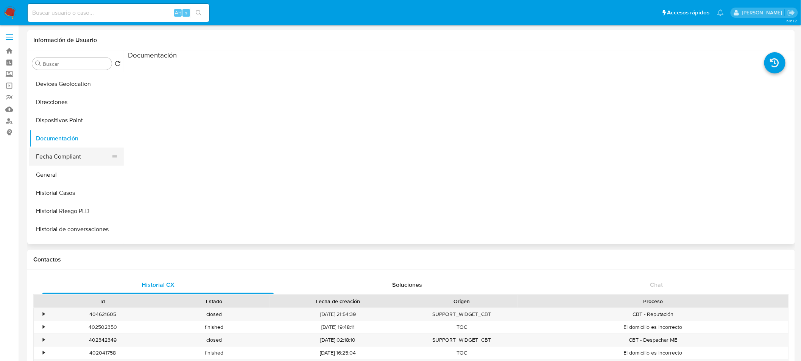
click at [64, 157] on button "Fecha Compliant" at bounding box center [73, 157] width 89 height 18
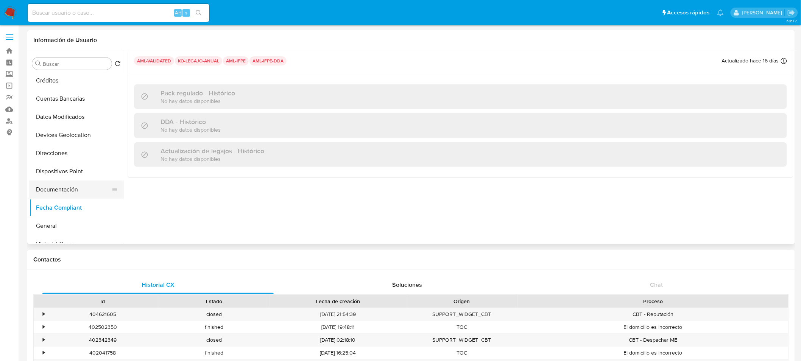
scroll to position [57, 0]
click at [58, 226] on button "General" at bounding box center [73, 225] width 89 height 18
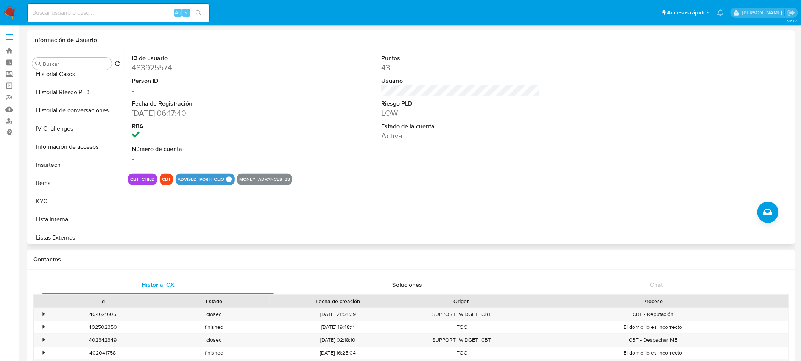
scroll to position [249, 0]
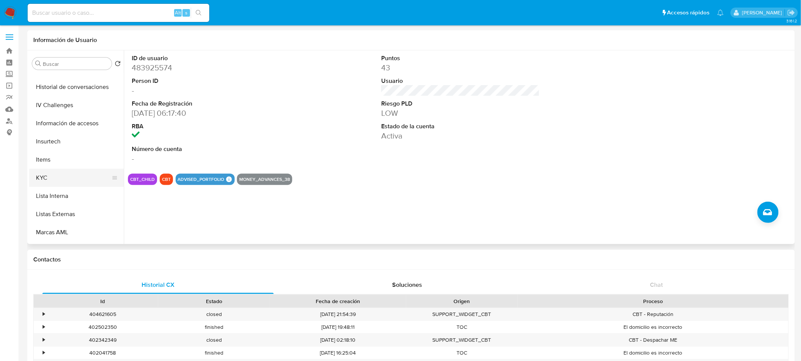
click at [61, 176] on button "KYC" at bounding box center [73, 178] width 89 height 18
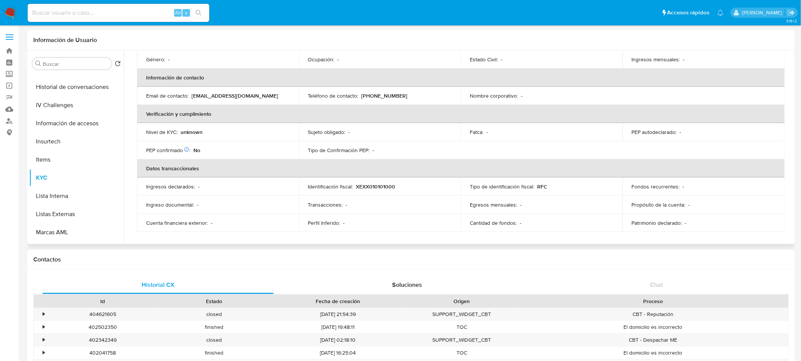
scroll to position [0, 0]
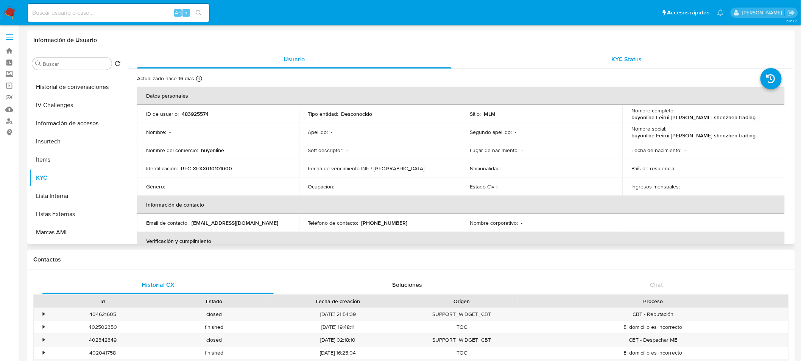
click at [635, 66] on div "KYC Status" at bounding box center [627, 59] width 315 height 18
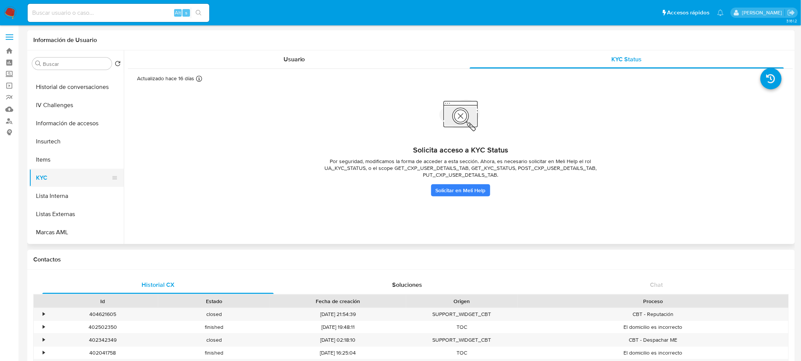
scroll to position [260, 0]
